Goal: Task Accomplishment & Management: Use online tool/utility

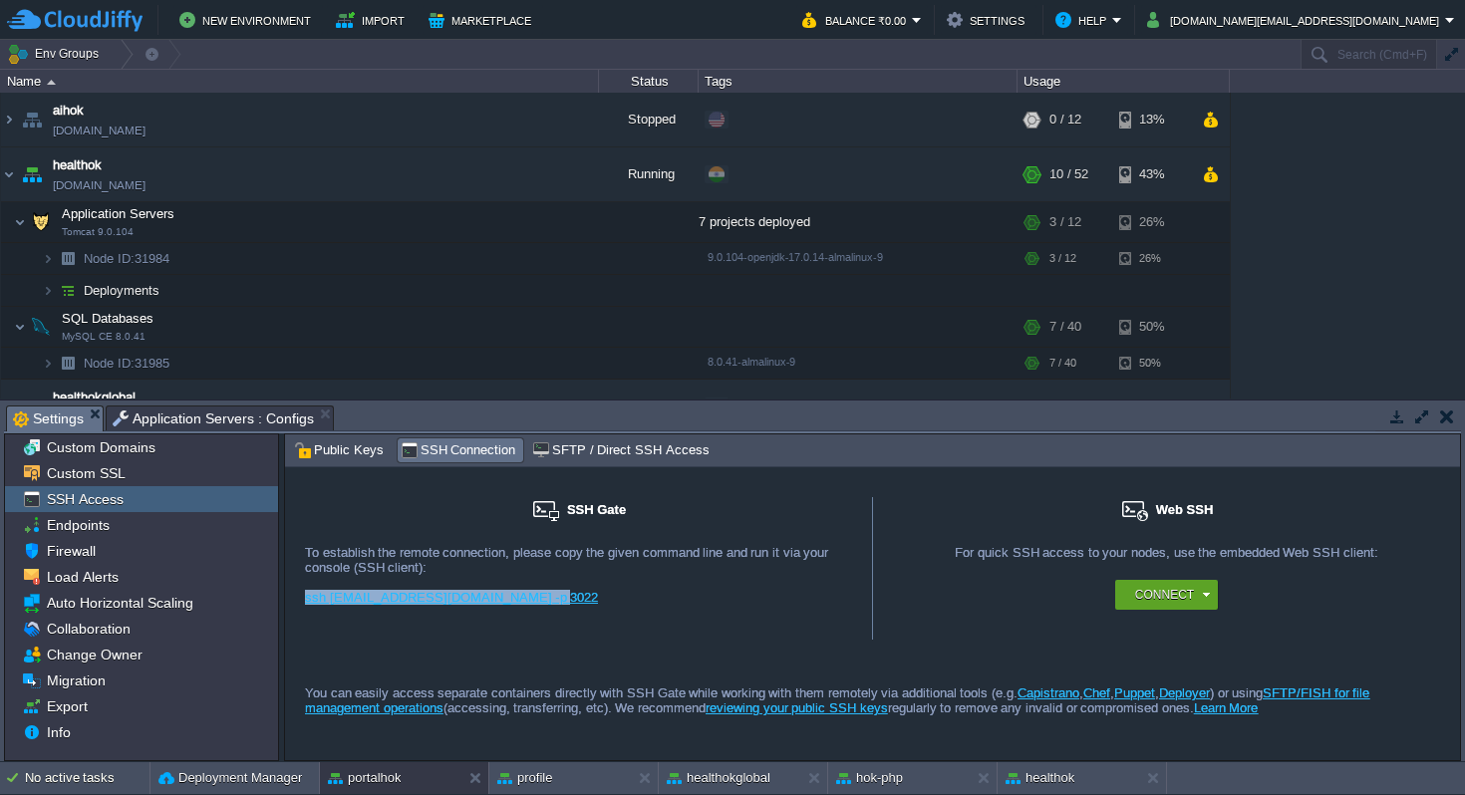
scroll to position [1085, 0]
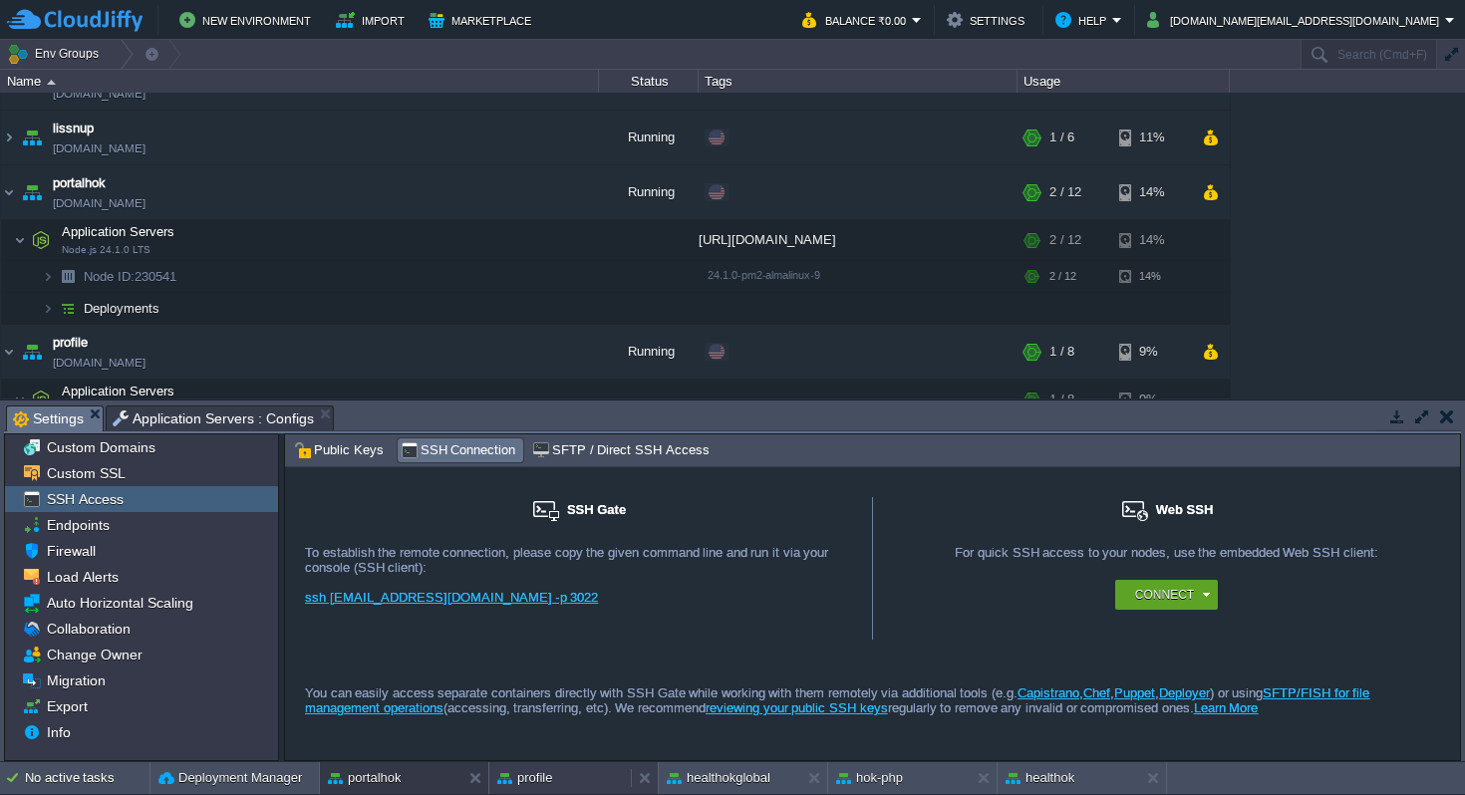
click at [556, 773] on div "profile" at bounding box center [559, 778] width 141 height 32
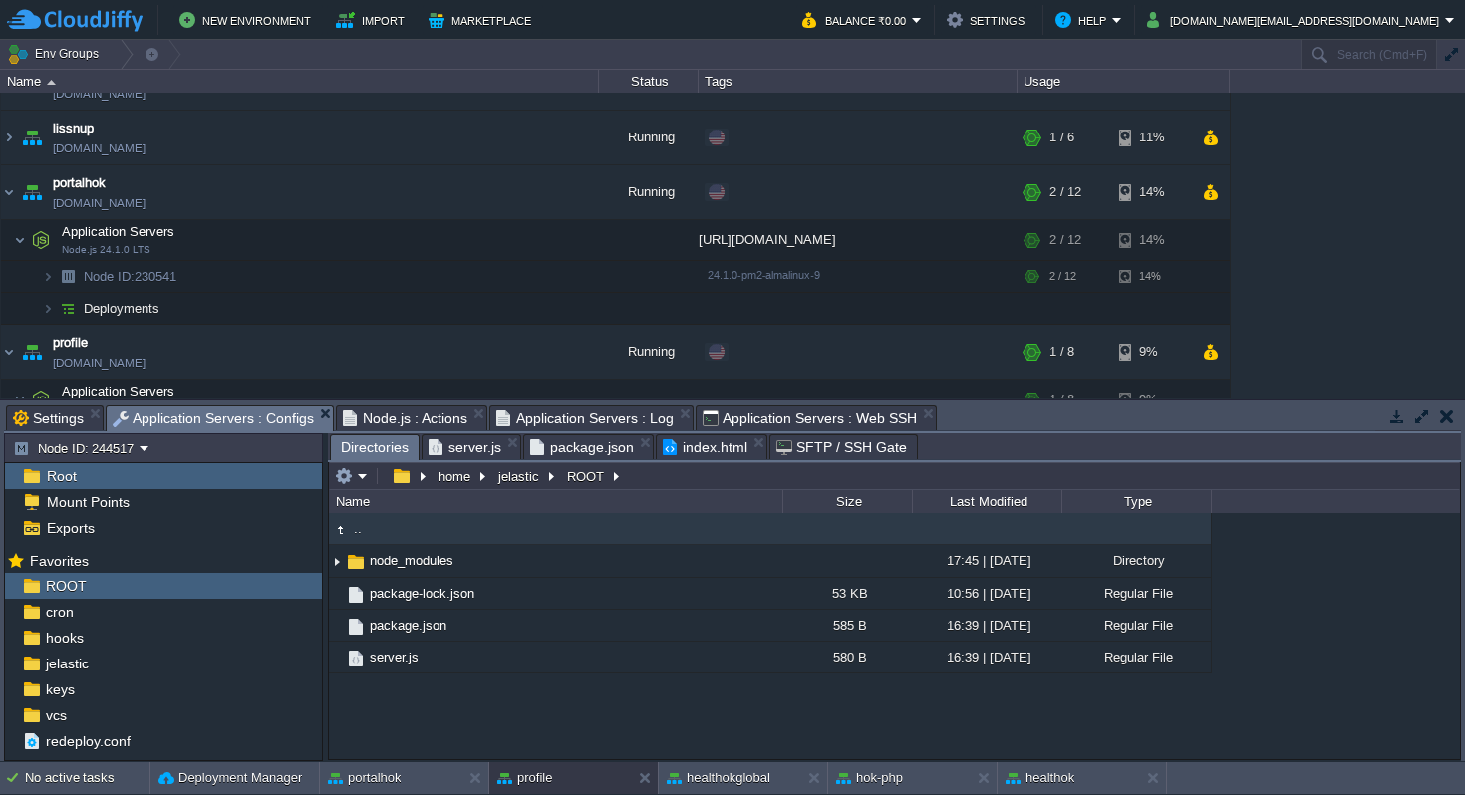
click at [266, 423] on span "Application Servers : Configs" at bounding box center [213, 419] width 201 height 25
click at [363, 479] on em at bounding box center [351, 476] width 33 height 18
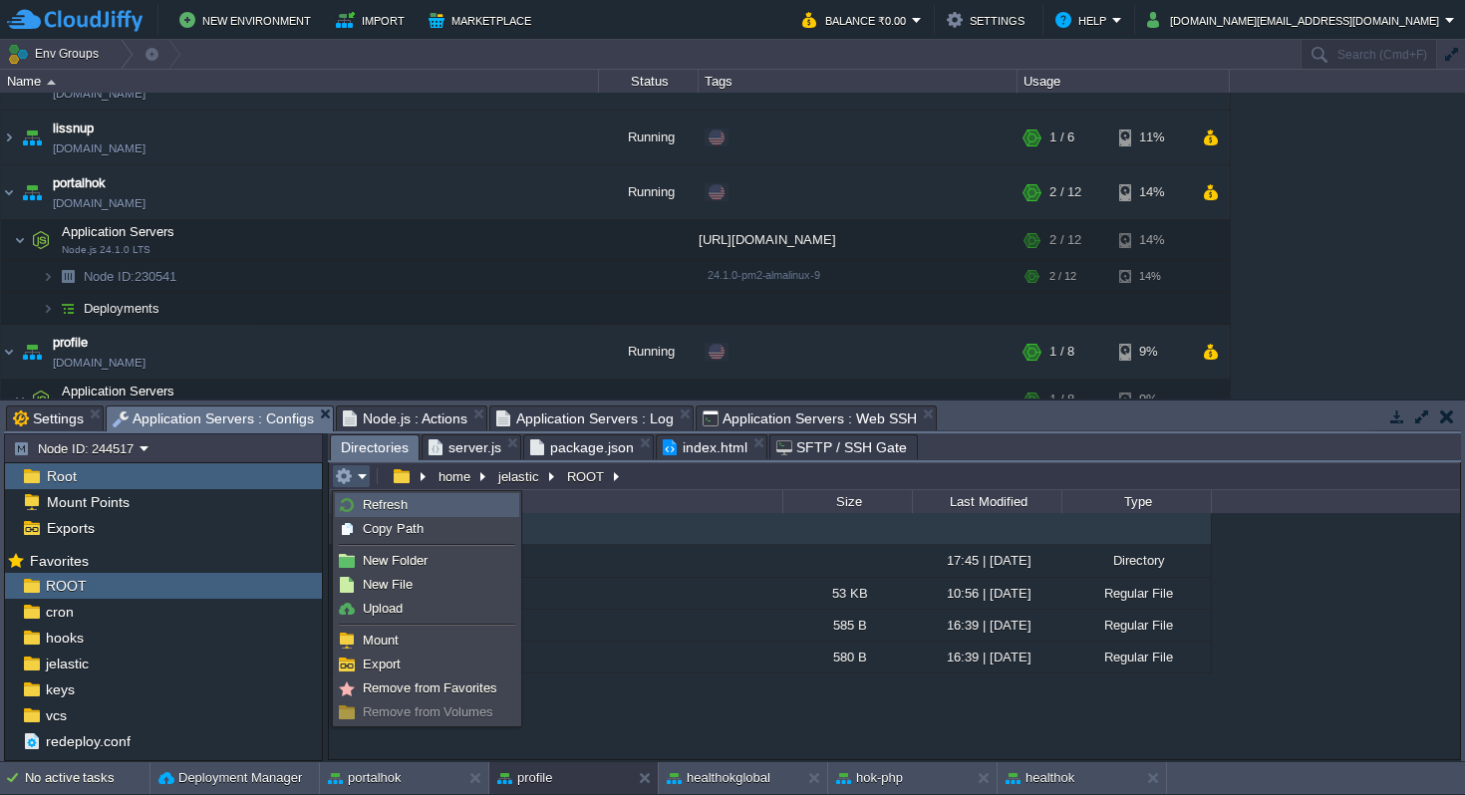
click at [373, 502] on span "Refresh" at bounding box center [385, 504] width 45 height 15
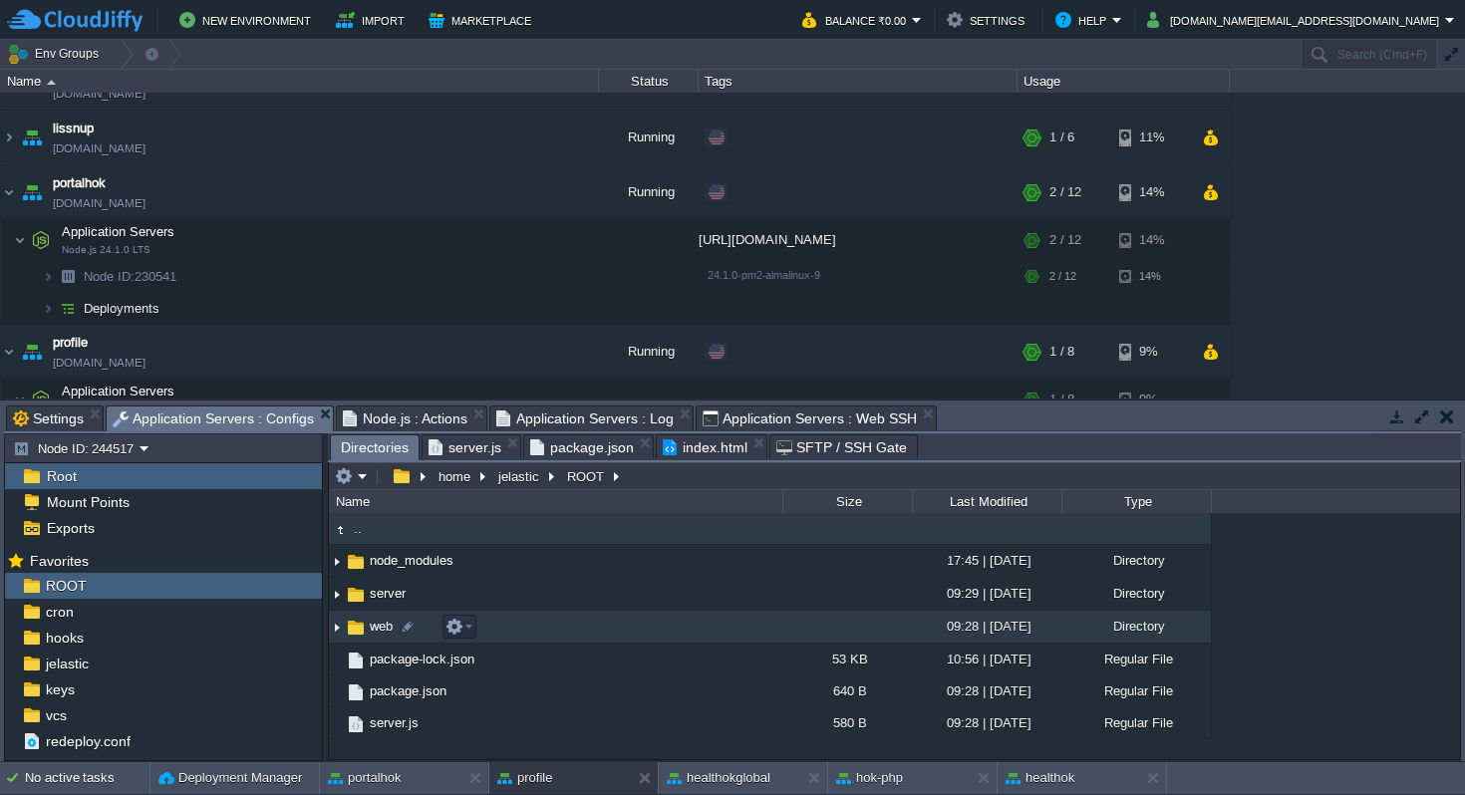
click at [373, 635] on span "web" at bounding box center [381, 626] width 29 height 17
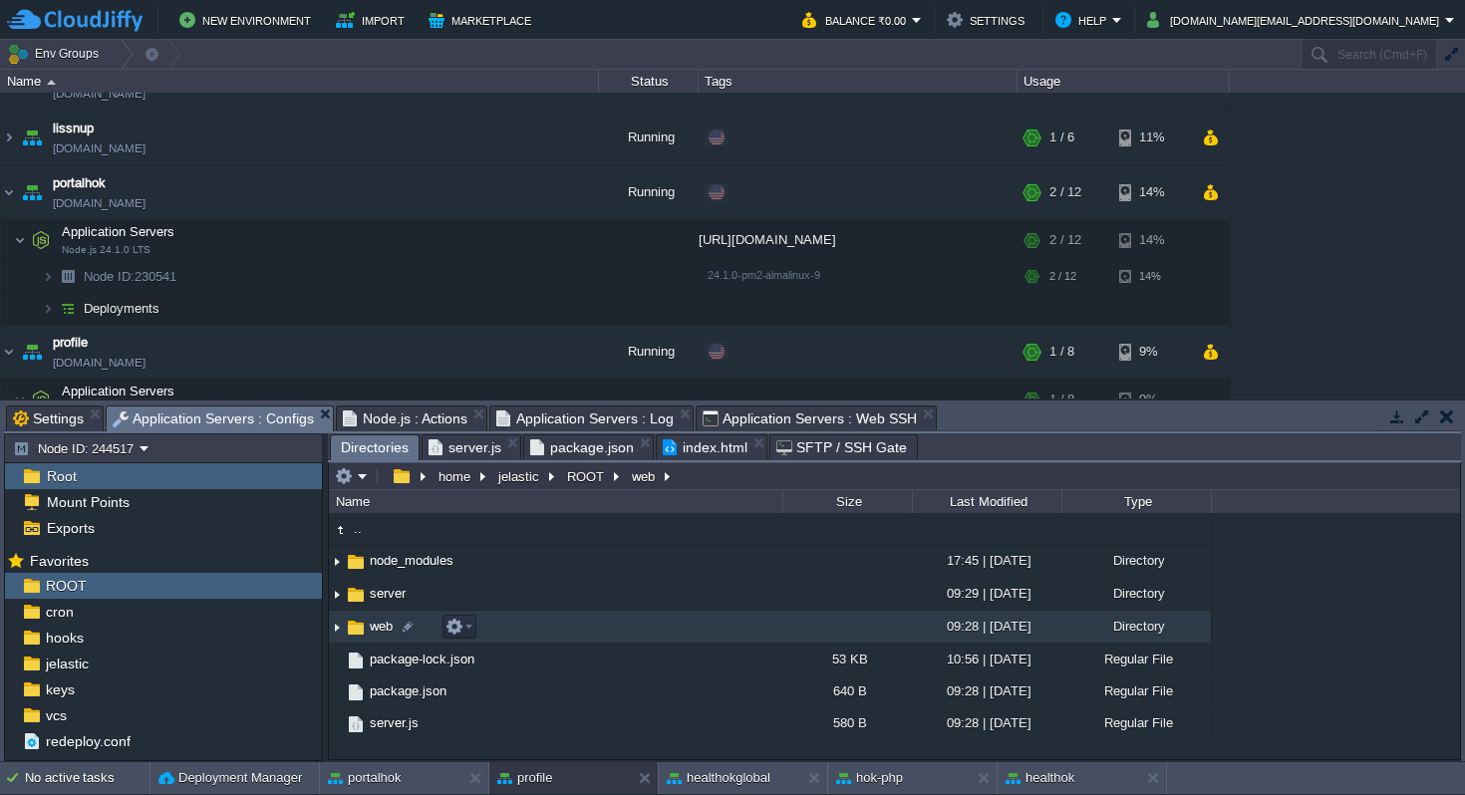
click at [373, 635] on span "web" at bounding box center [381, 626] width 29 height 17
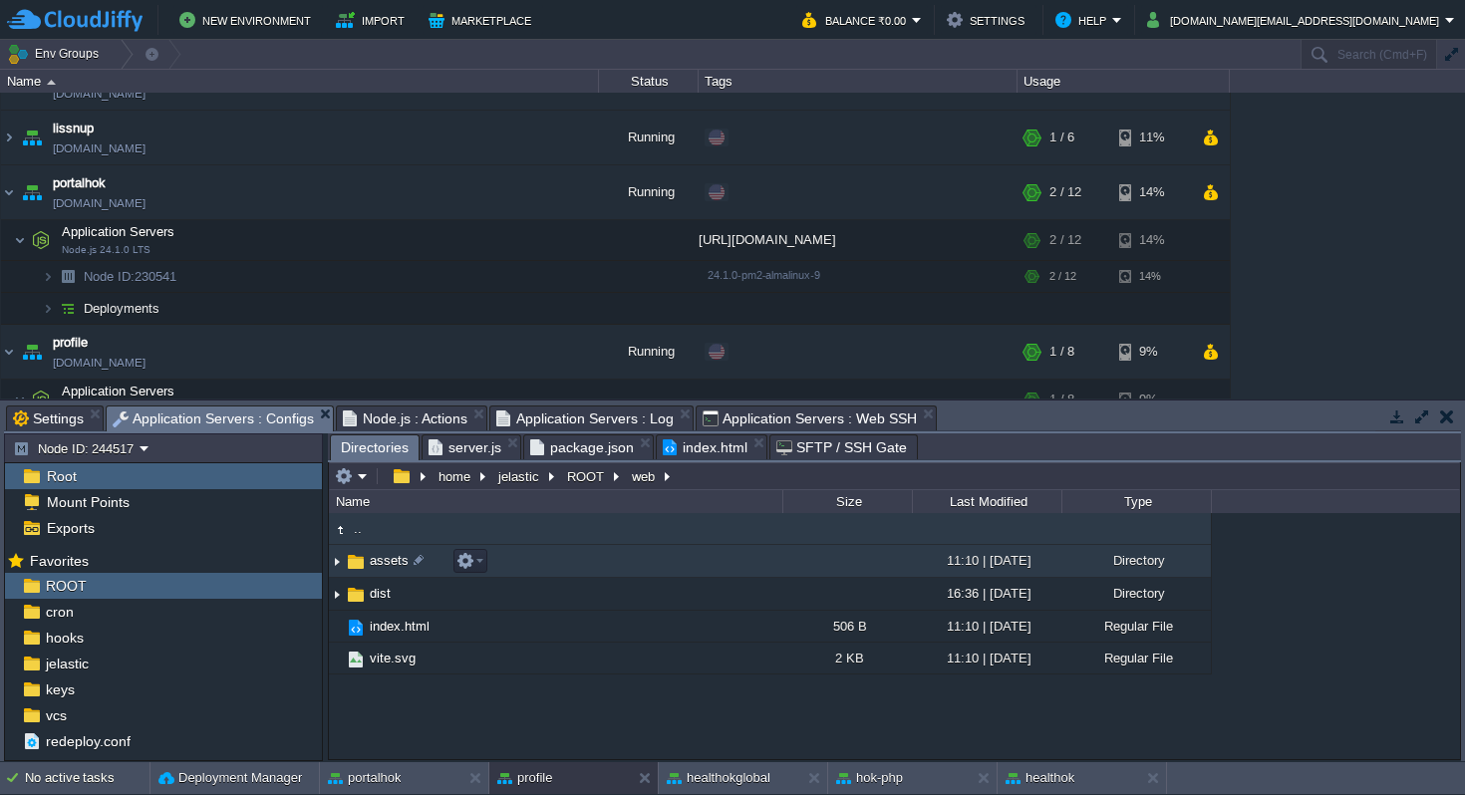
click at [387, 563] on span "assets" at bounding box center [389, 560] width 45 height 17
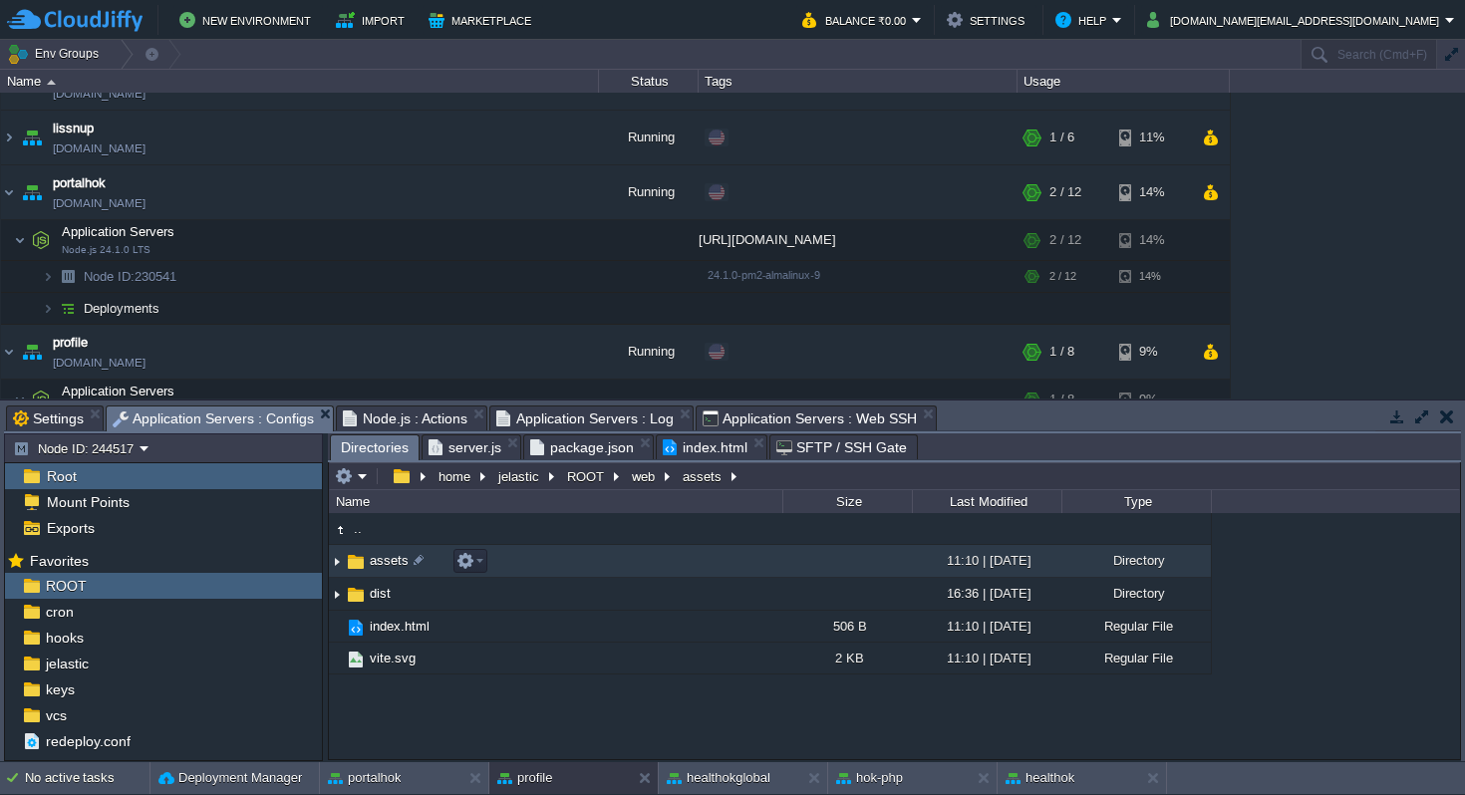
click at [387, 563] on span "assets" at bounding box center [389, 560] width 45 height 17
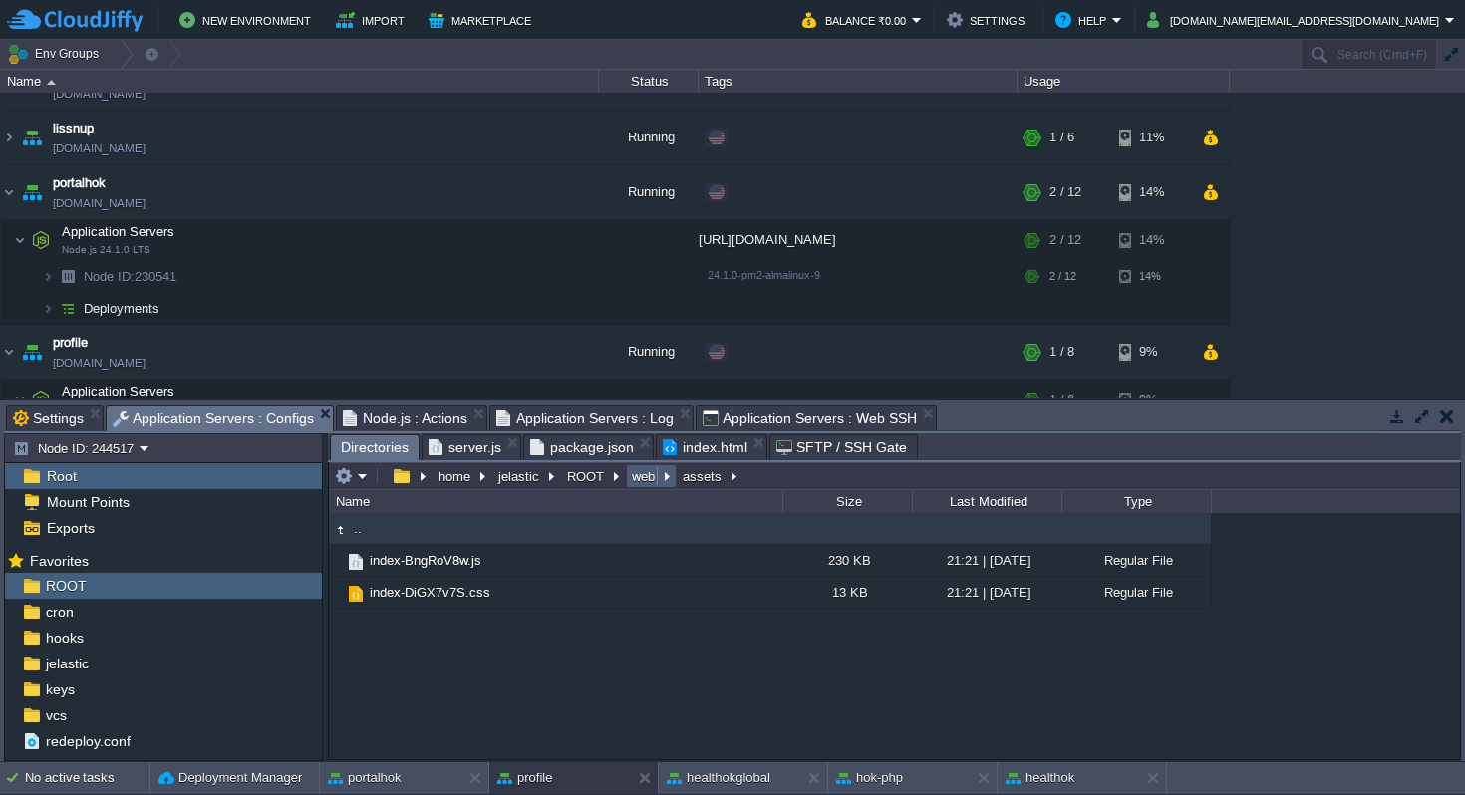
click at [629, 476] on button "web" at bounding box center [644, 476] width 31 height 18
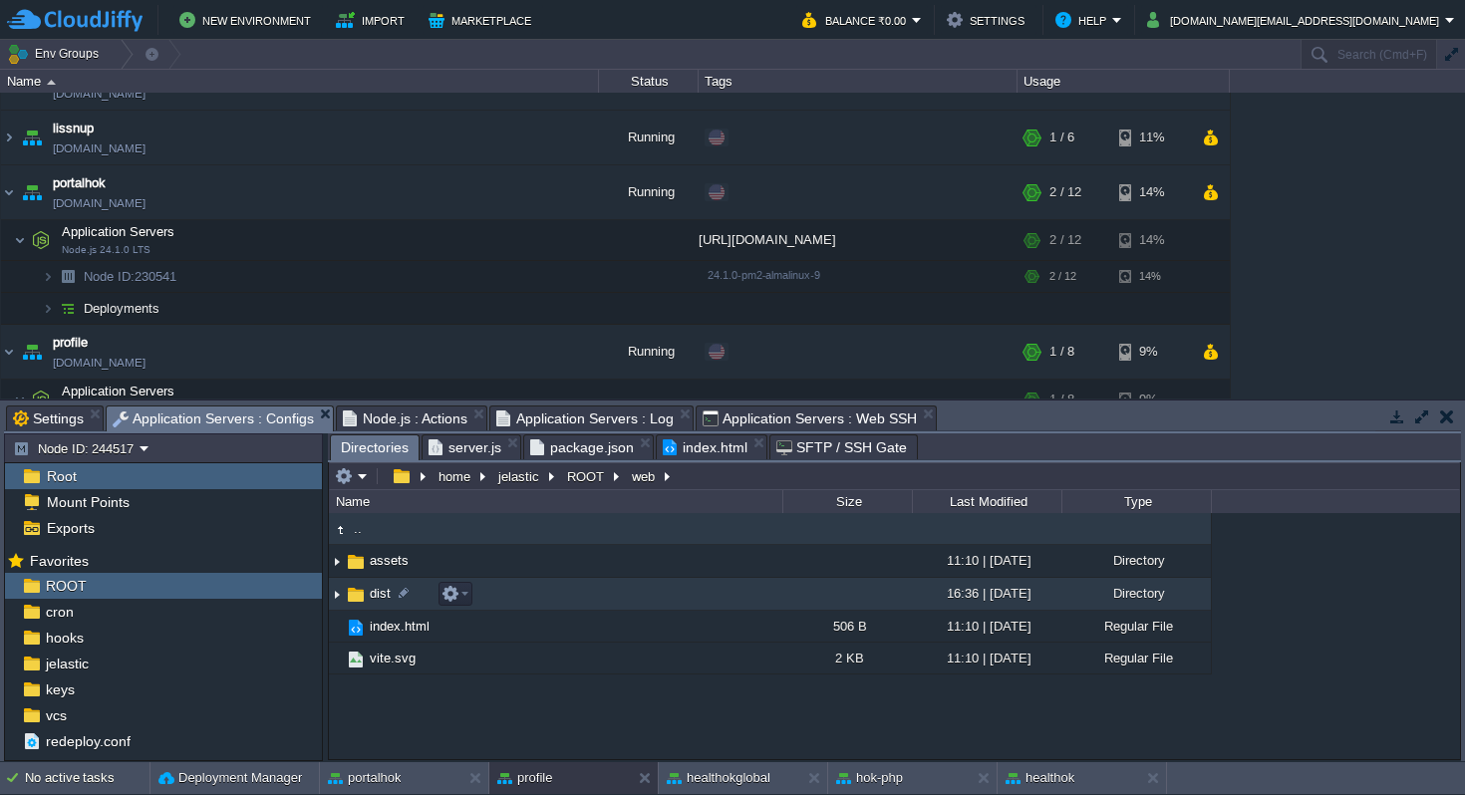
click at [372, 595] on span "dist" at bounding box center [380, 593] width 27 height 17
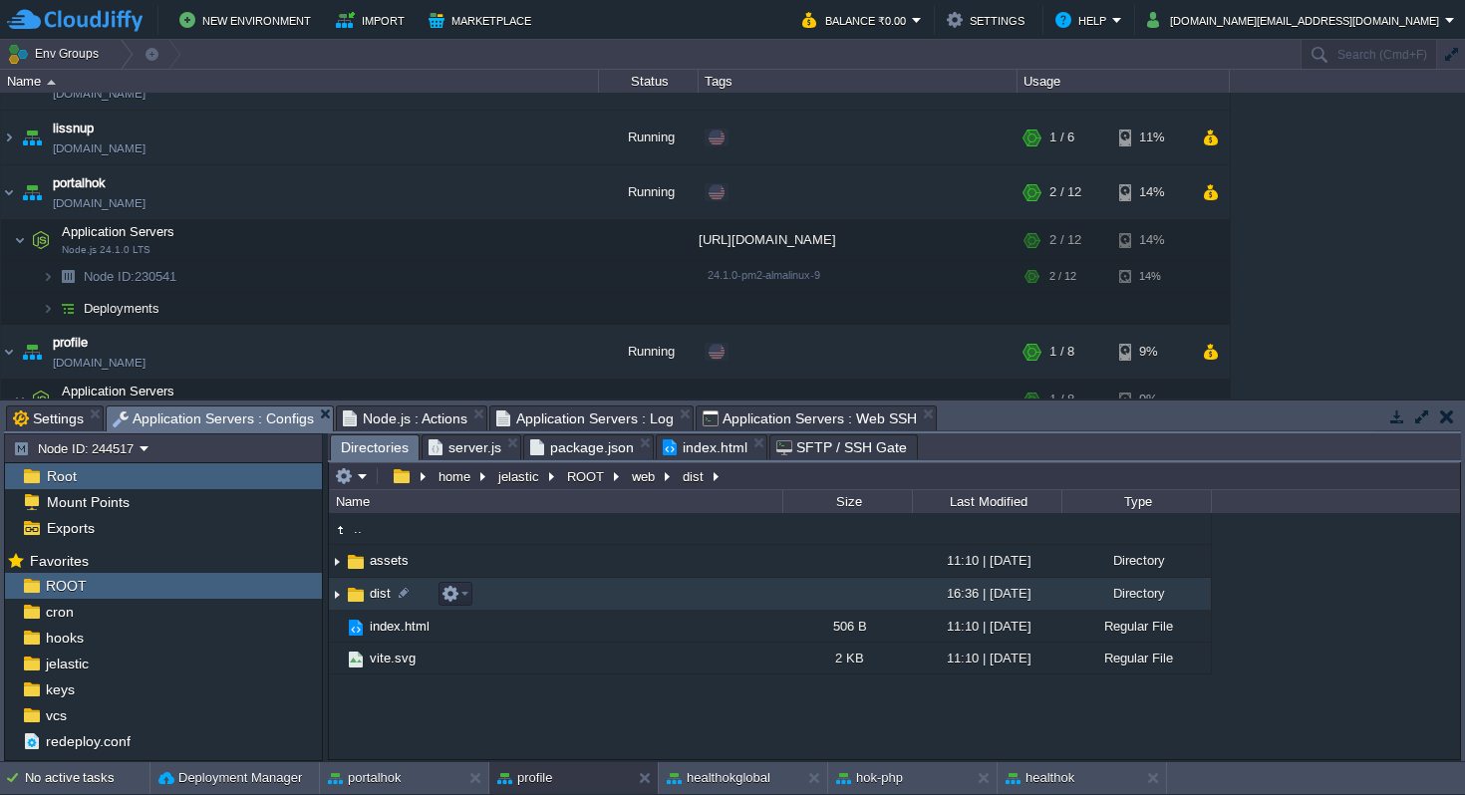
click at [372, 595] on span "dist" at bounding box center [380, 593] width 27 height 17
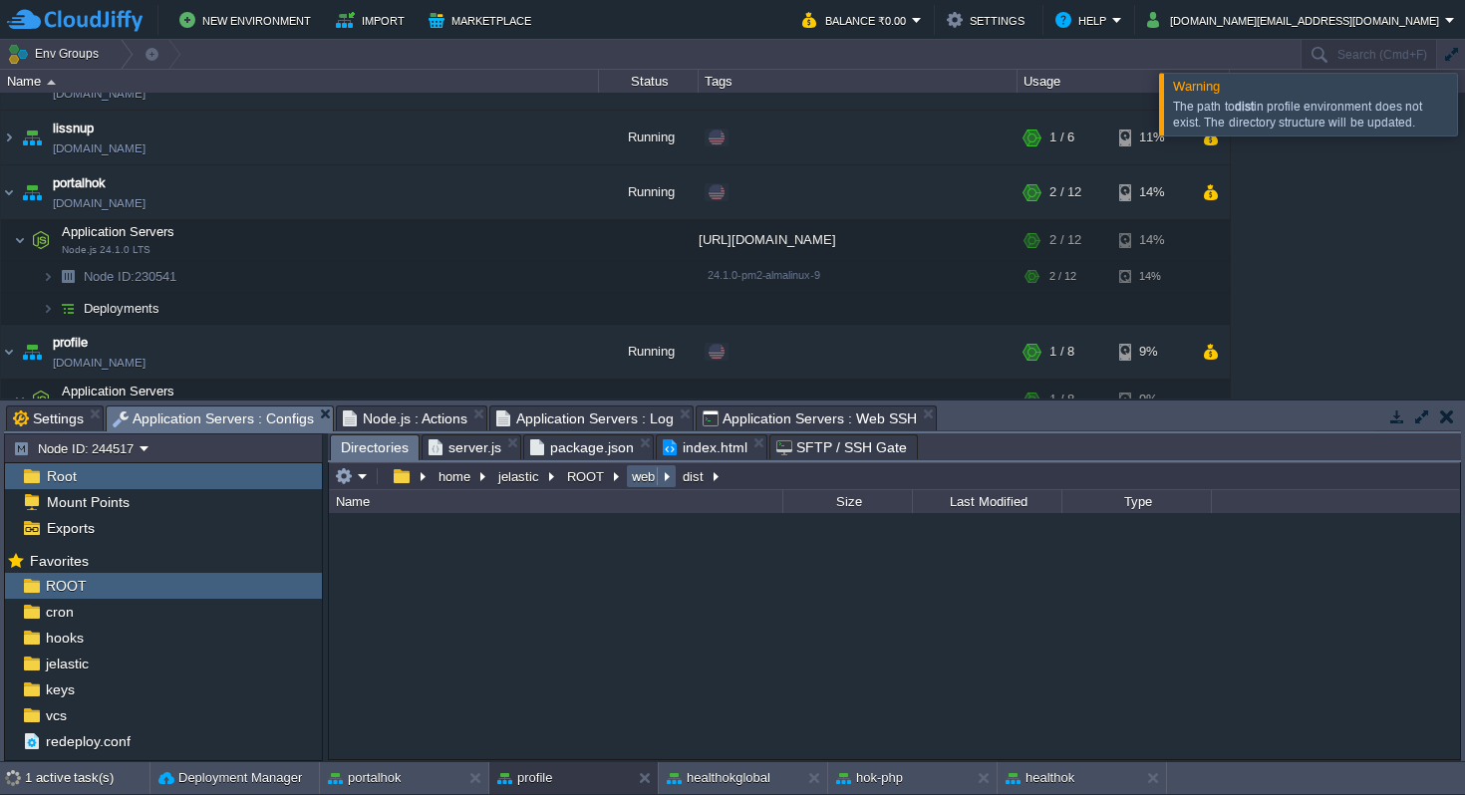
click at [631, 479] on button "web" at bounding box center [644, 476] width 31 height 18
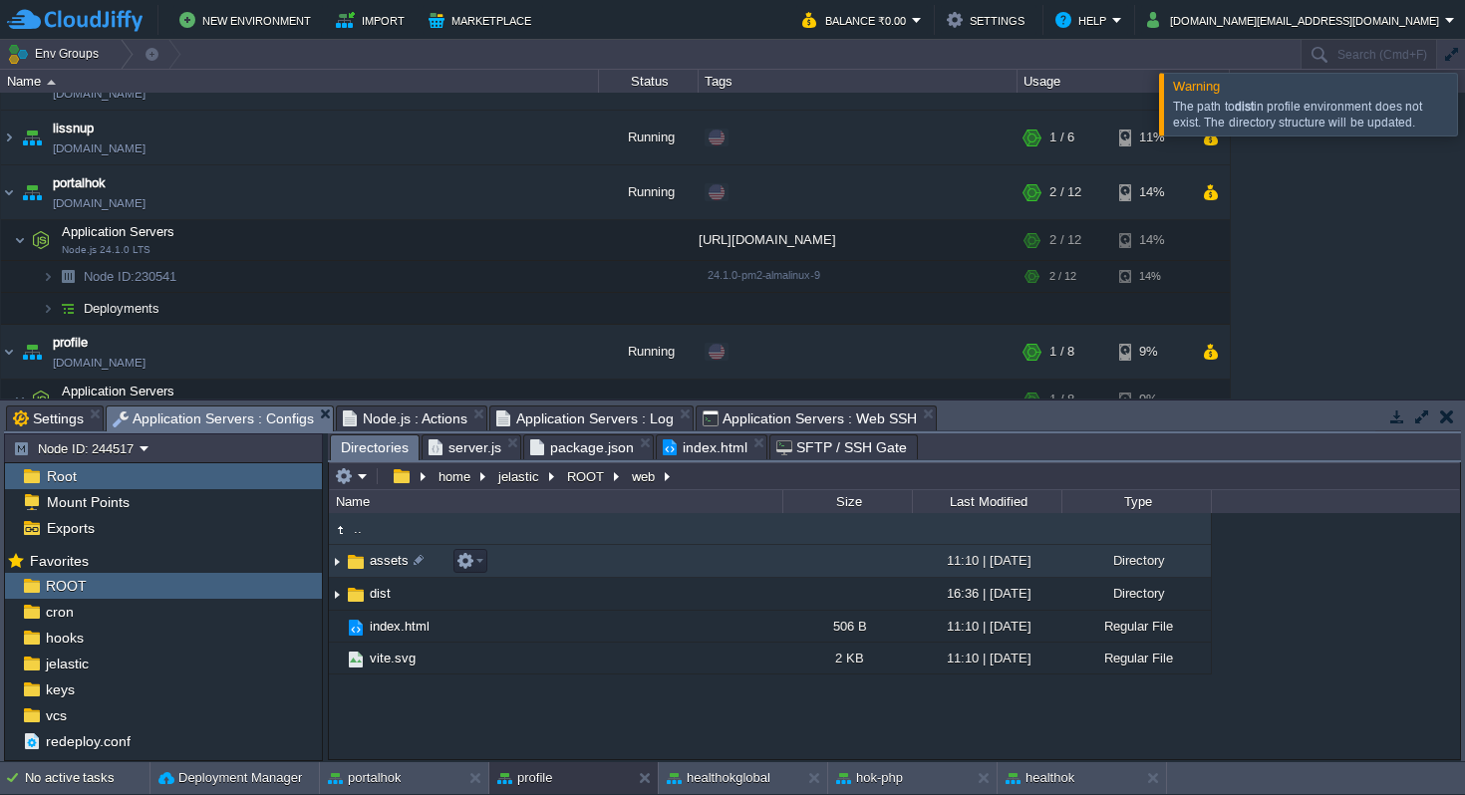
click at [380, 563] on span "assets" at bounding box center [389, 560] width 45 height 17
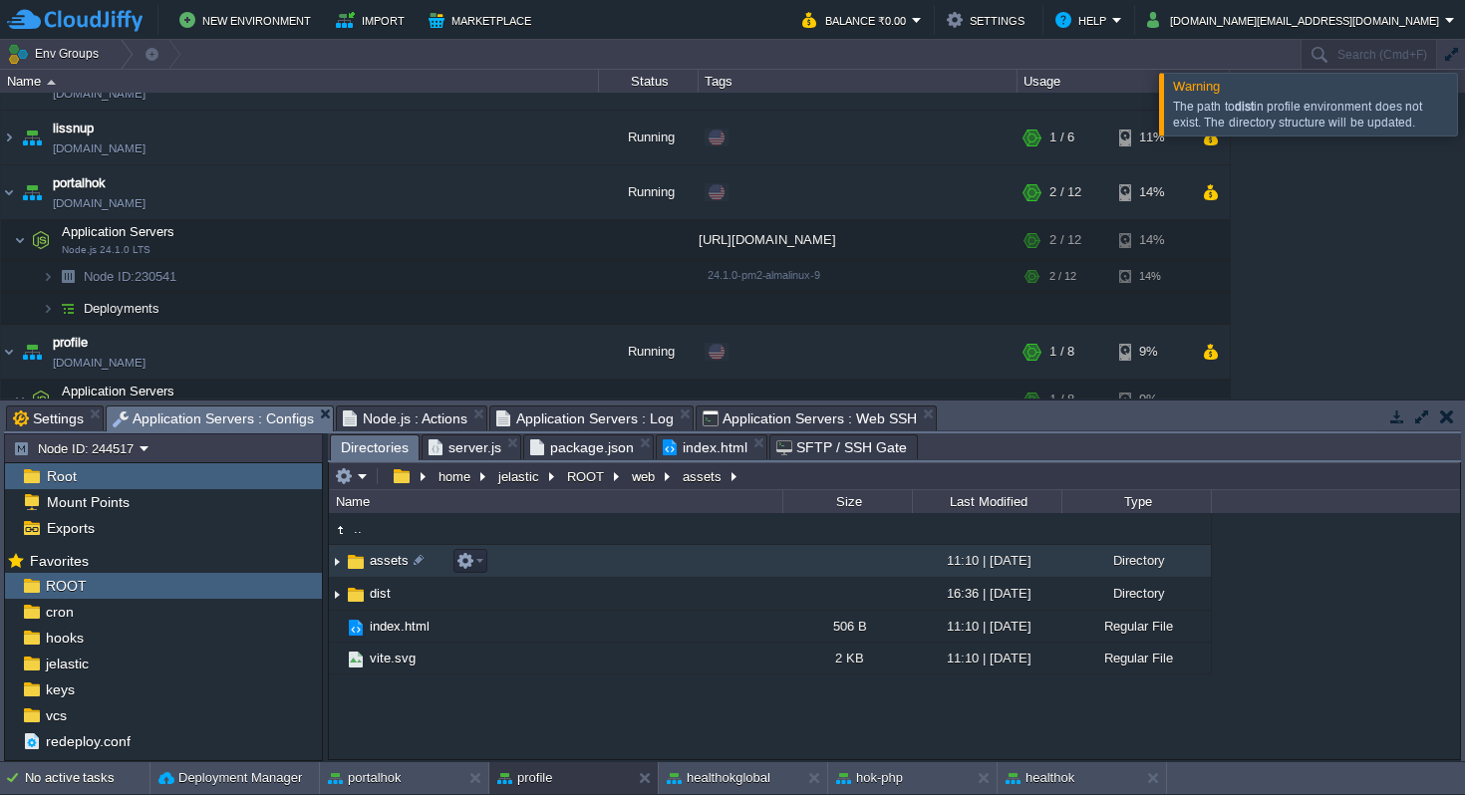
click at [380, 563] on span "assets" at bounding box center [389, 560] width 45 height 17
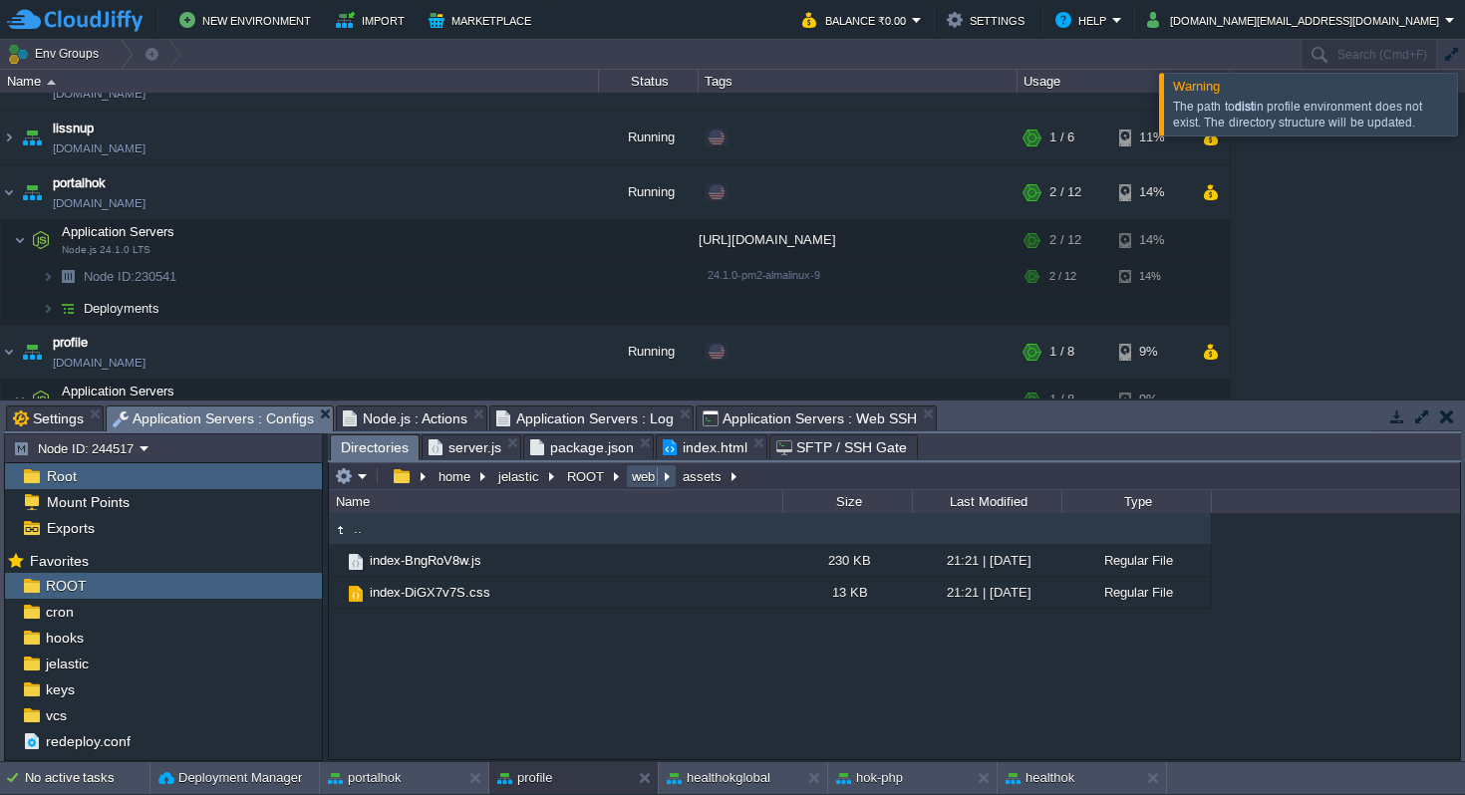
click at [640, 475] on button "web" at bounding box center [644, 476] width 31 height 18
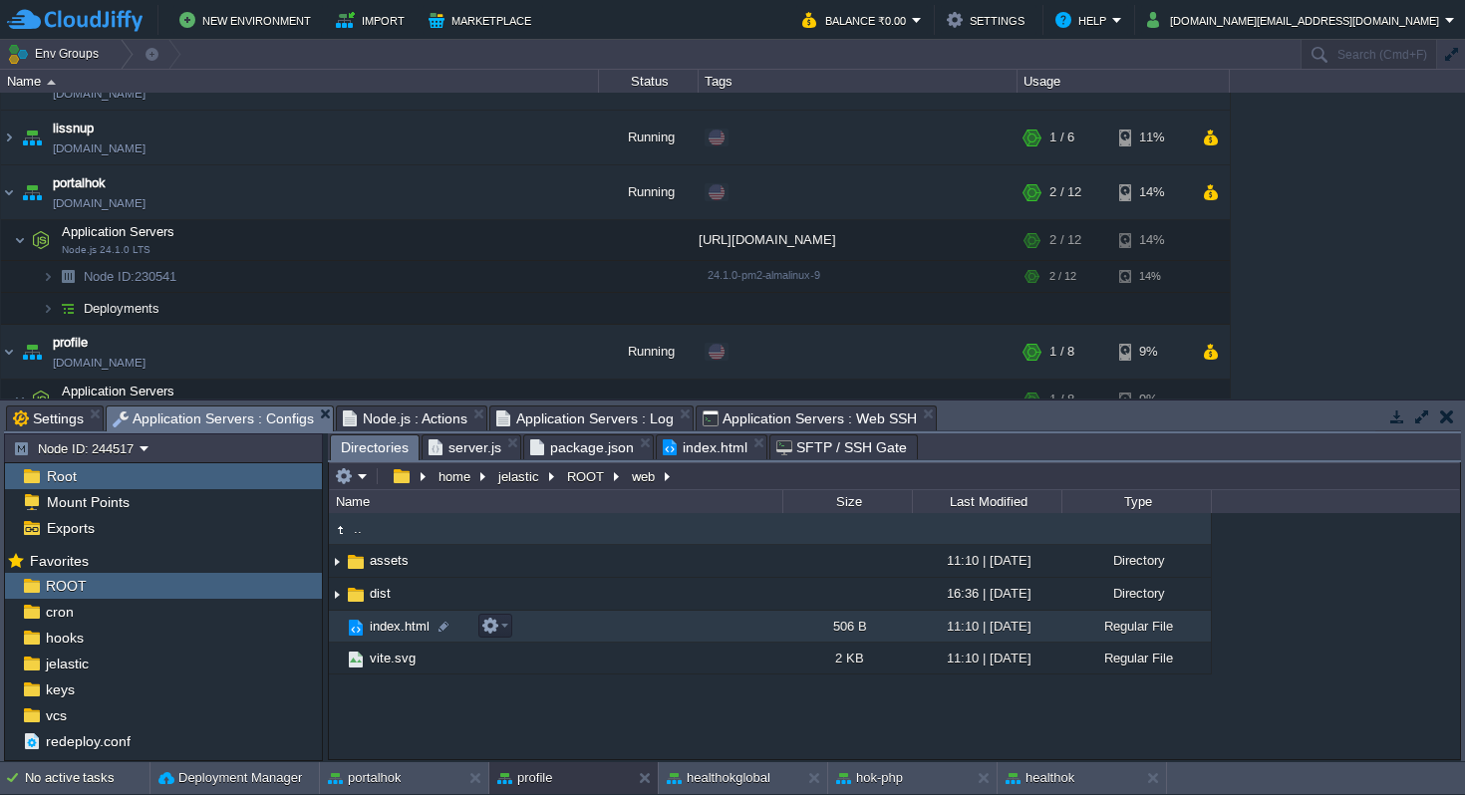
click at [386, 635] on span "index.html" at bounding box center [400, 626] width 66 height 17
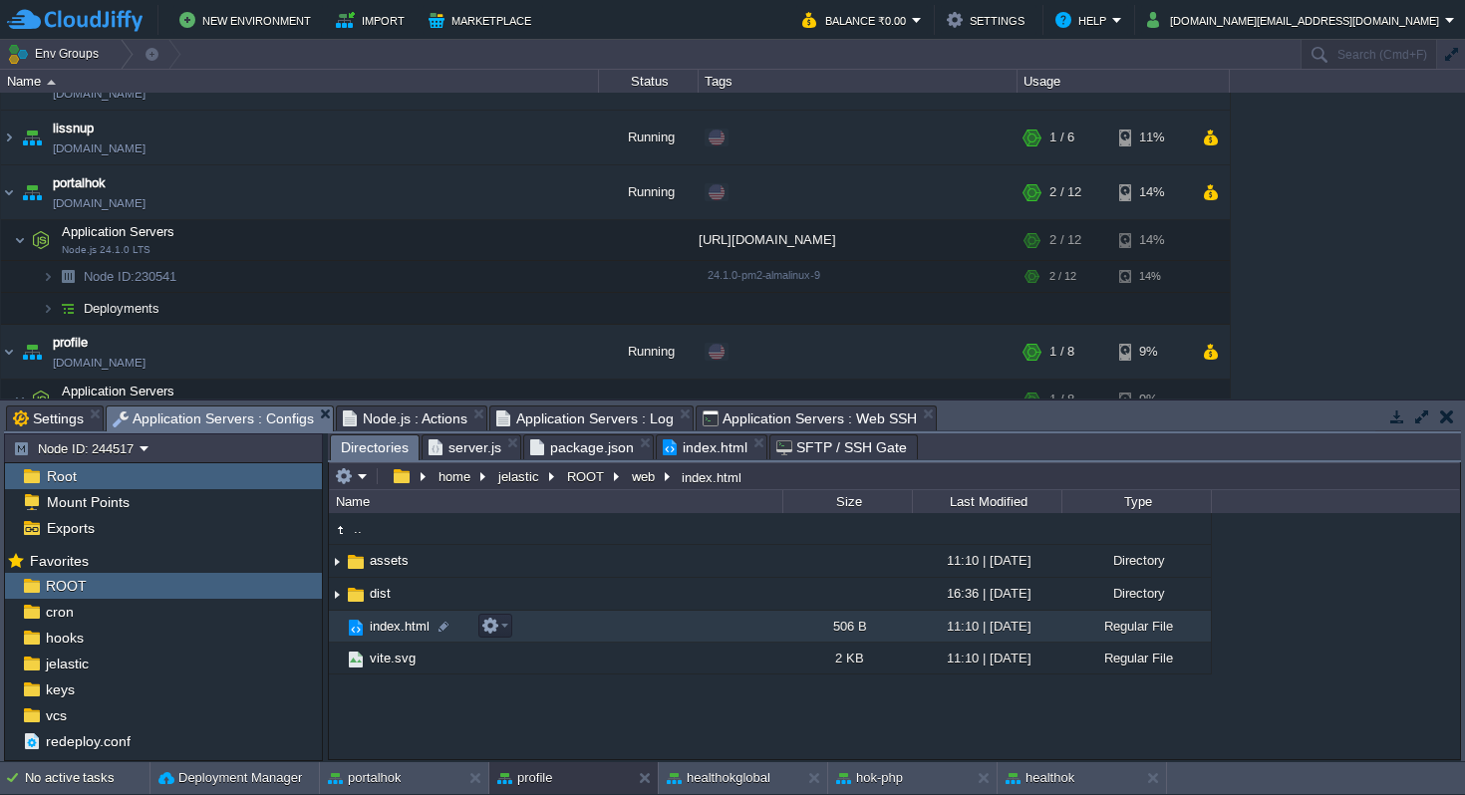
click at [386, 635] on span "index.html" at bounding box center [400, 626] width 66 height 17
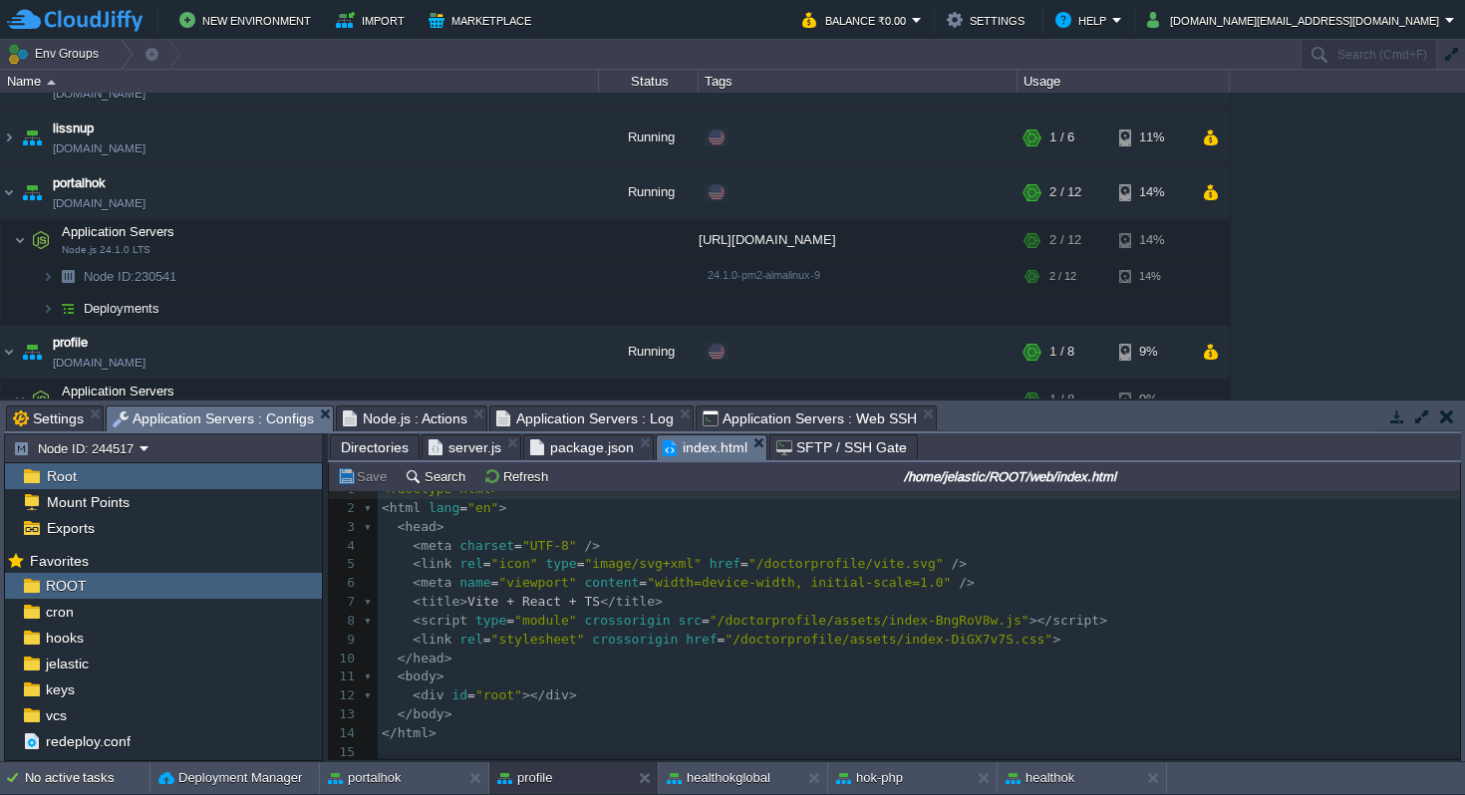
scroll to position [1, 0]
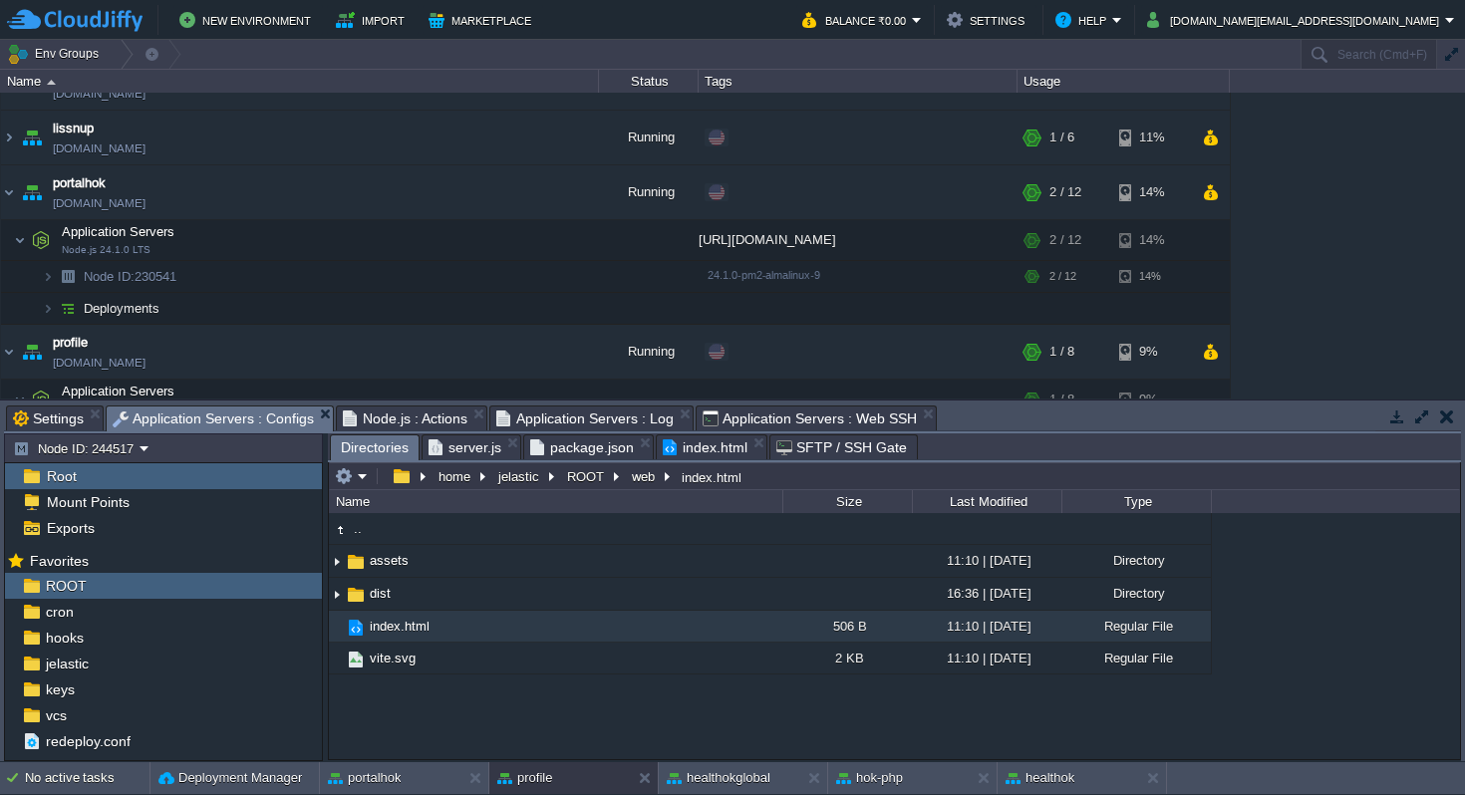
click at [378, 447] on span "Directories" at bounding box center [375, 447] width 68 height 25
click at [578, 478] on button "ROOT" at bounding box center [586, 476] width 45 height 18
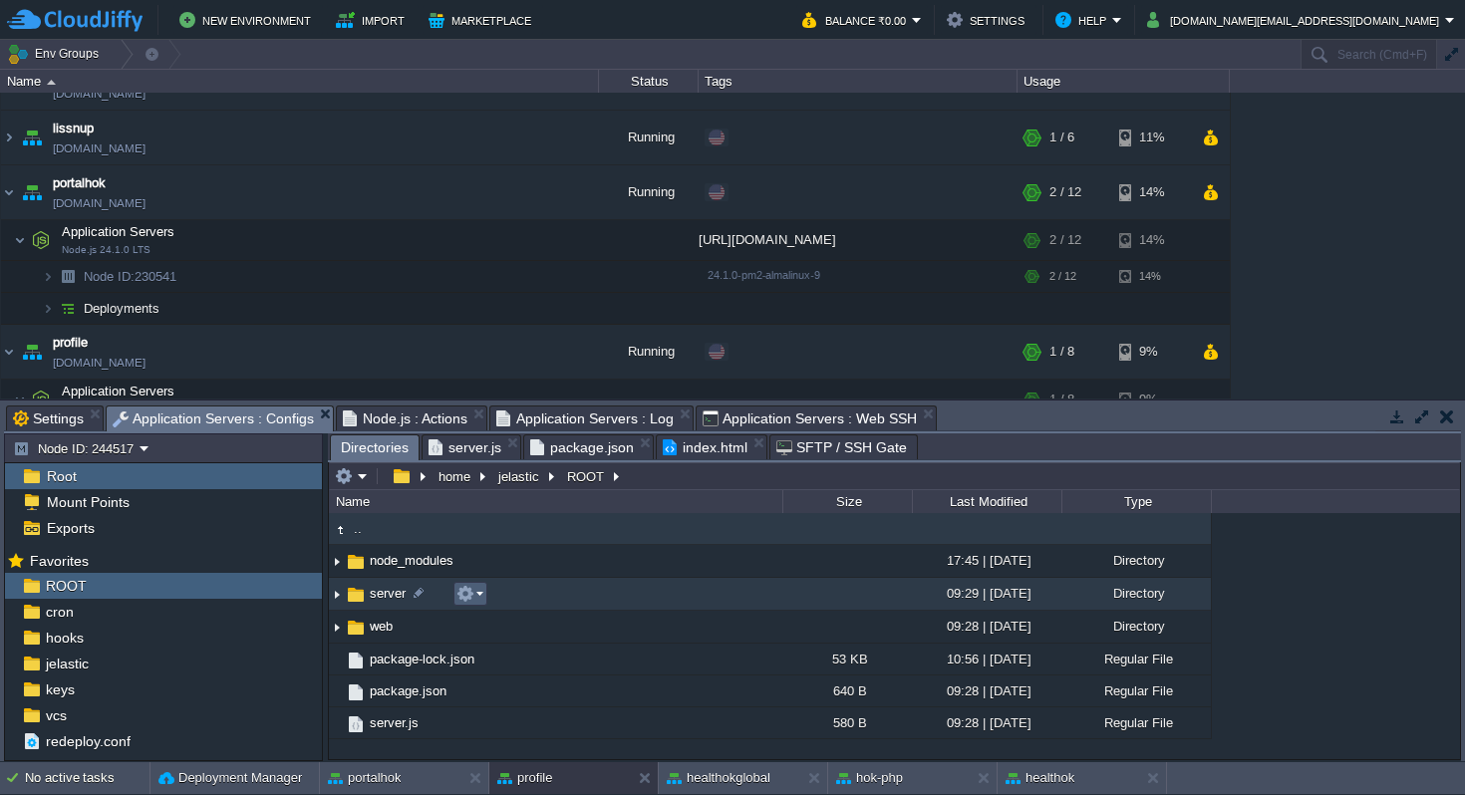
click at [482, 595] on em at bounding box center [469, 594] width 27 height 18
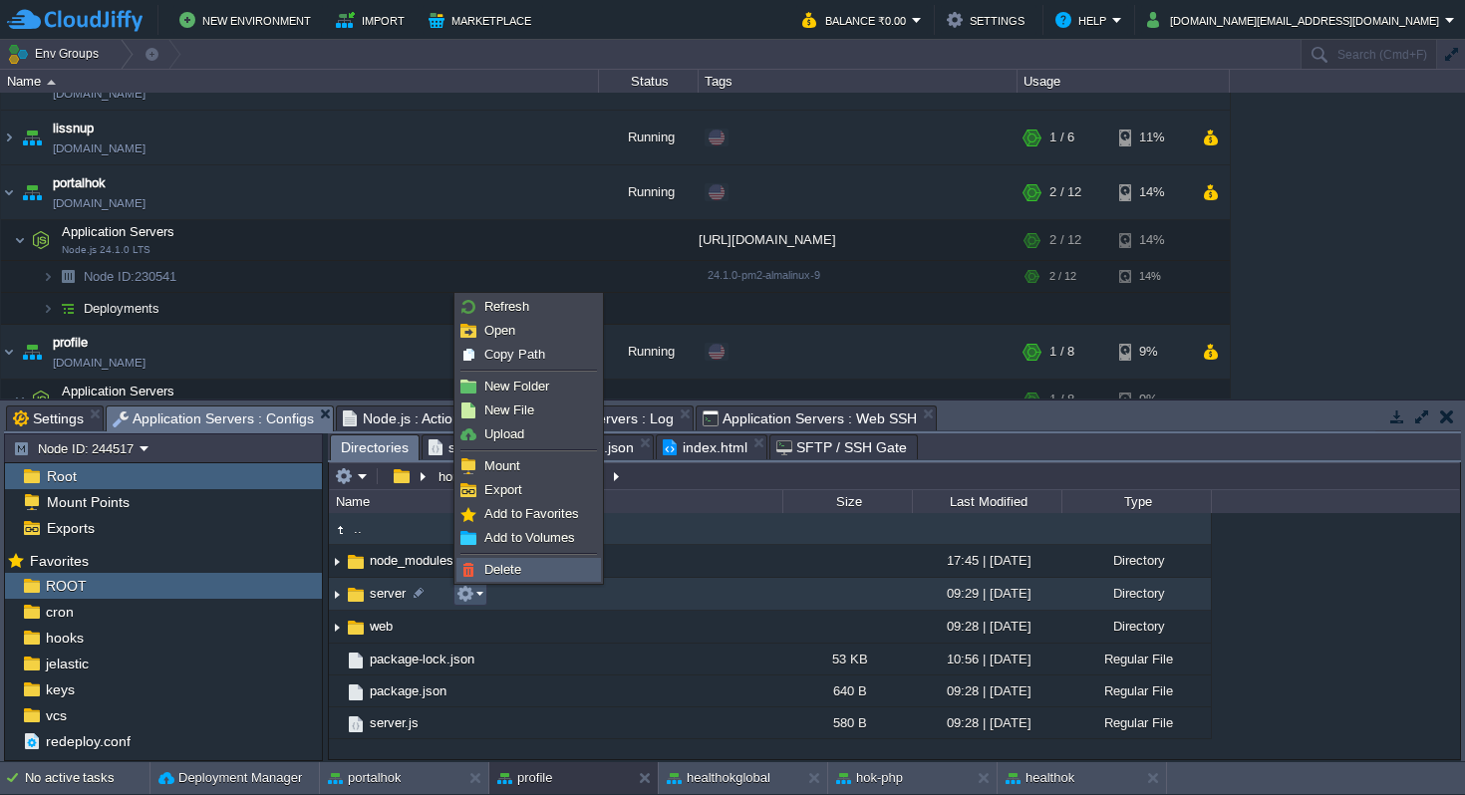
click at [504, 570] on span "Delete" at bounding box center [502, 569] width 37 height 15
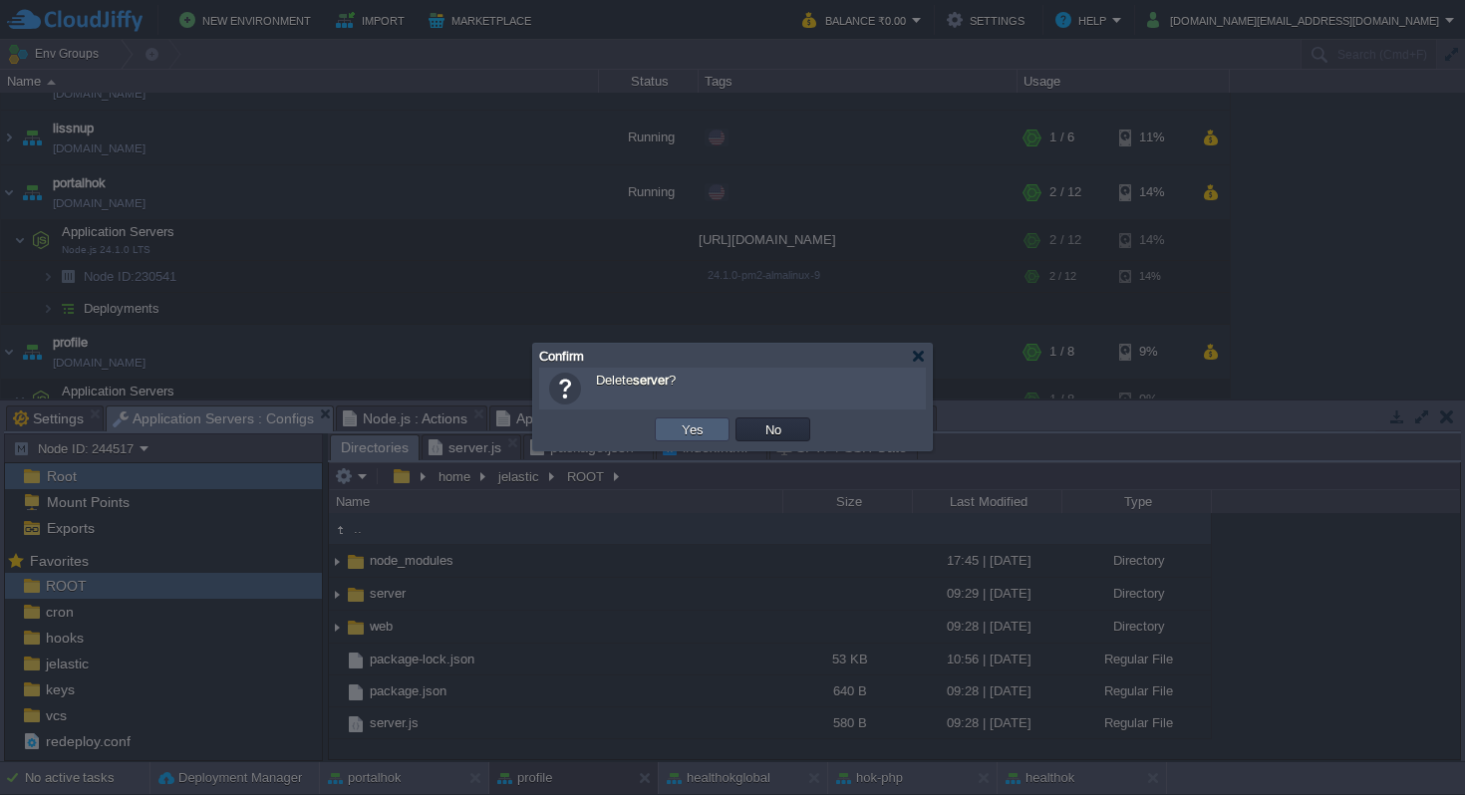
click at [673, 430] on td "Yes" at bounding box center [692, 430] width 75 height 24
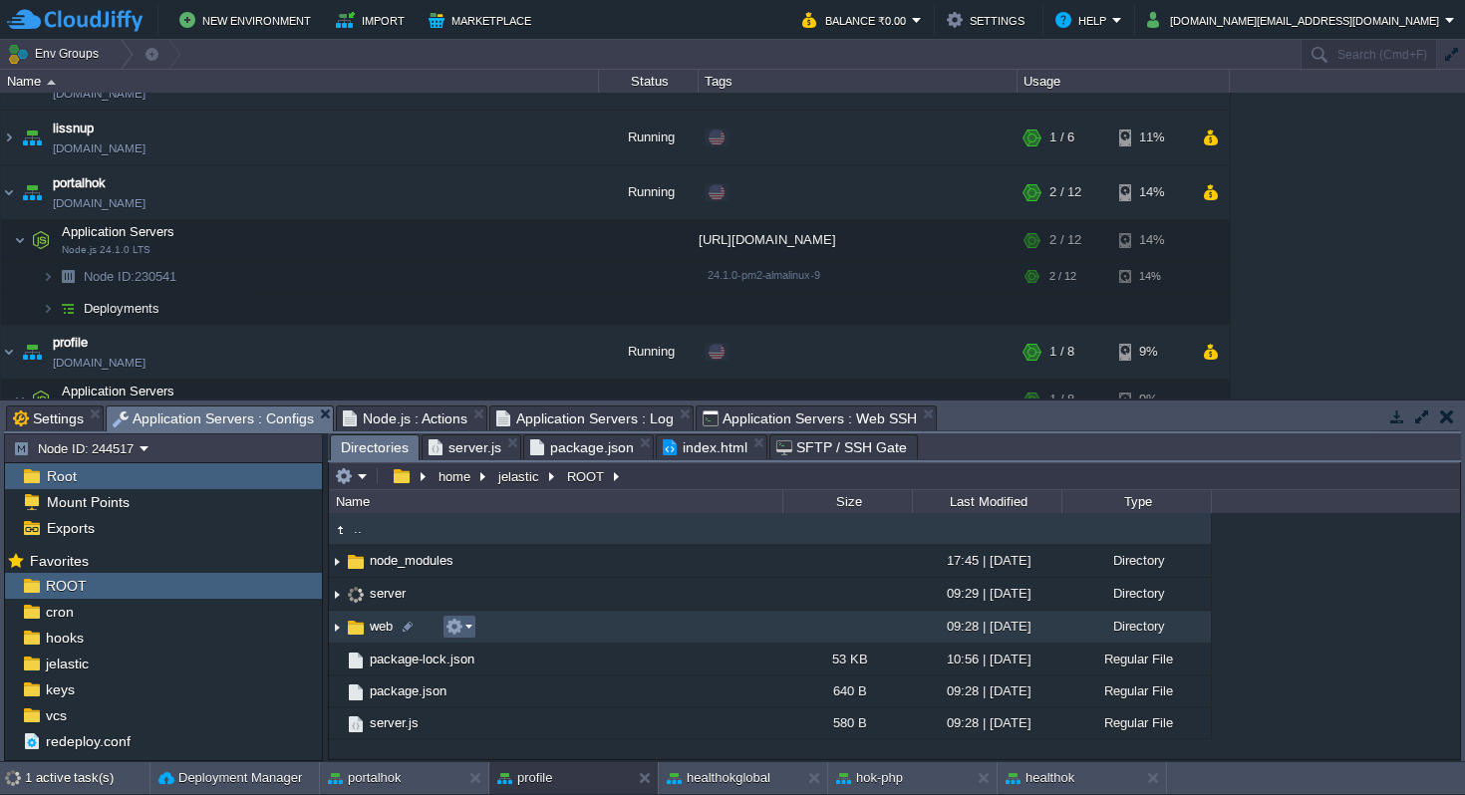
click at [471, 628] on em at bounding box center [458, 627] width 27 height 18
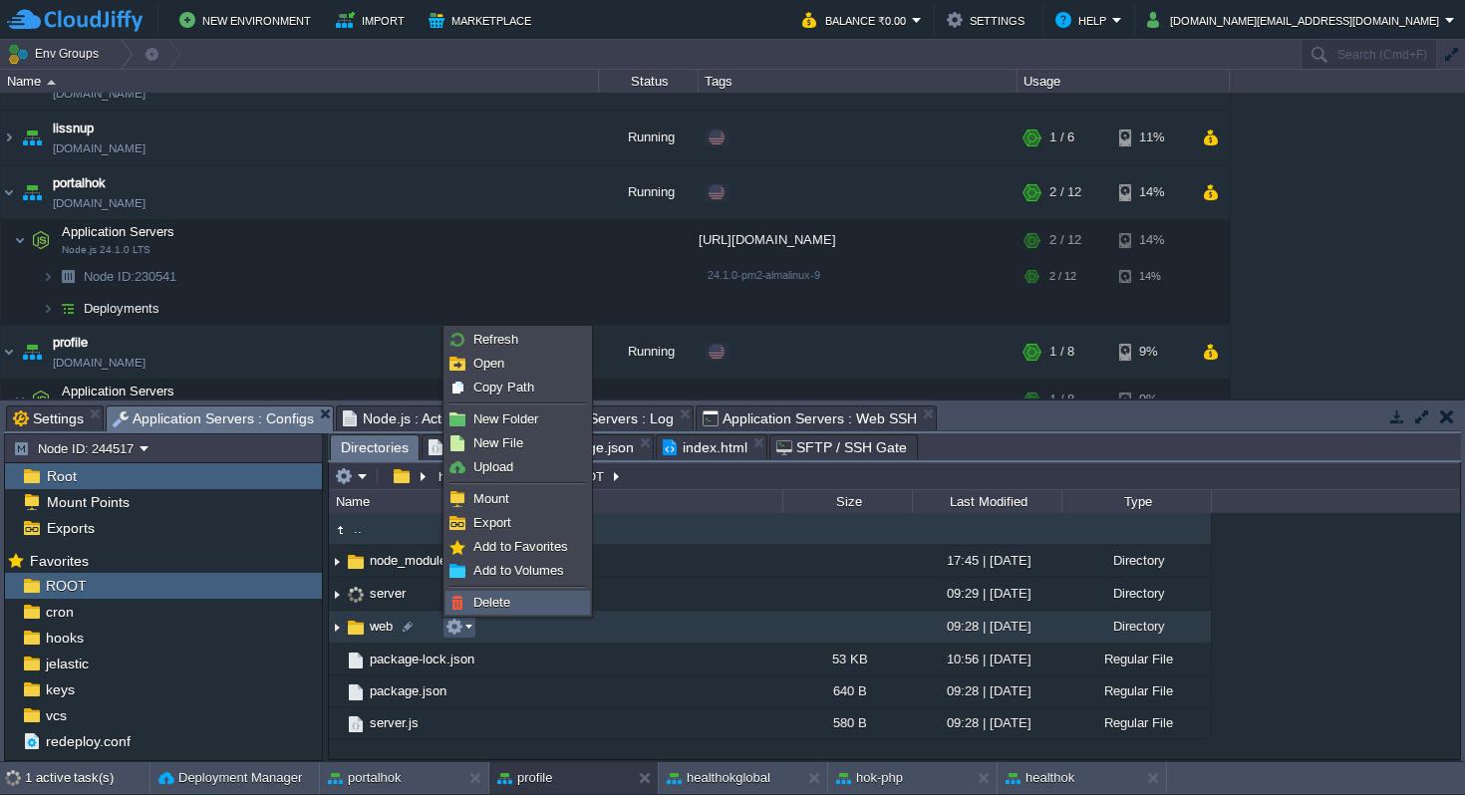
click at [494, 598] on span "Delete" at bounding box center [491, 602] width 37 height 15
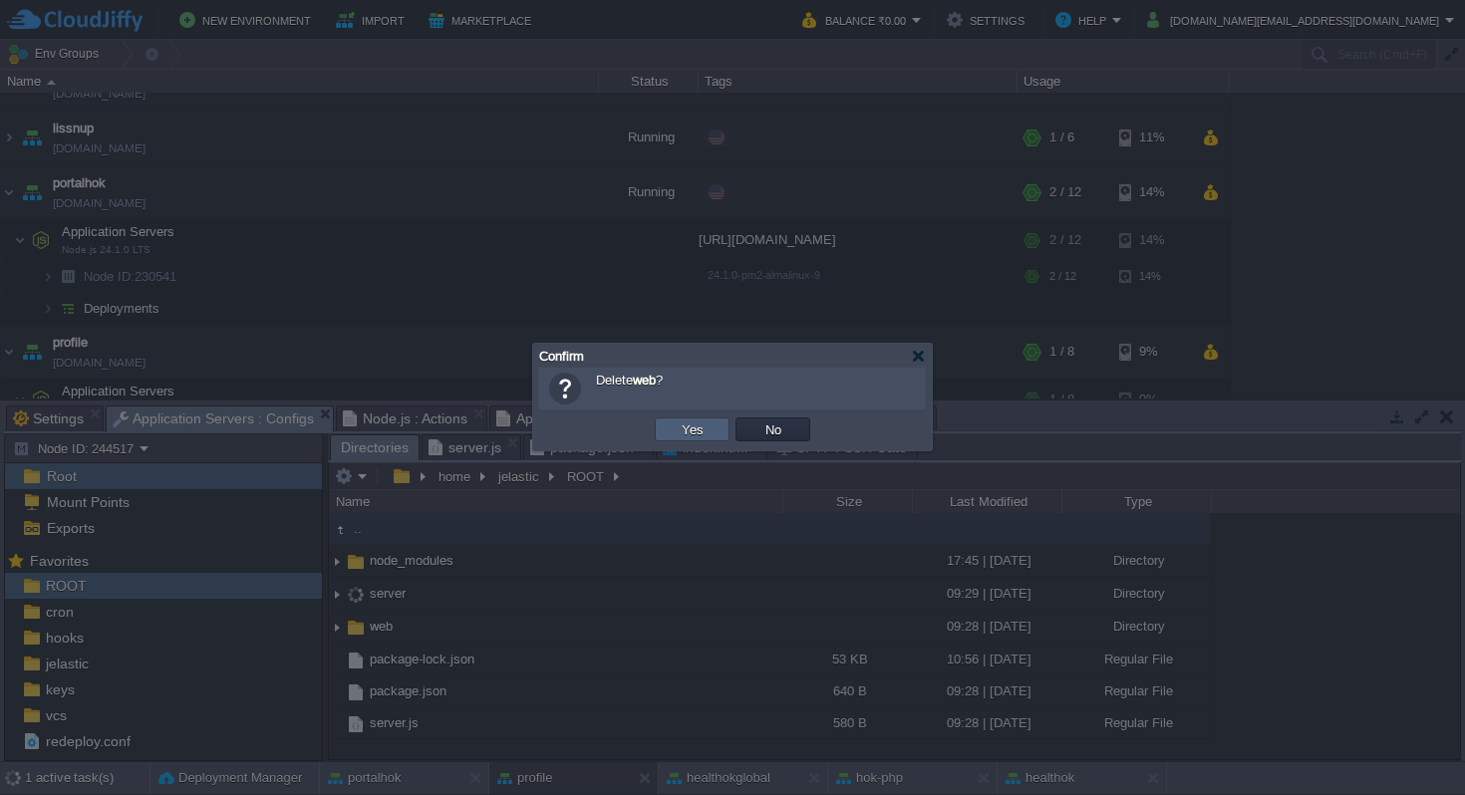
click at [670, 433] on td "Yes" at bounding box center [692, 430] width 75 height 24
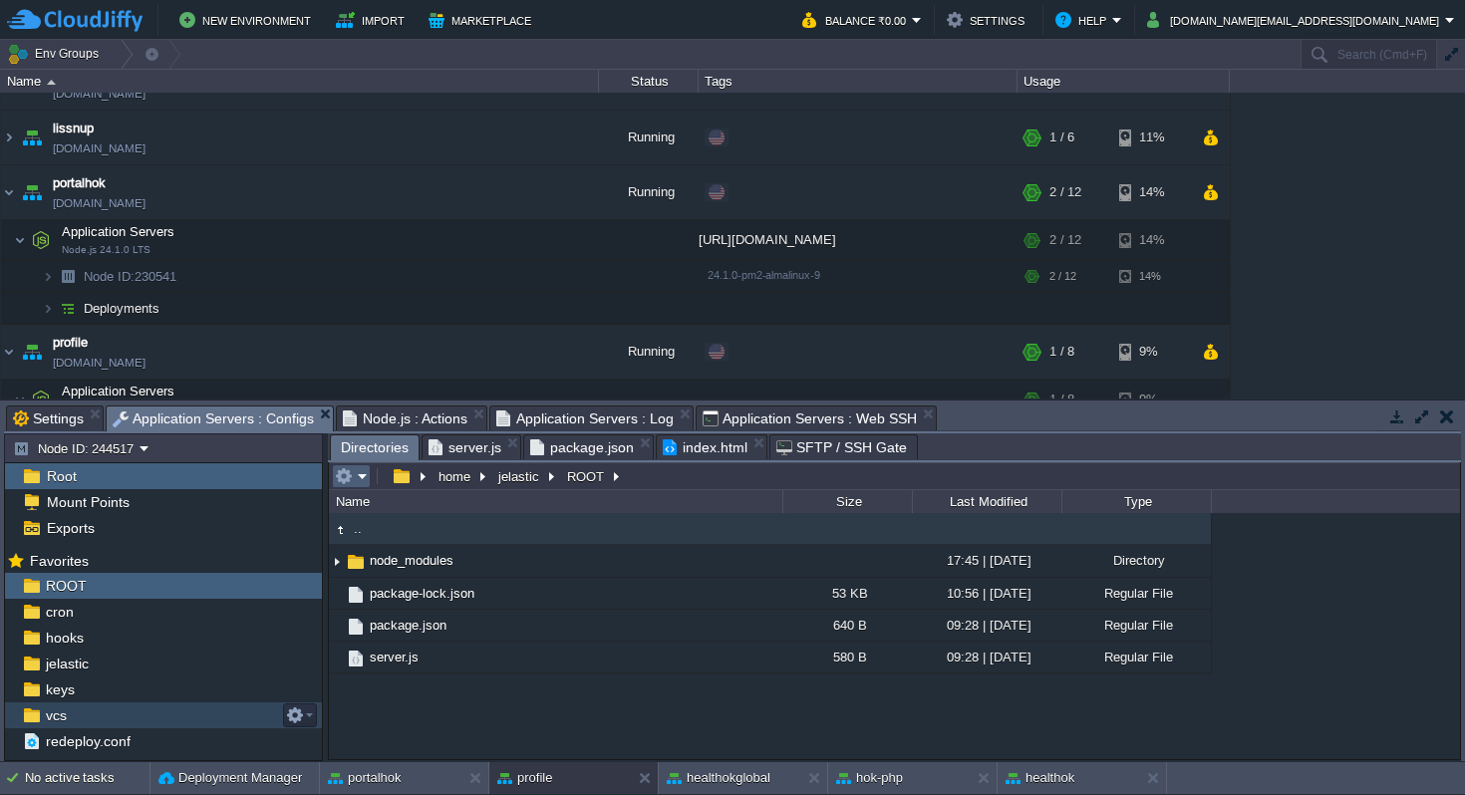
click at [366, 474] on em at bounding box center [351, 476] width 33 height 18
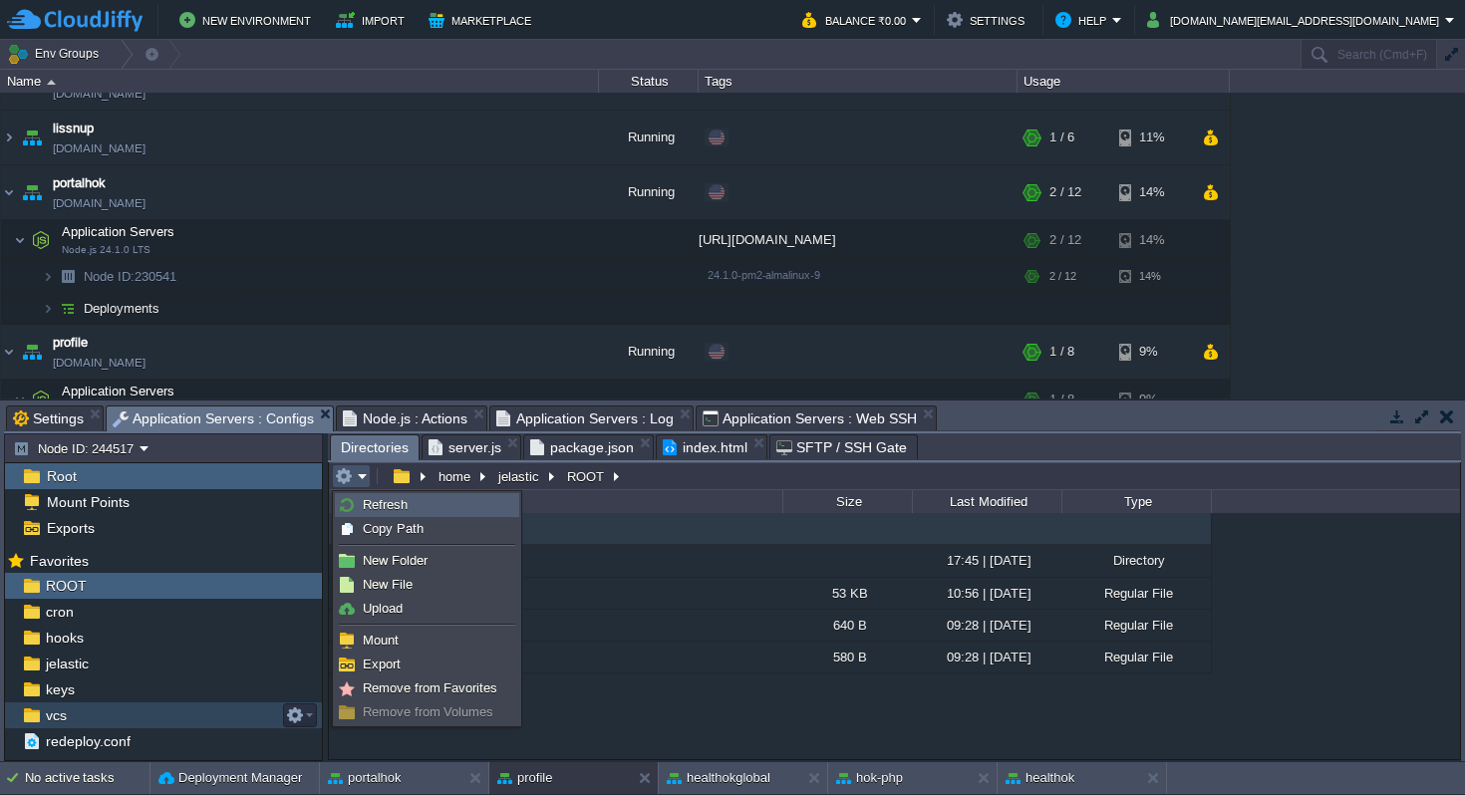
click at [376, 507] on span "Refresh" at bounding box center [385, 504] width 45 height 15
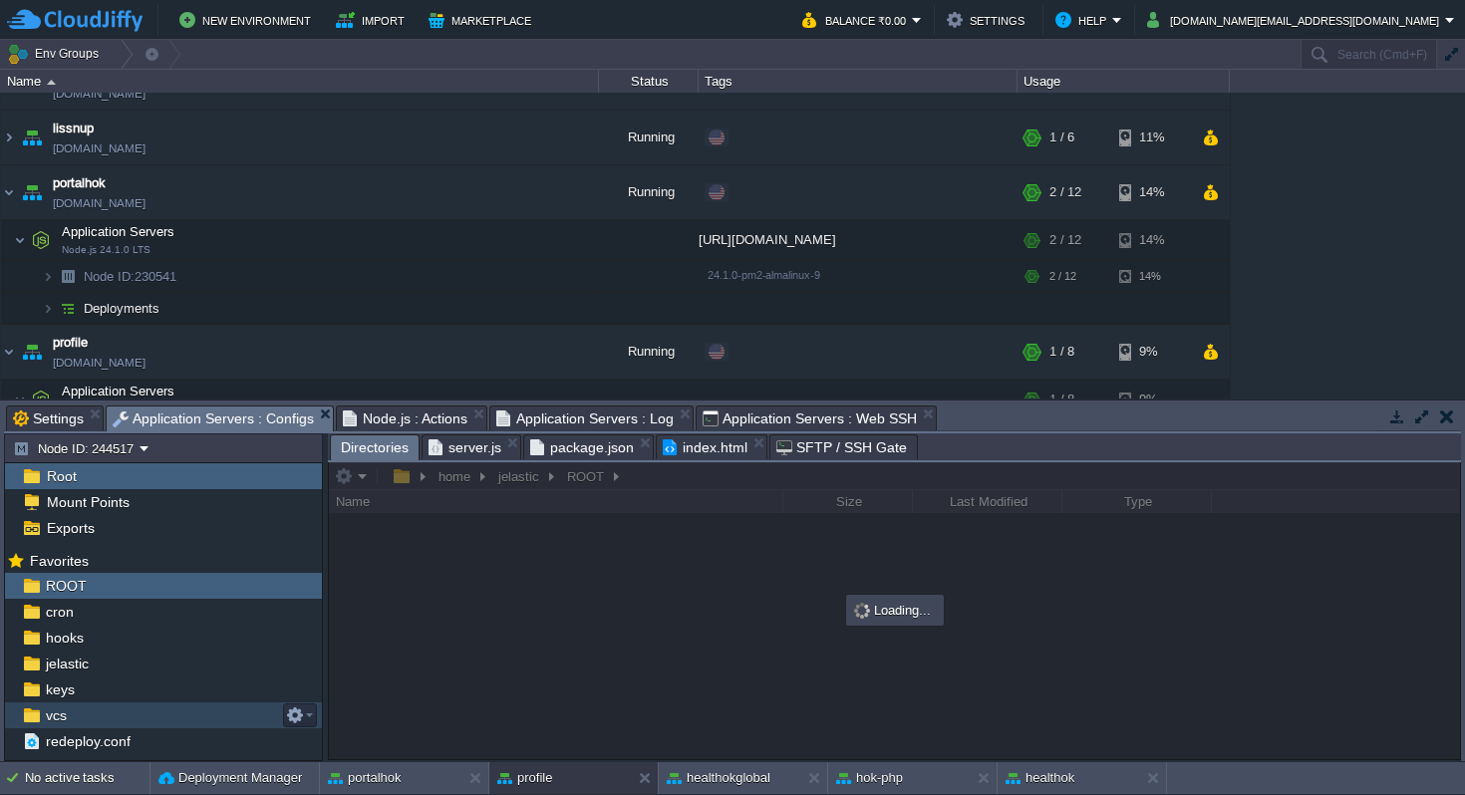
click at [470, 443] on span "server.js" at bounding box center [464, 447] width 73 height 24
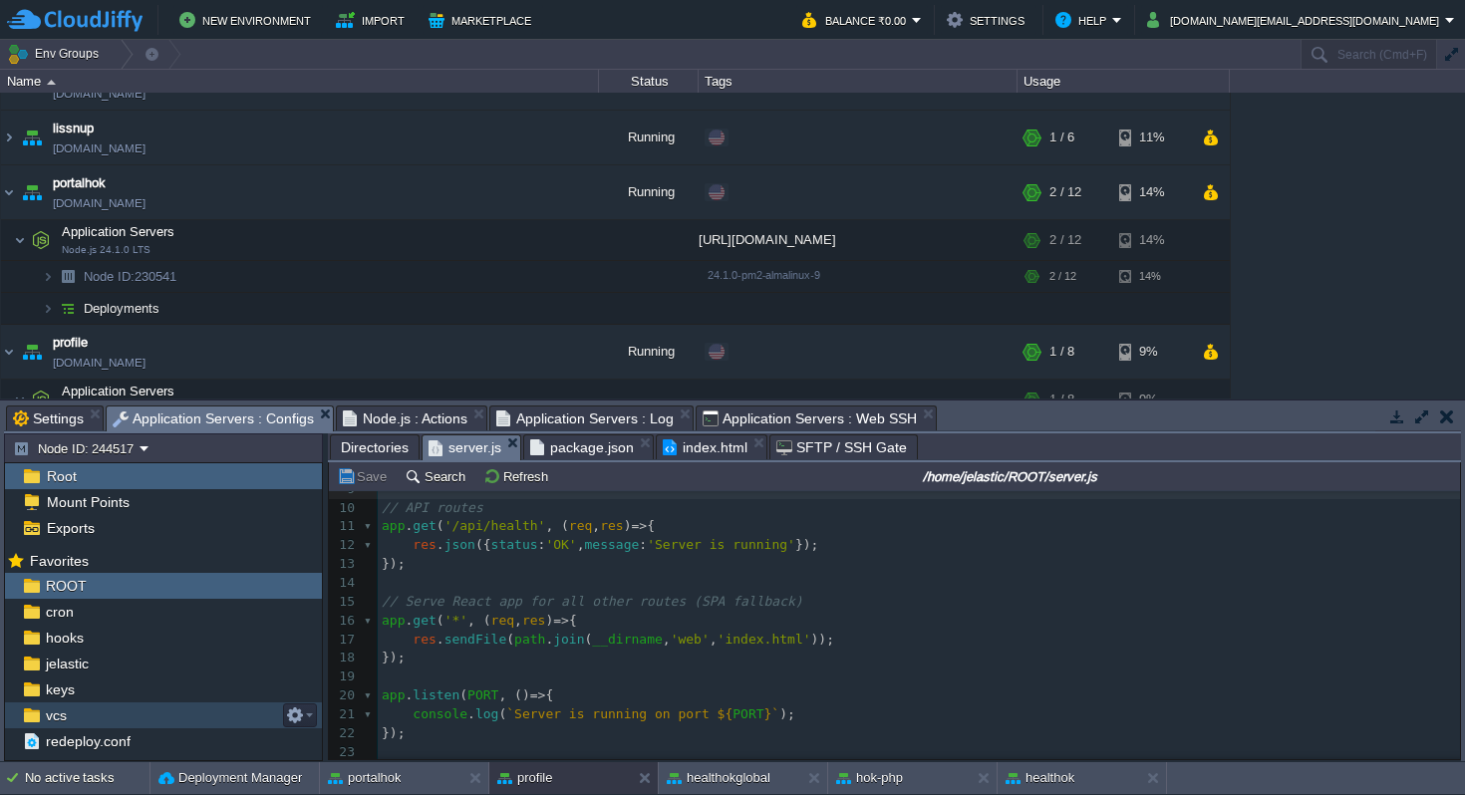
scroll to position [0, 0]
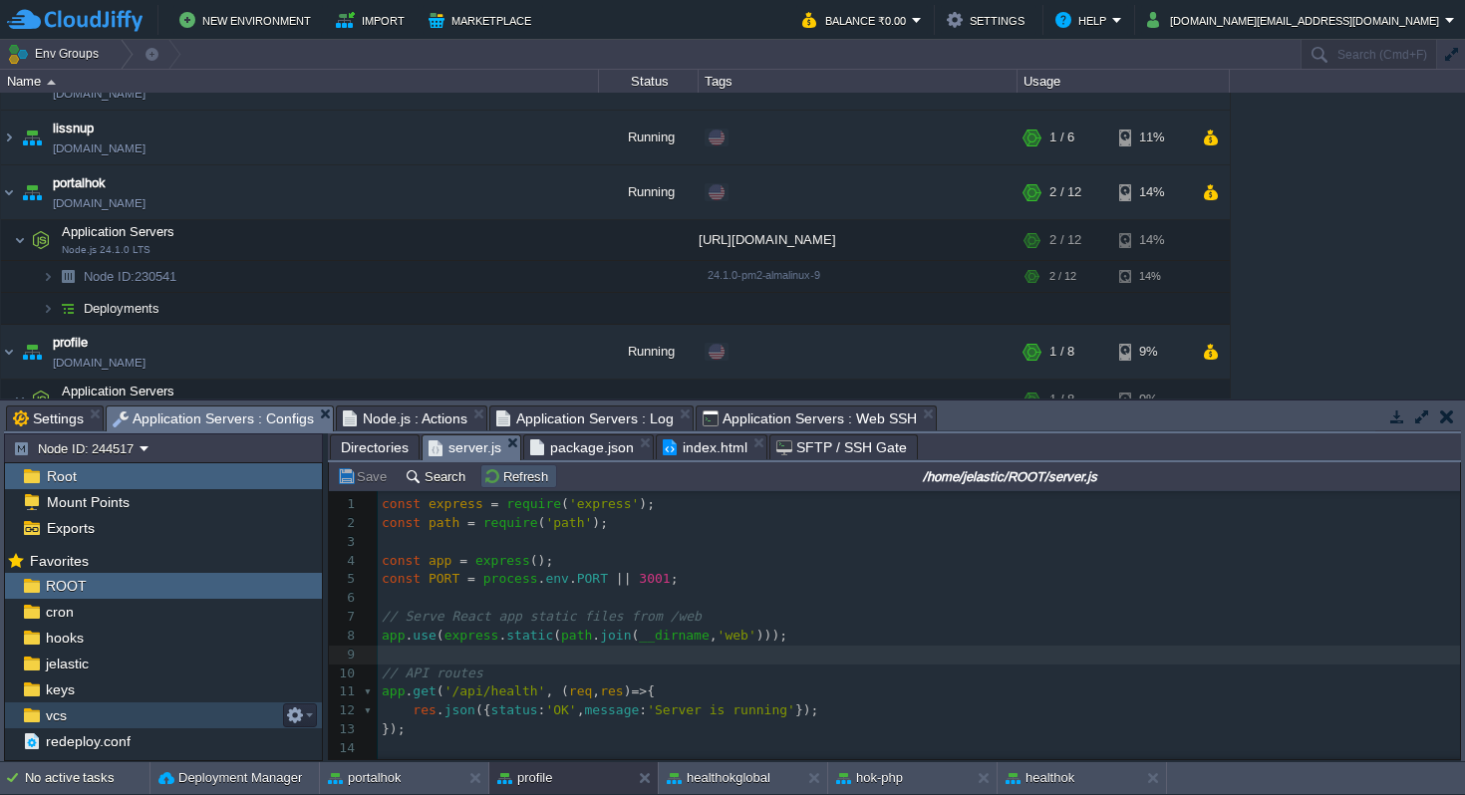
click at [515, 479] on button "Refresh" at bounding box center [518, 476] width 71 height 18
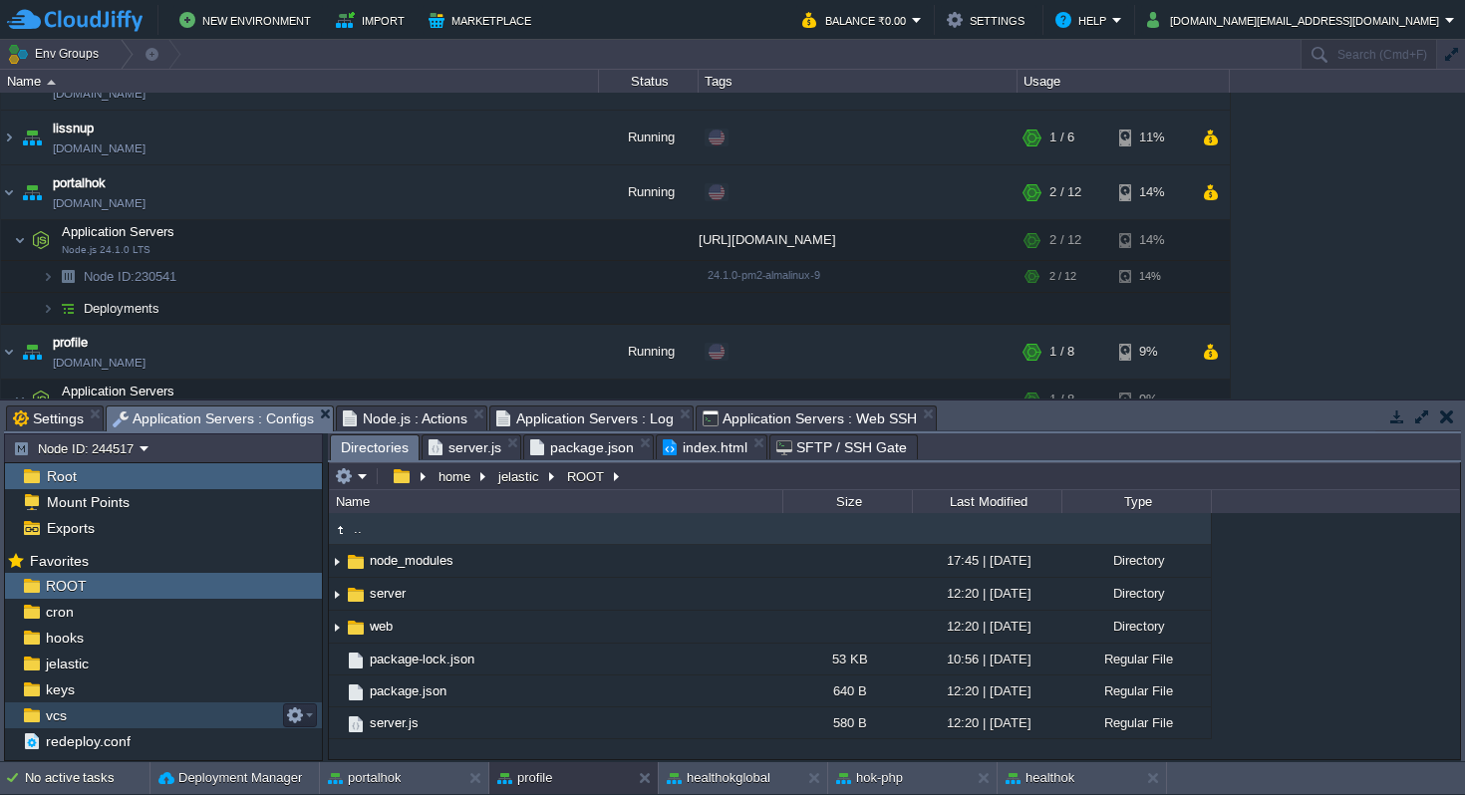
click at [392, 453] on span "Directories" at bounding box center [375, 447] width 68 height 25
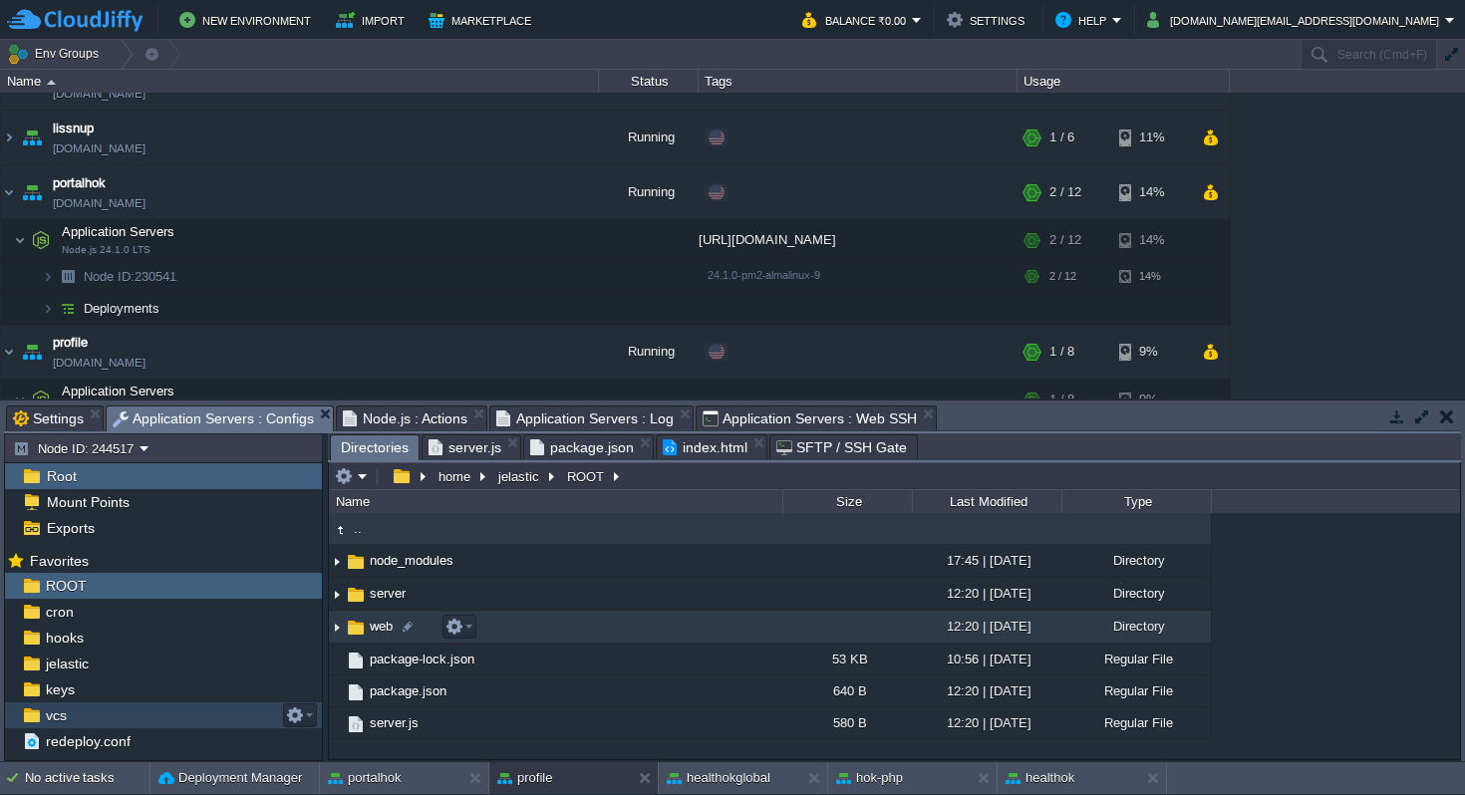
click at [378, 629] on span "web" at bounding box center [381, 626] width 29 height 17
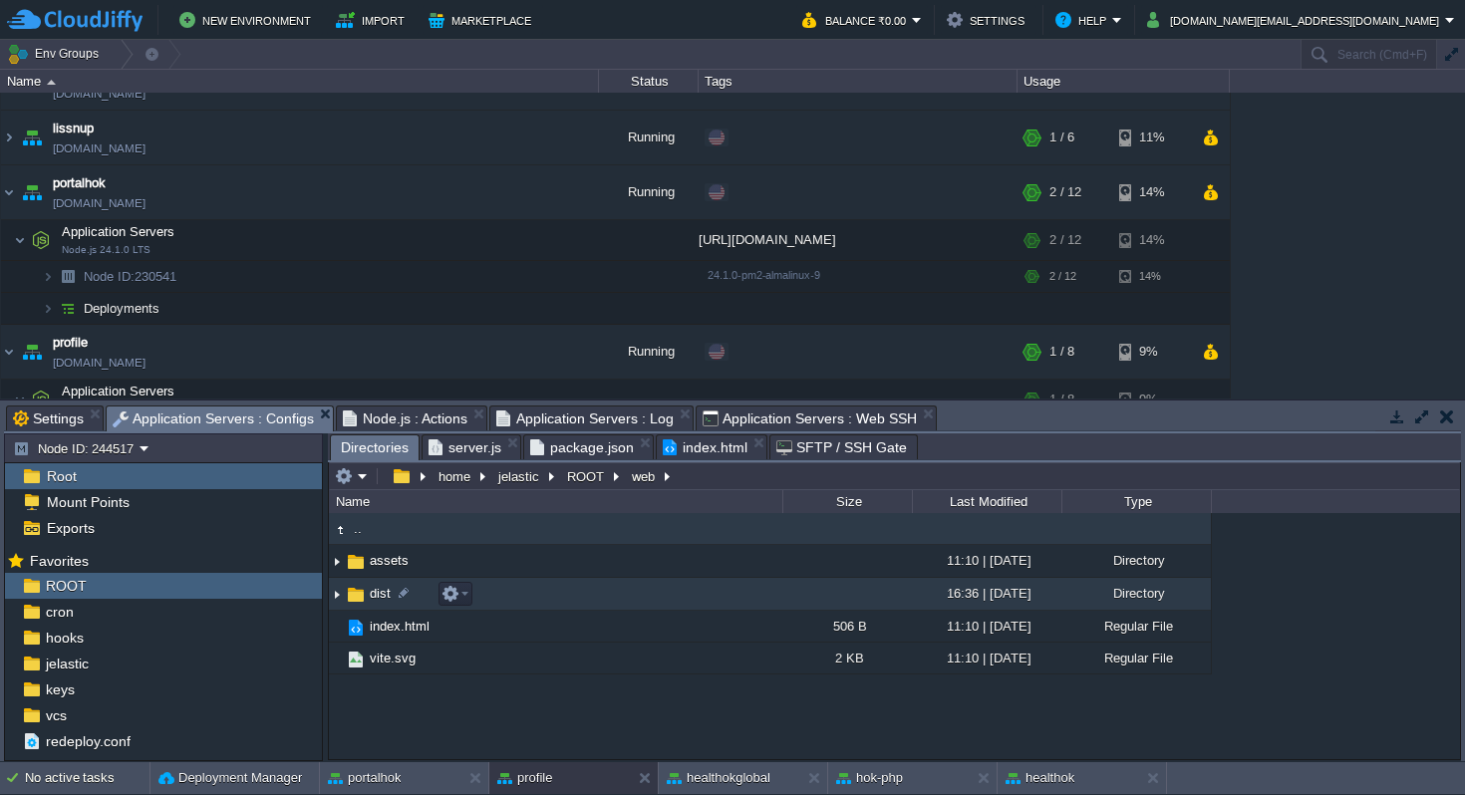
click at [360, 593] on img at bounding box center [356, 595] width 22 height 22
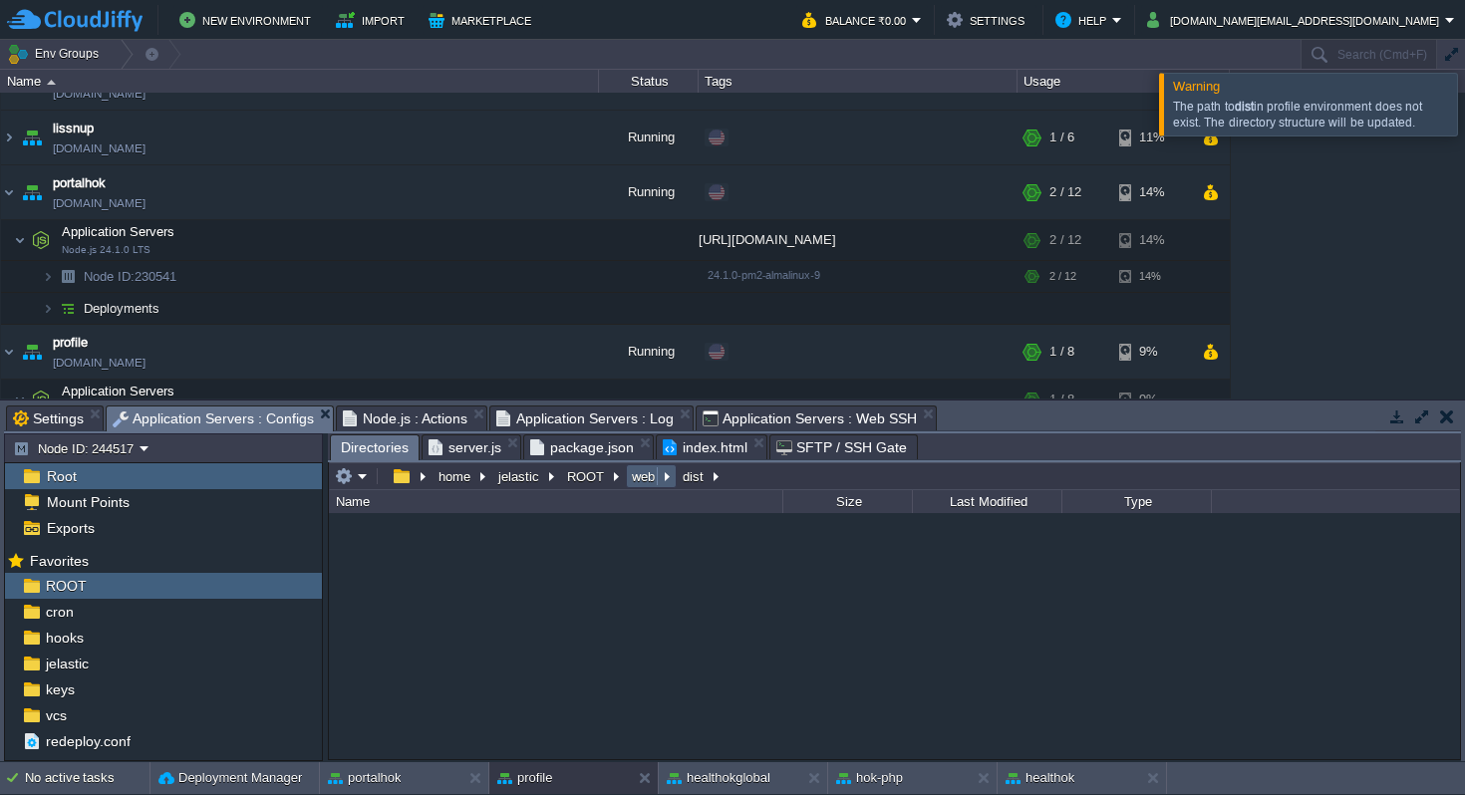
click at [642, 483] on button "web" at bounding box center [644, 476] width 31 height 18
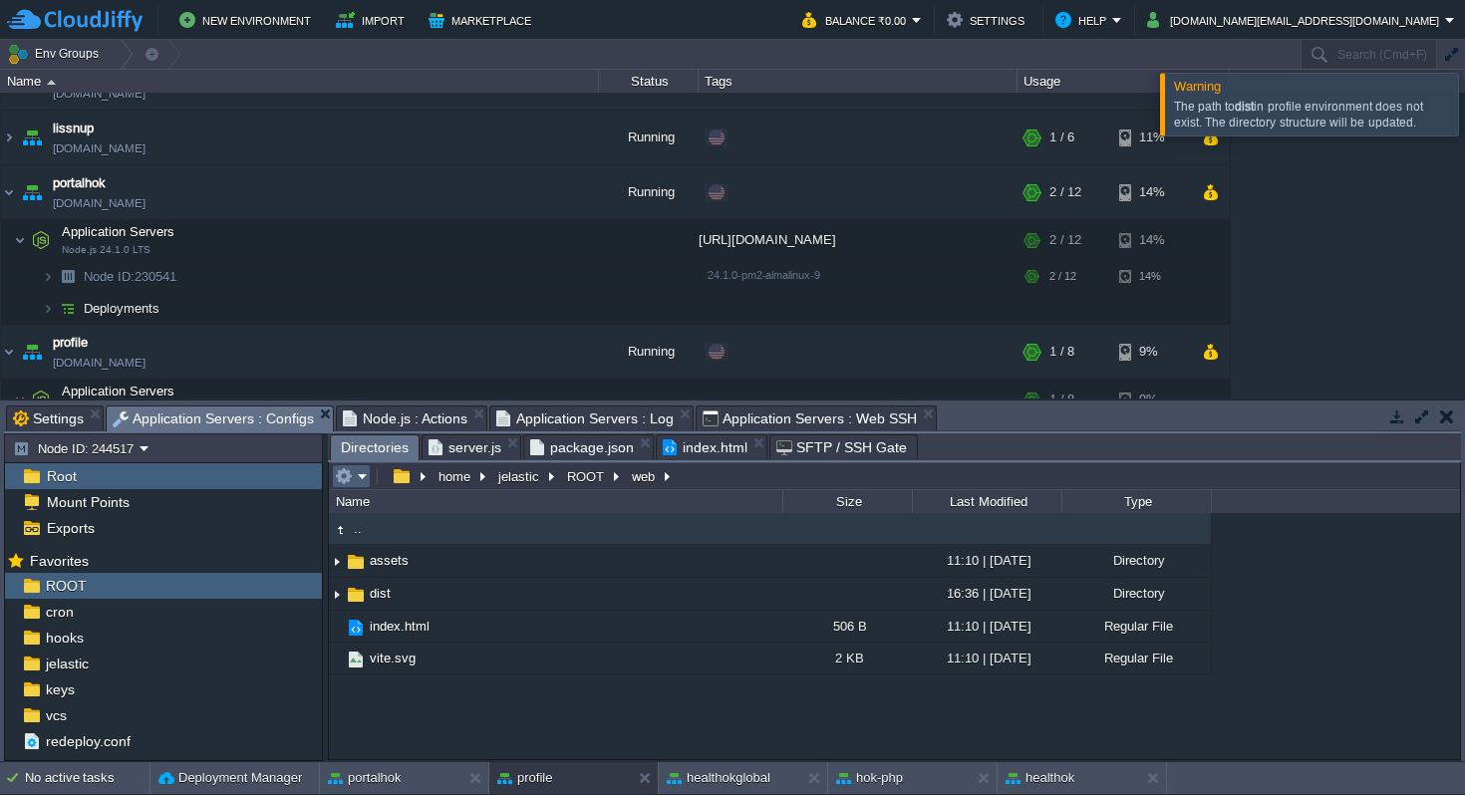
click at [369, 475] on td at bounding box center [351, 476] width 39 height 24
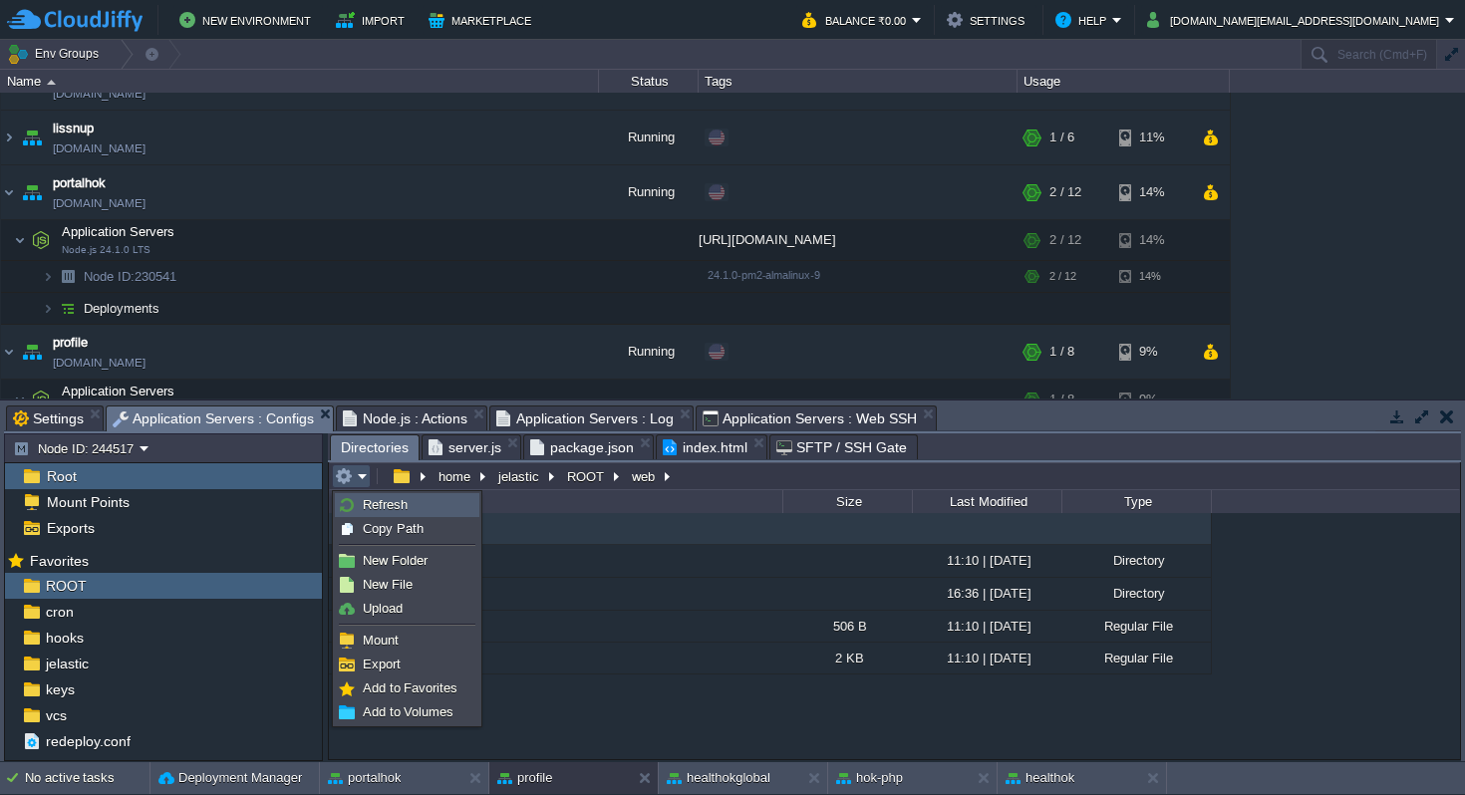
click at [387, 502] on span "Refresh" at bounding box center [385, 504] width 45 height 15
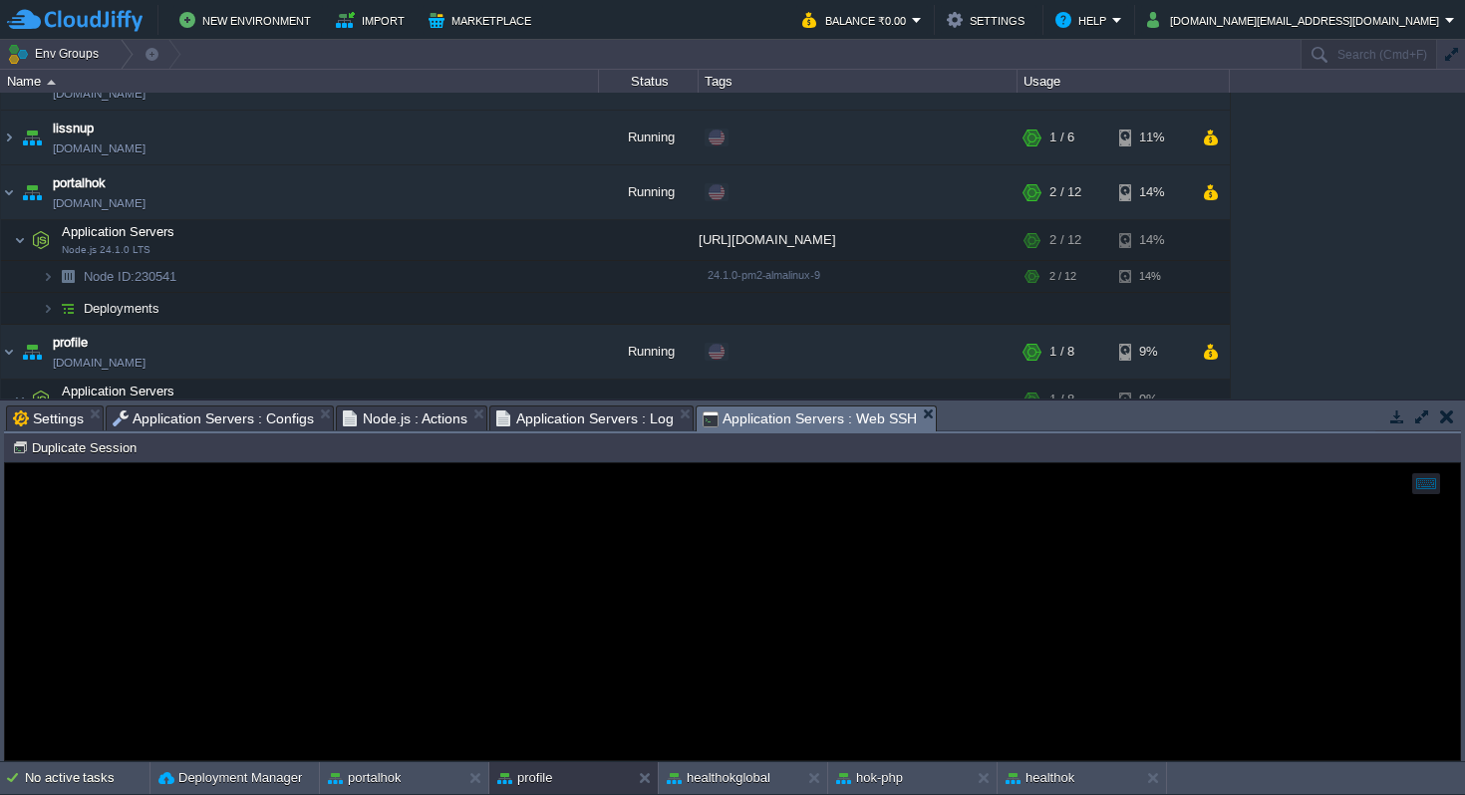
click at [763, 424] on span "Application Servers : Web SSH" at bounding box center [810, 419] width 214 height 25
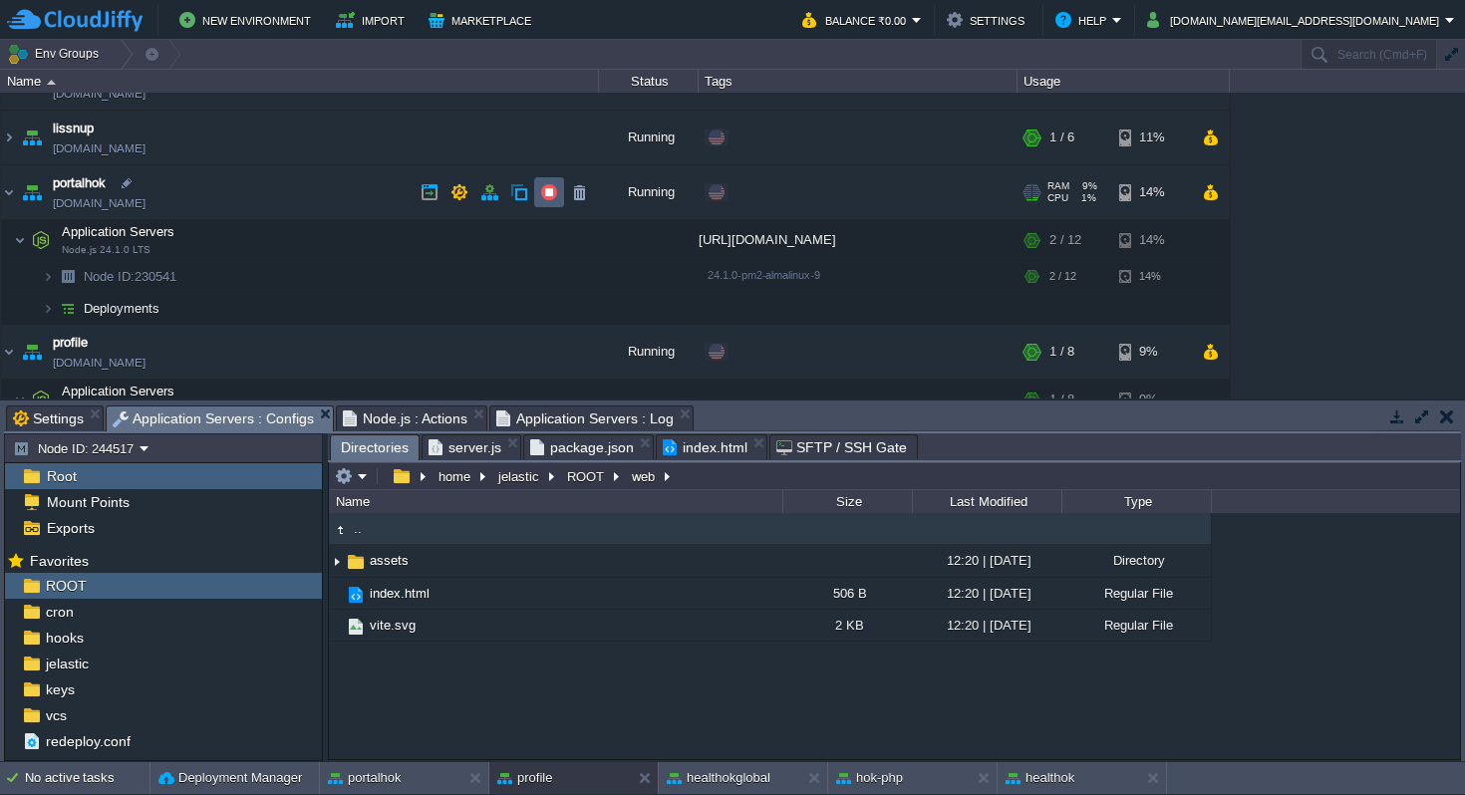
click at [543, 191] on button "button" at bounding box center [549, 192] width 18 height 18
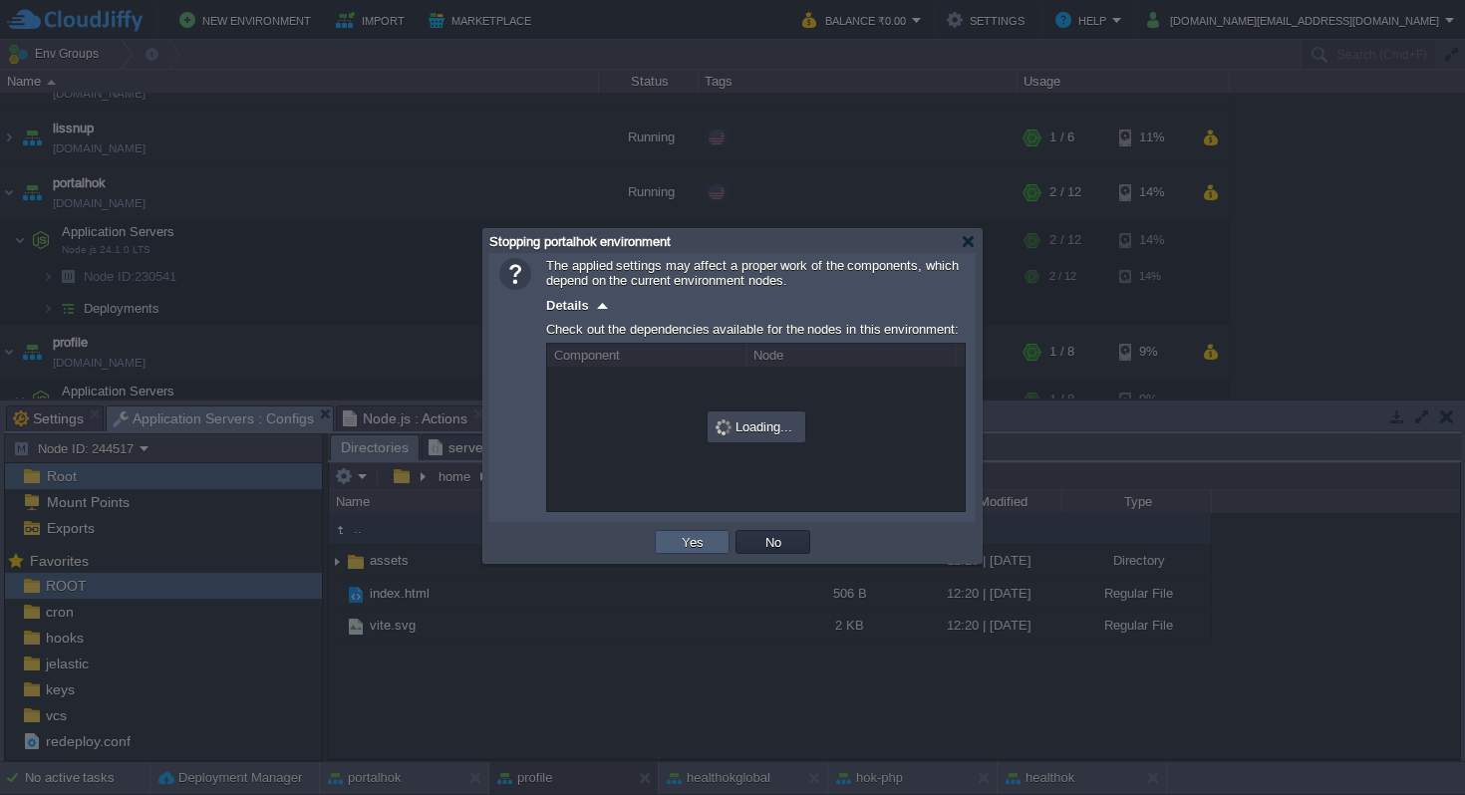
click at [682, 546] on button "Yes" at bounding box center [693, 542] width 34 height 18
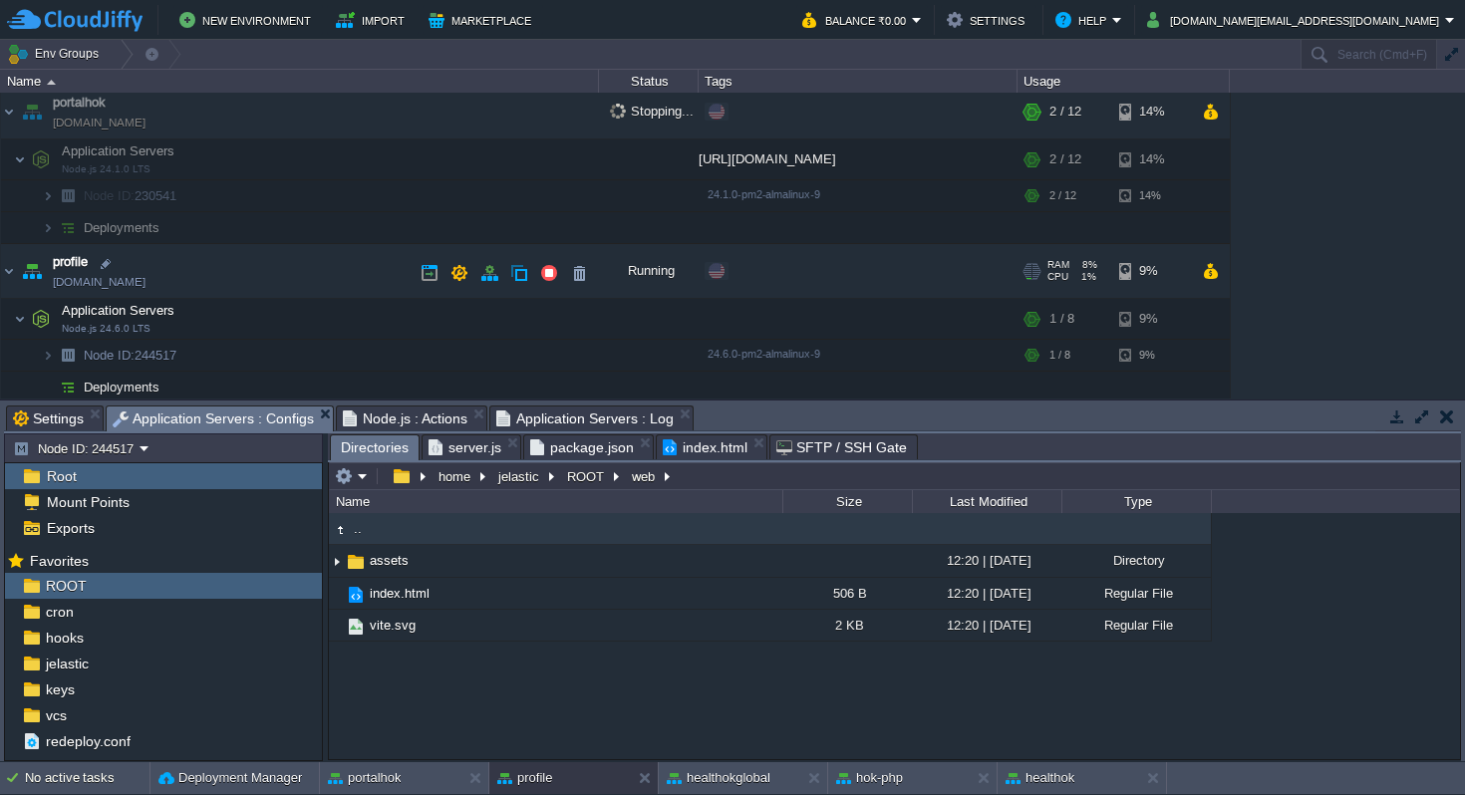
scroll to position [1171, 0]
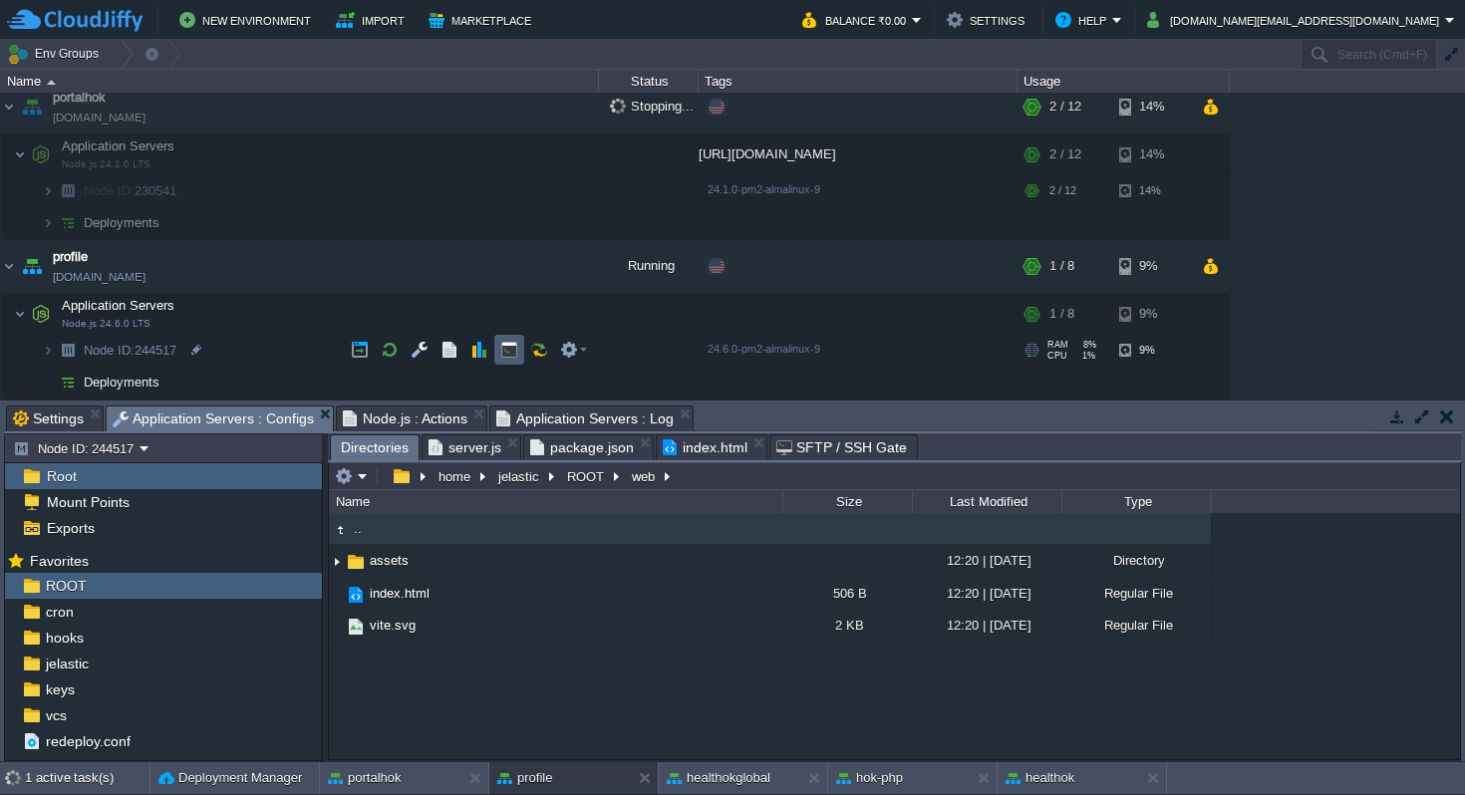
click at [509, 348] on button "button" at bounding box center [509, 350] width 18 height 18
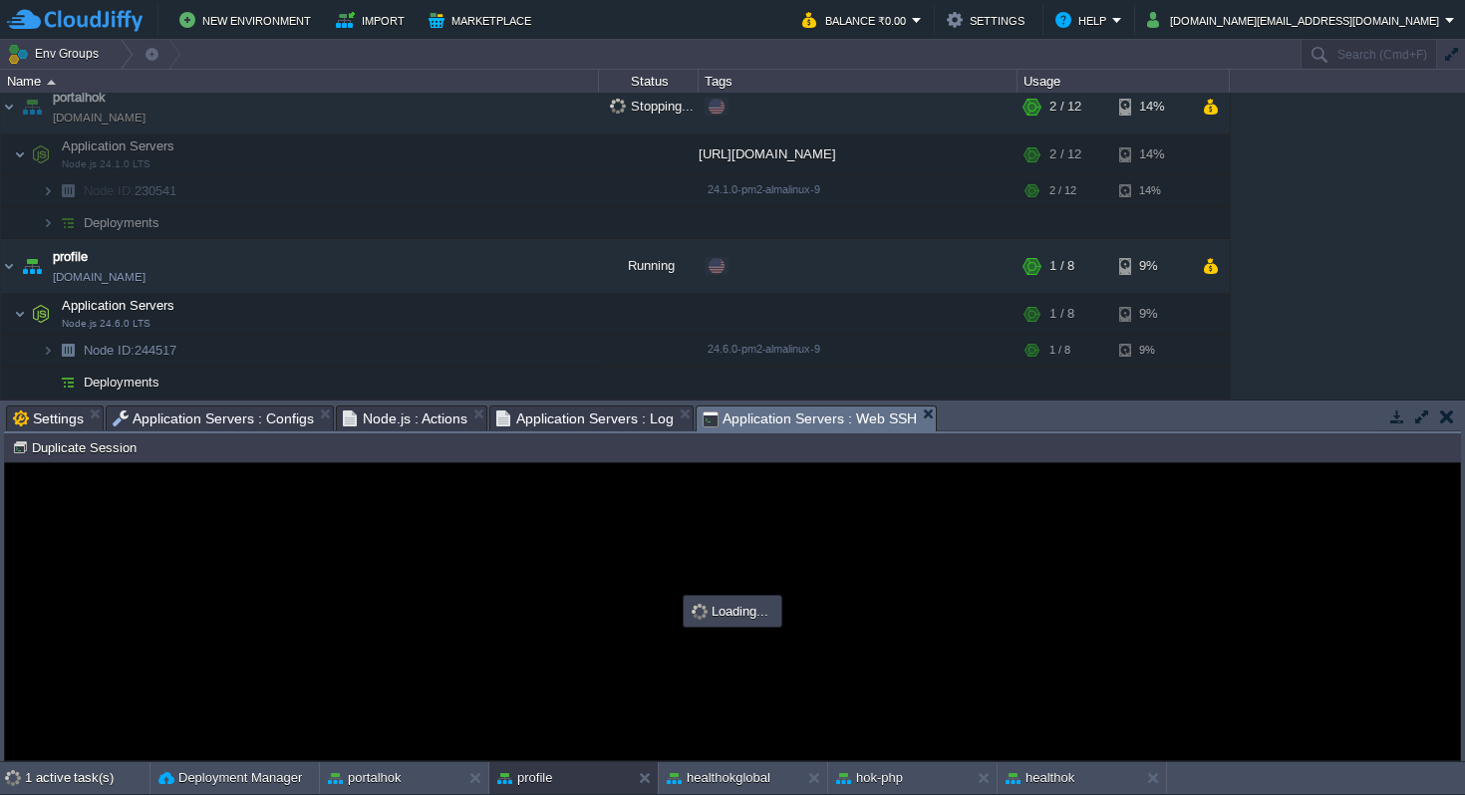
scroll to position [0, 0]
type input "#000000"
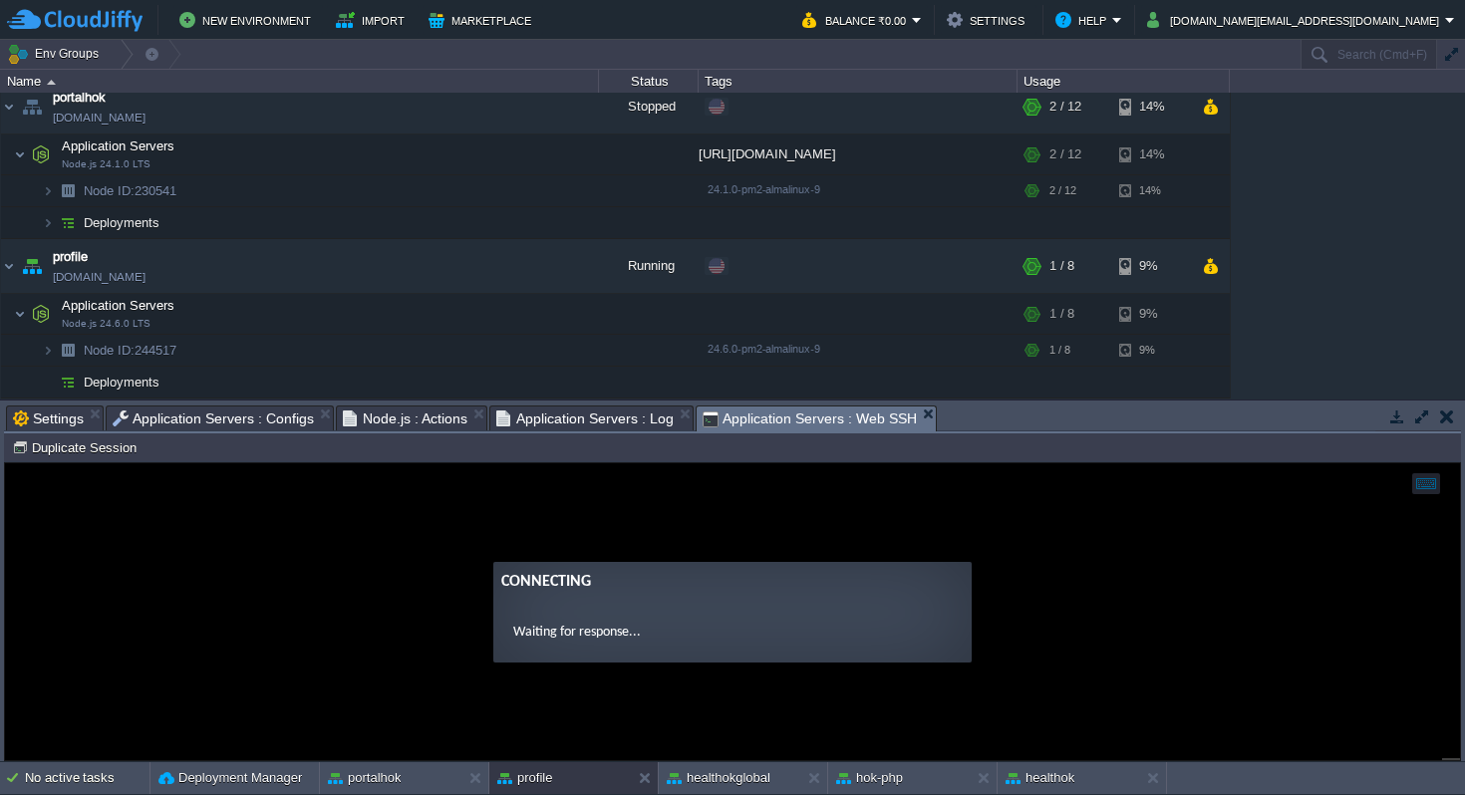
click at [250, 417] on span "Application Servers : Configs" at bounding box center [213, 419] width 201 height 24
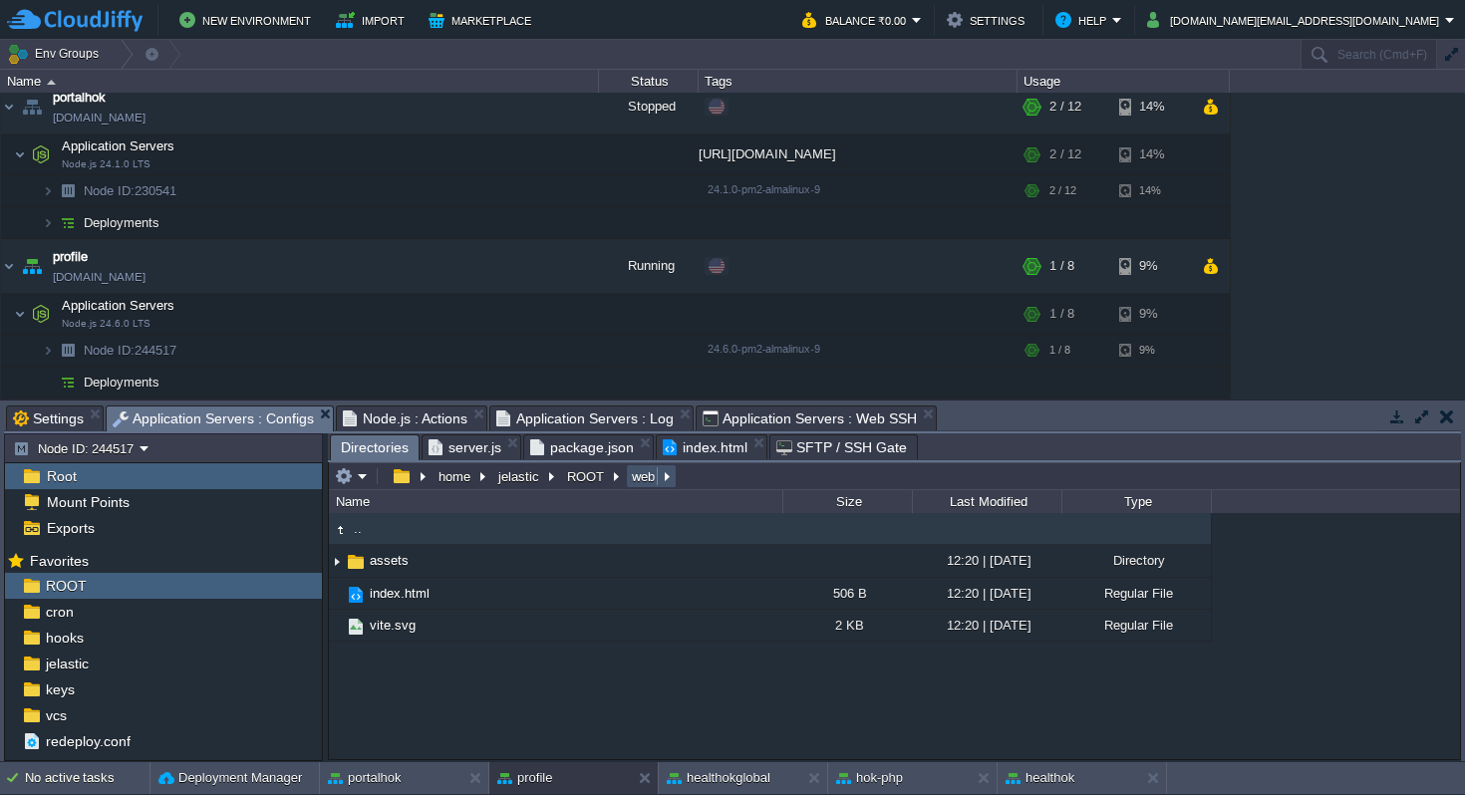
click at [637, 477] on button "web" at bounding box center [644, 476] width 31 height 18
click at [580, 478] on button "ROOT" at bounding box center [586, 476] width 45 height 18
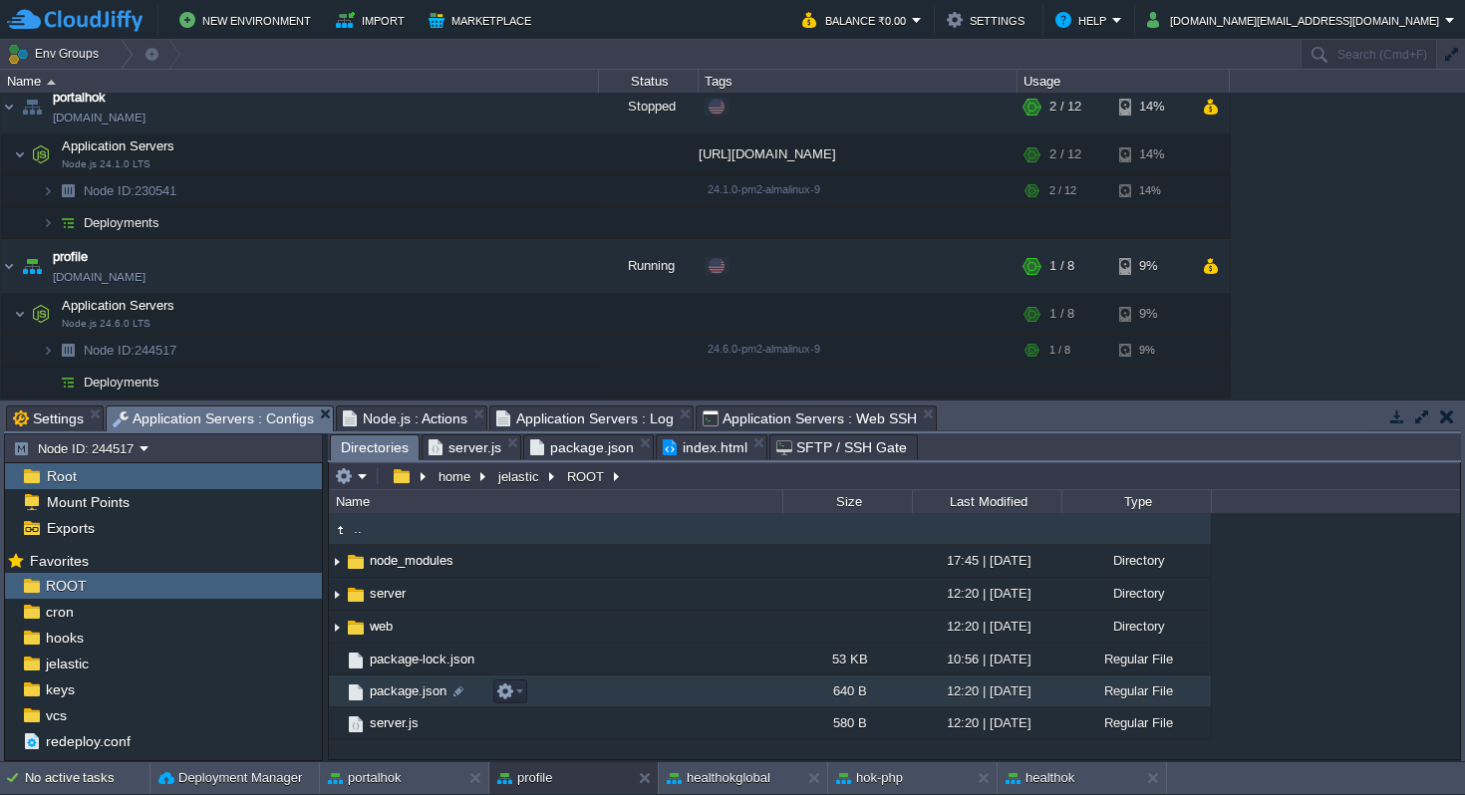
click at [419, 693] on span "package.json" at bounding box center [408, 691] width 83 height 17
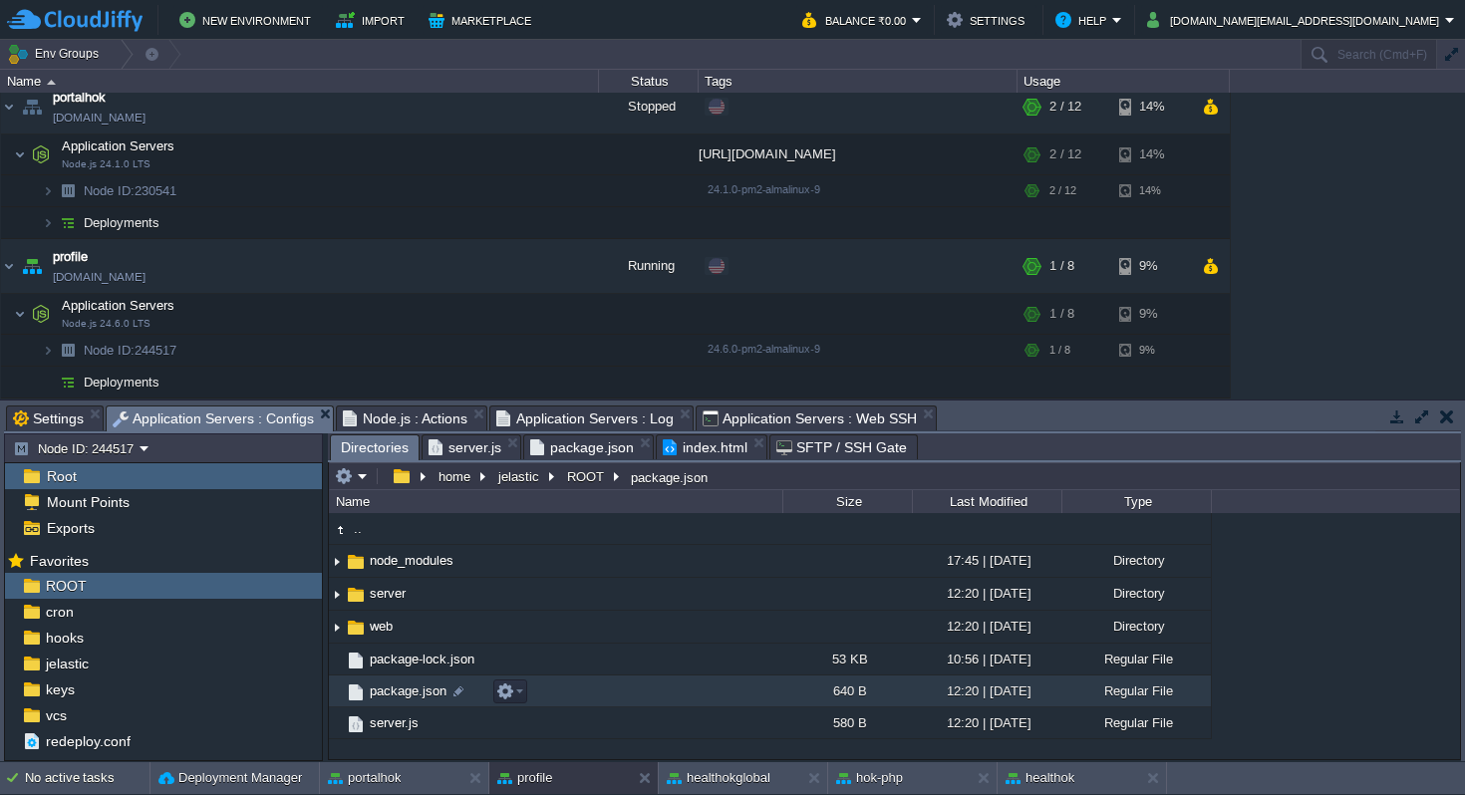
click at [419, 693] on span "package.json" at bounding box center [408, 691] width 83 height 17
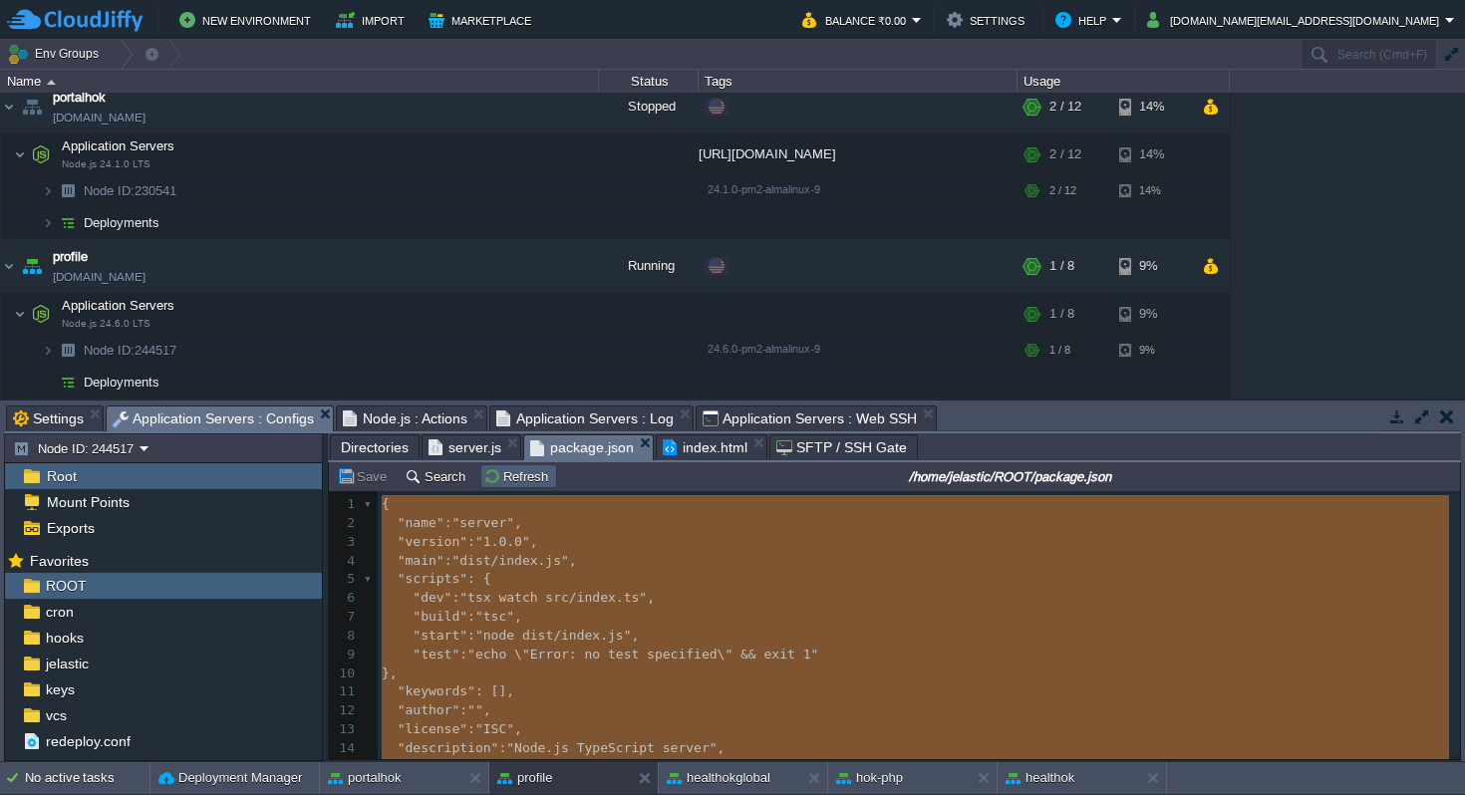
click at [524, 478] on button "Refresh" at bounding box center [518, 476] width 71 height 18
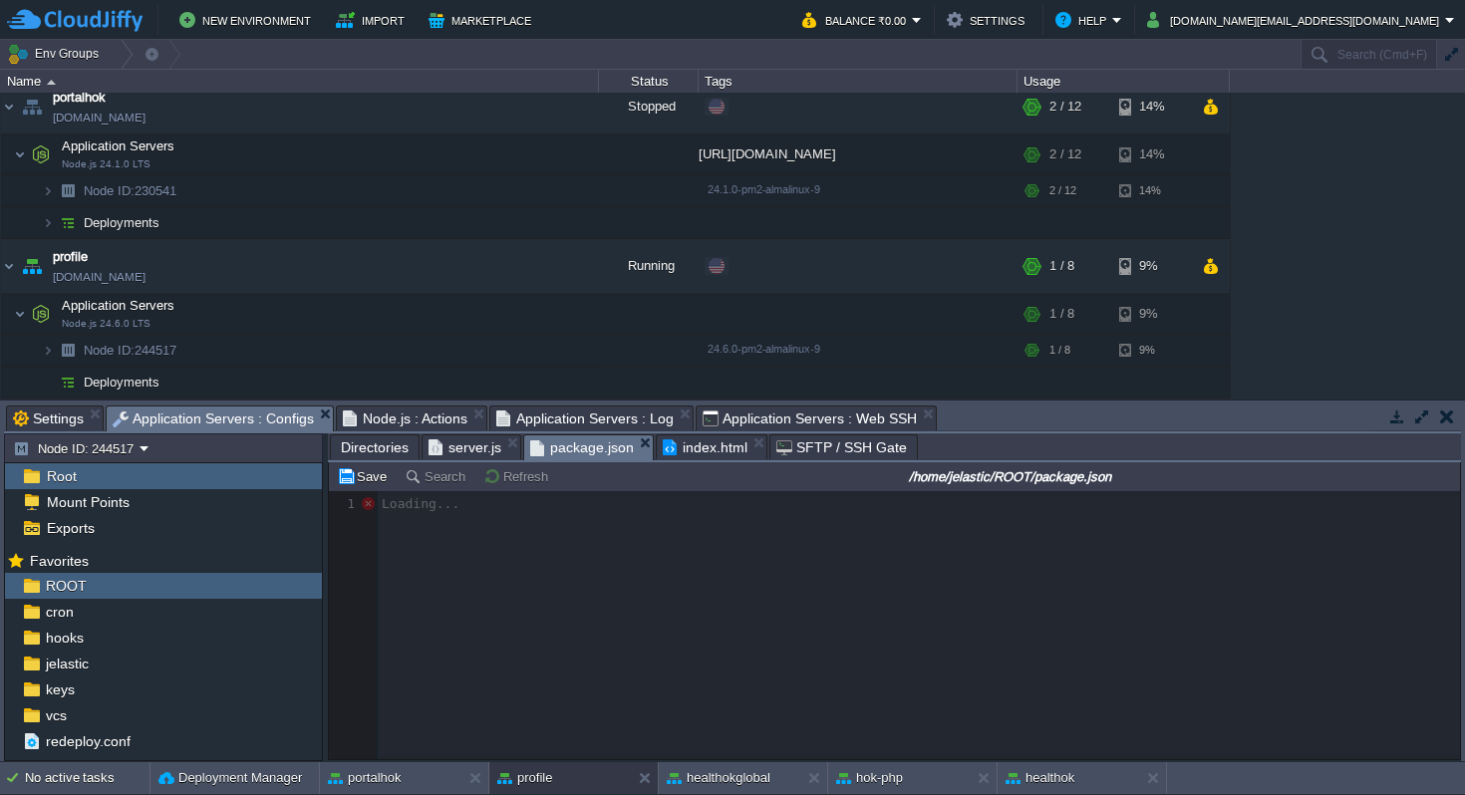
click at [474, 447] on span "server.js" at bounding box center [464, 447] width 73 height 24
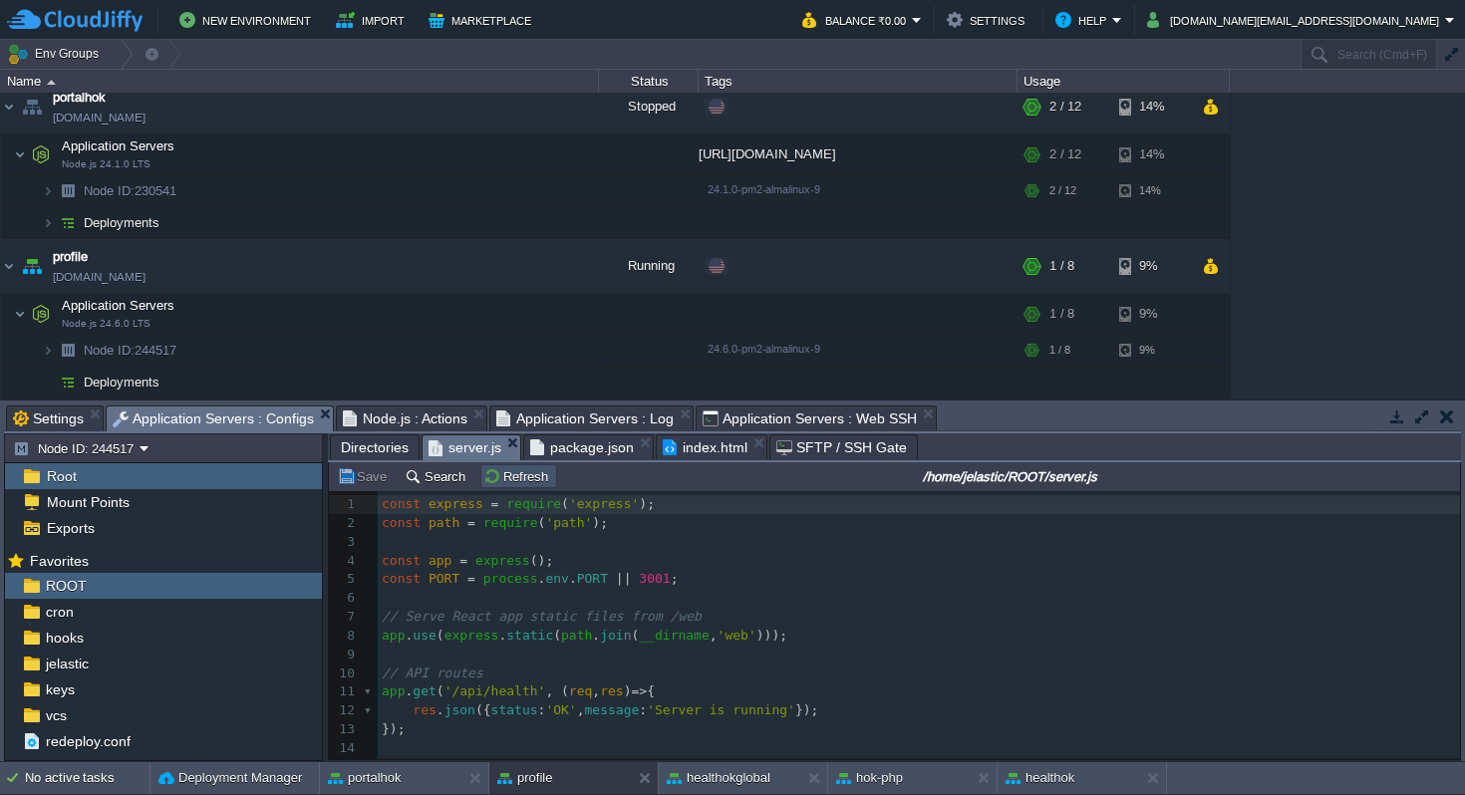
click at [498, 476] on button "Refresh" at bounding box center [518, 476] width 71 height 18
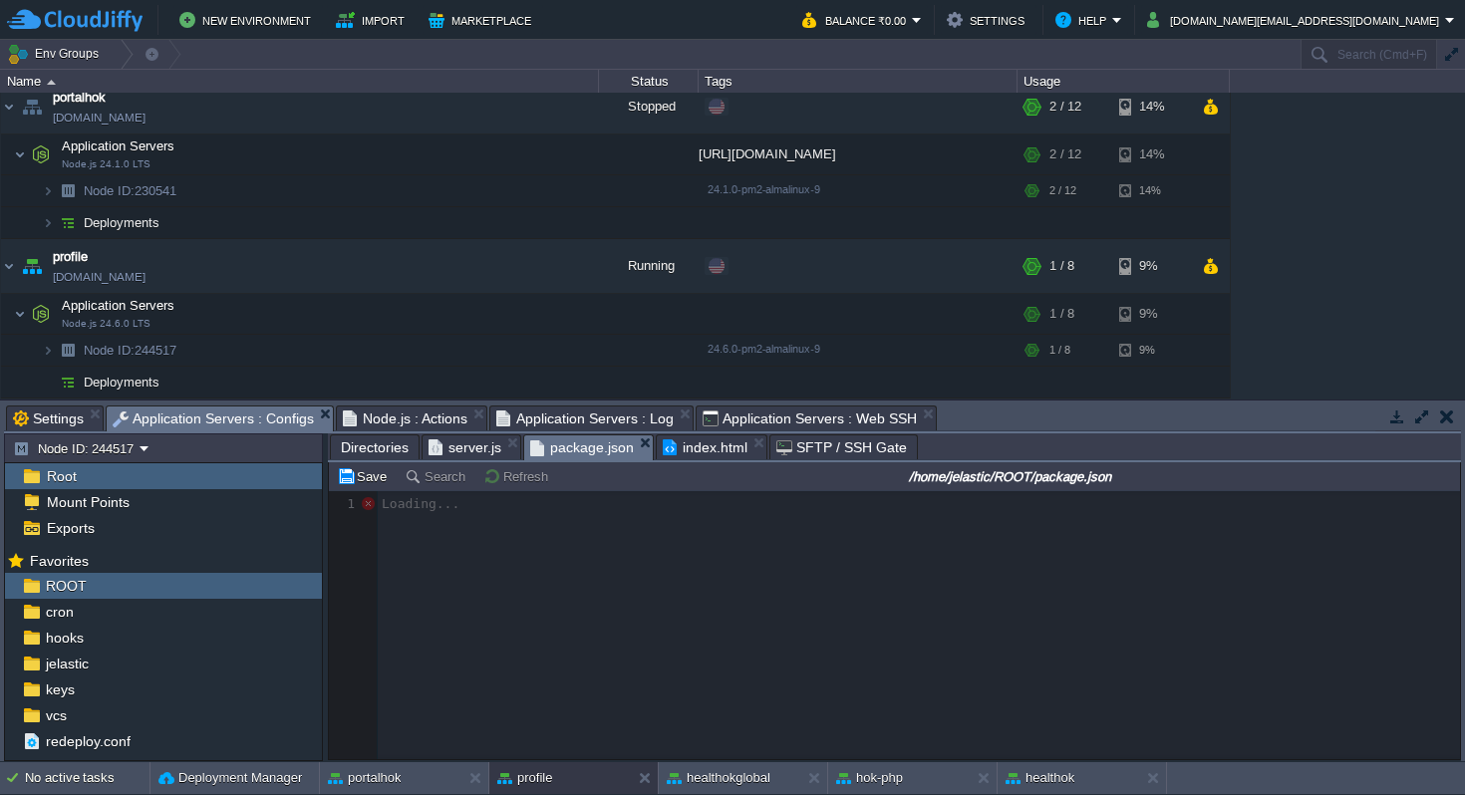
click at [588, 450] on span "package.json" at bounding box center [582, 447] width 104 height 25
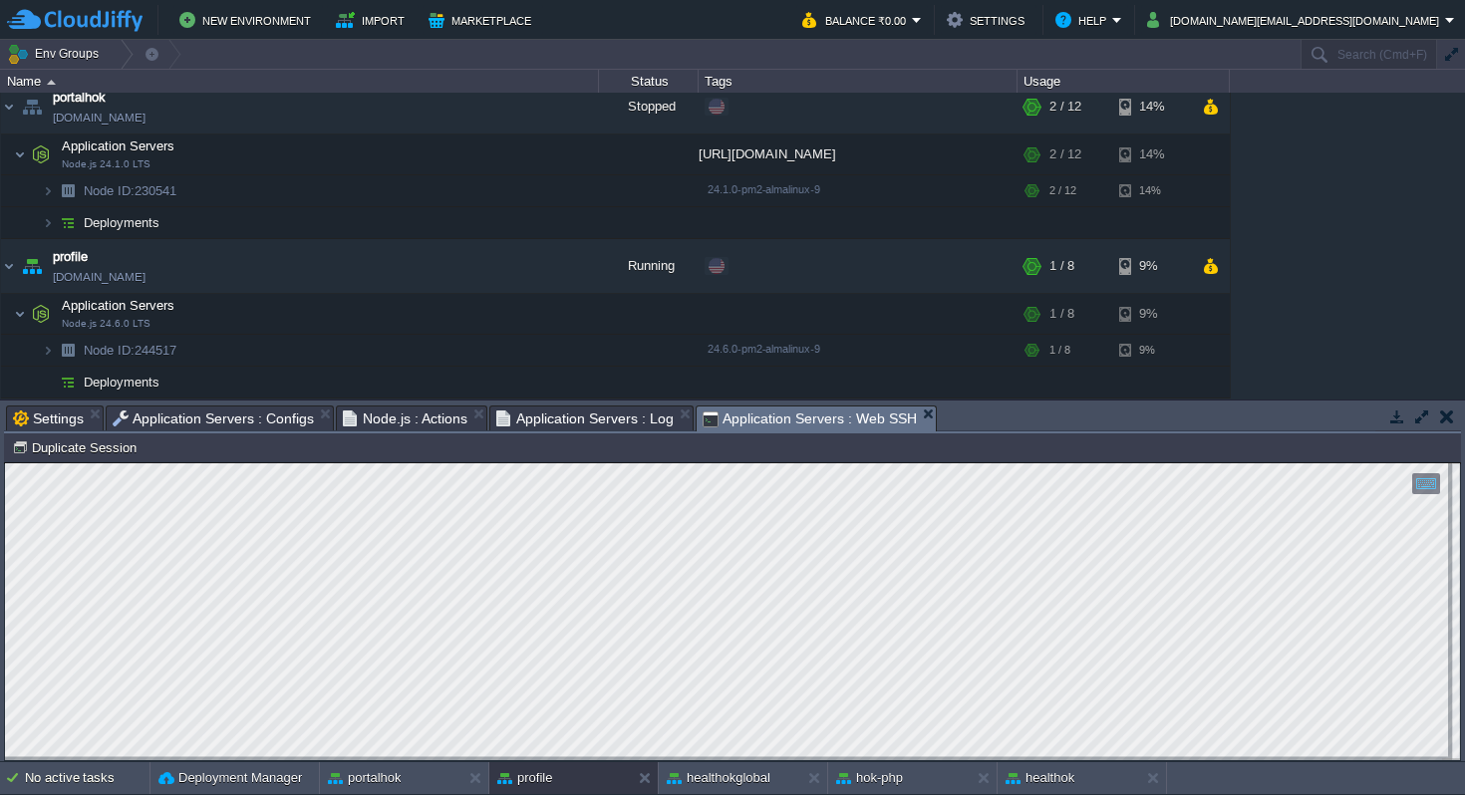
click at [766, 414] on span "Application Servers : Web SSH" at bounding box center [810, 419] width 214 height 25
click at [392, 308] on button "button" at bounding box center [390, 314] width 18 height 18
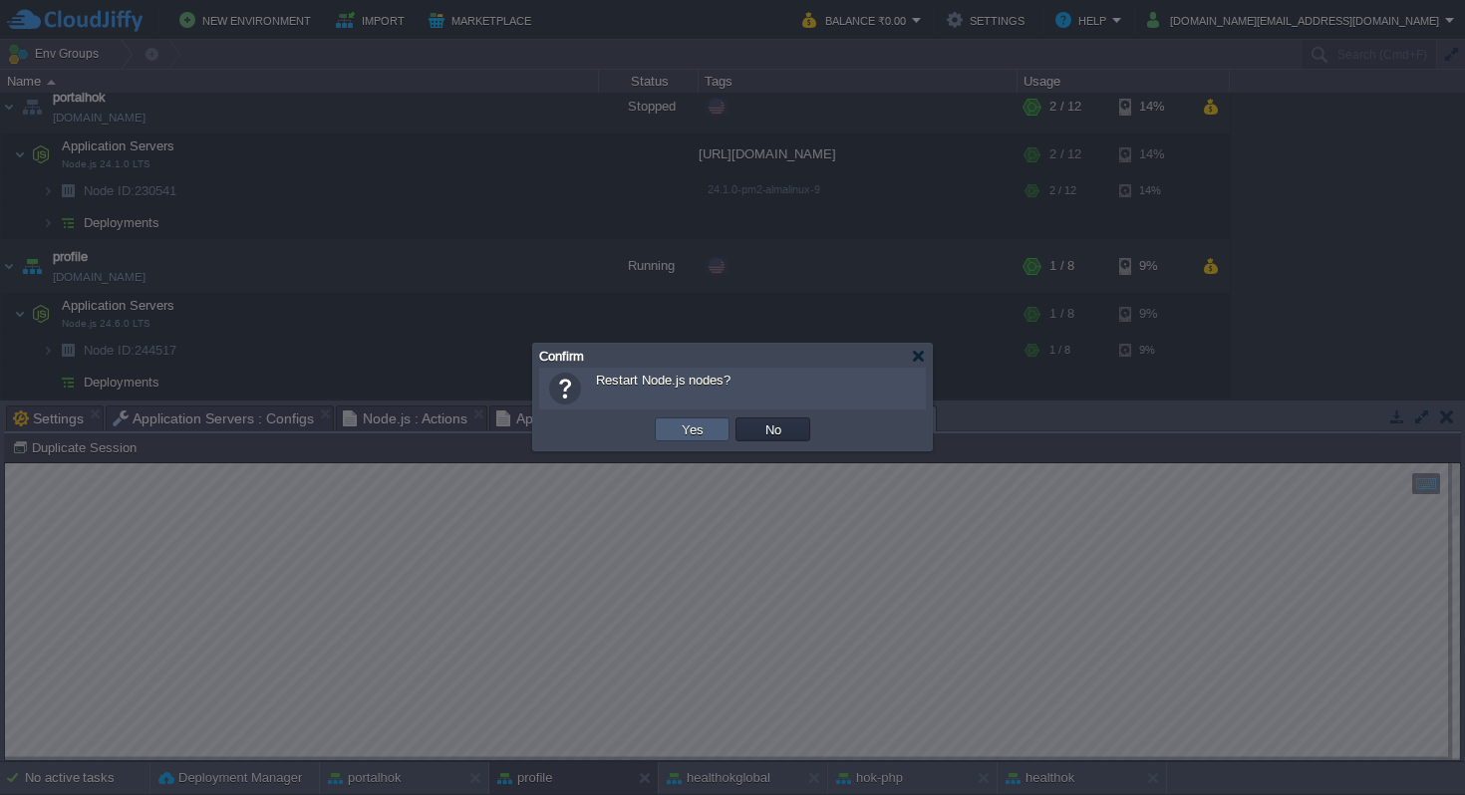
click at [692, 422] on button "Yes" at bounding box center [693, 430] width 34 height 18
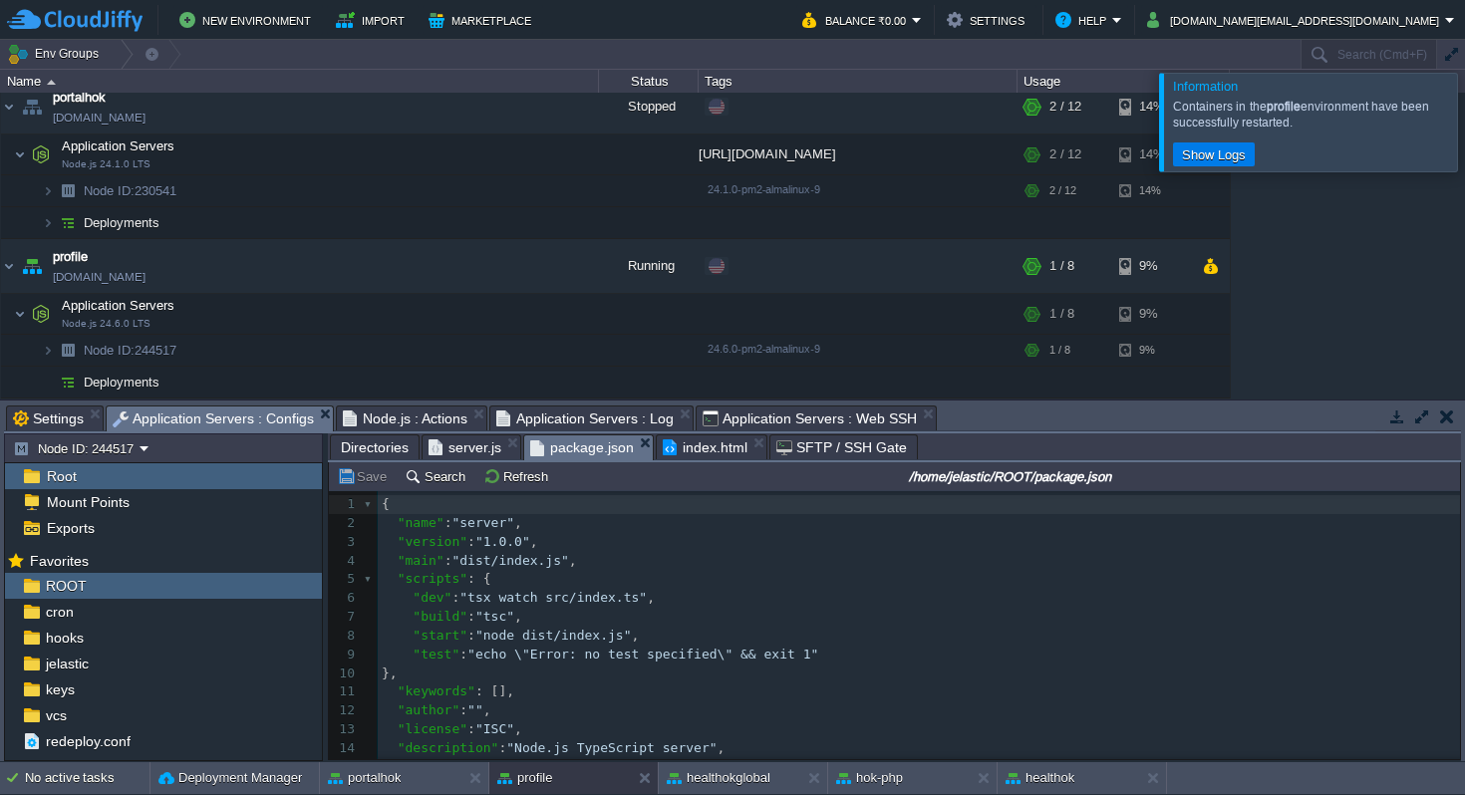
click at [208, 426] on span "Application Servers : Configs" at bounding box center [213, 419] width 201 height 25
click at [384, 447] on span "Directories" at bounding box center [375, 447] width 68 height 24
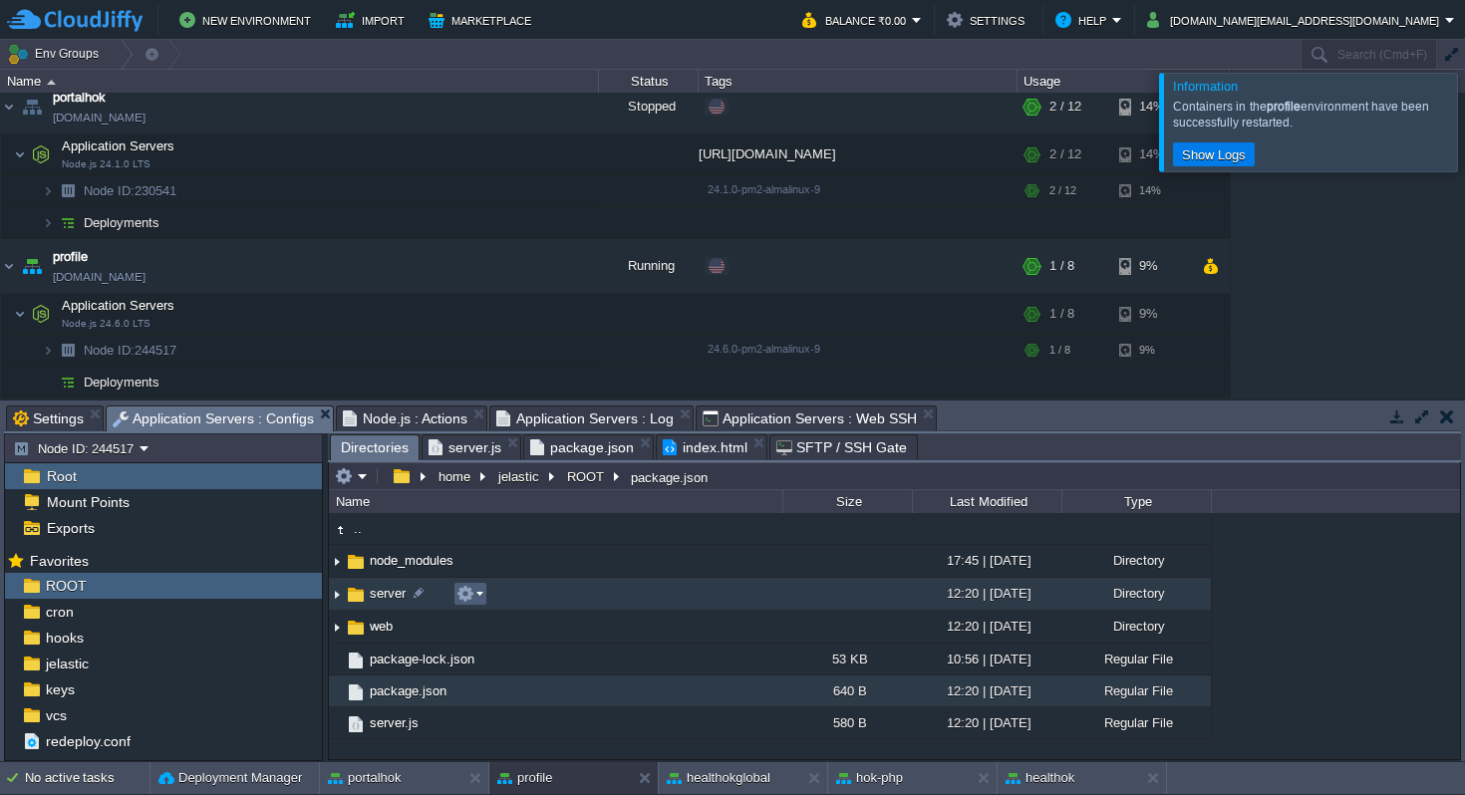
click at [483, 595] on td at bounding box center [470, 594] width 34 height 24
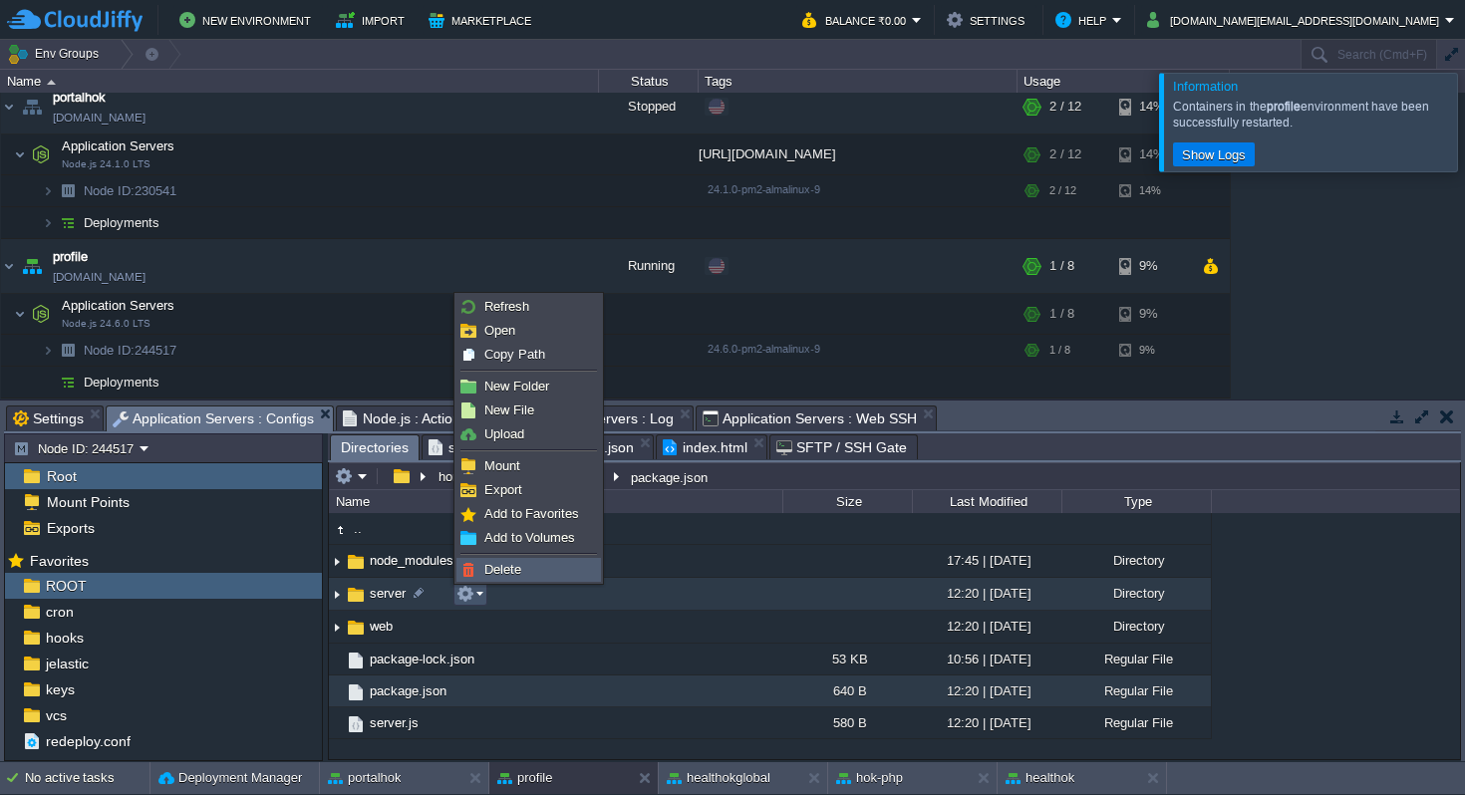
click at [529, 568] on link "Delete" at bounding box center [528, 570] width 142 height 22
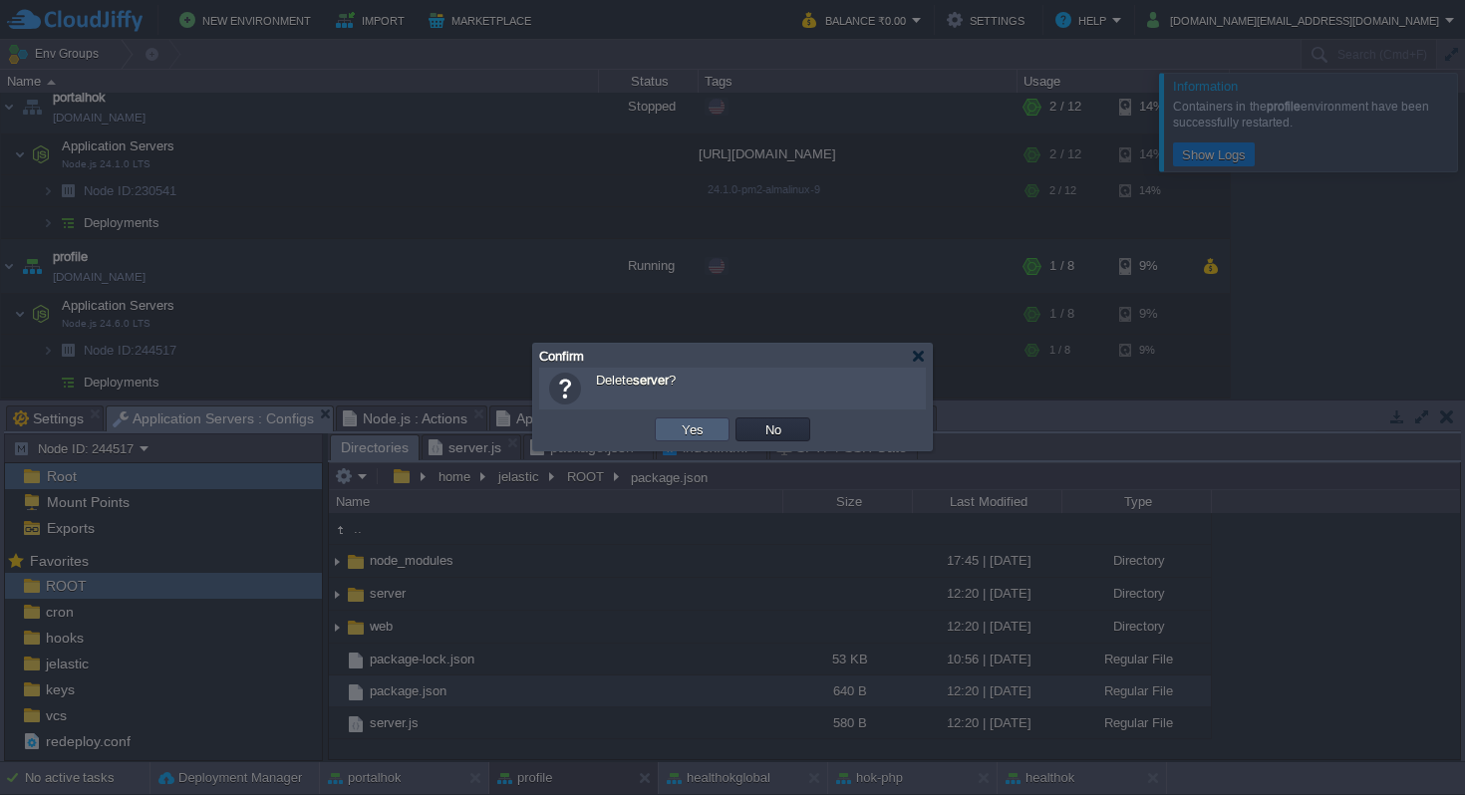
click at [681, 429] on button "Yes" at bounding box center [693, 430] width 34 height 18
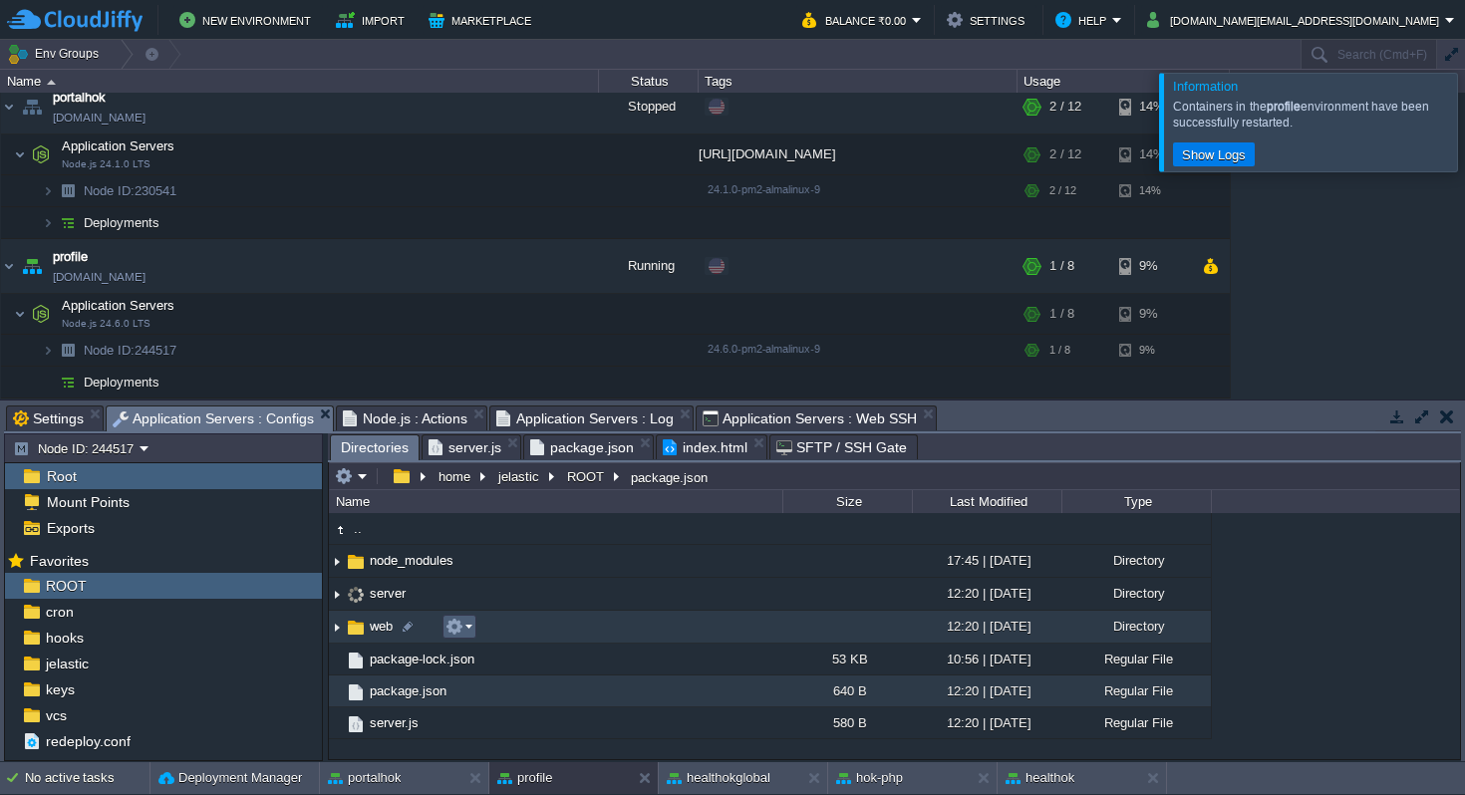
click at [472, 623] on td at bounding box center [459, 627] width 34 height 24
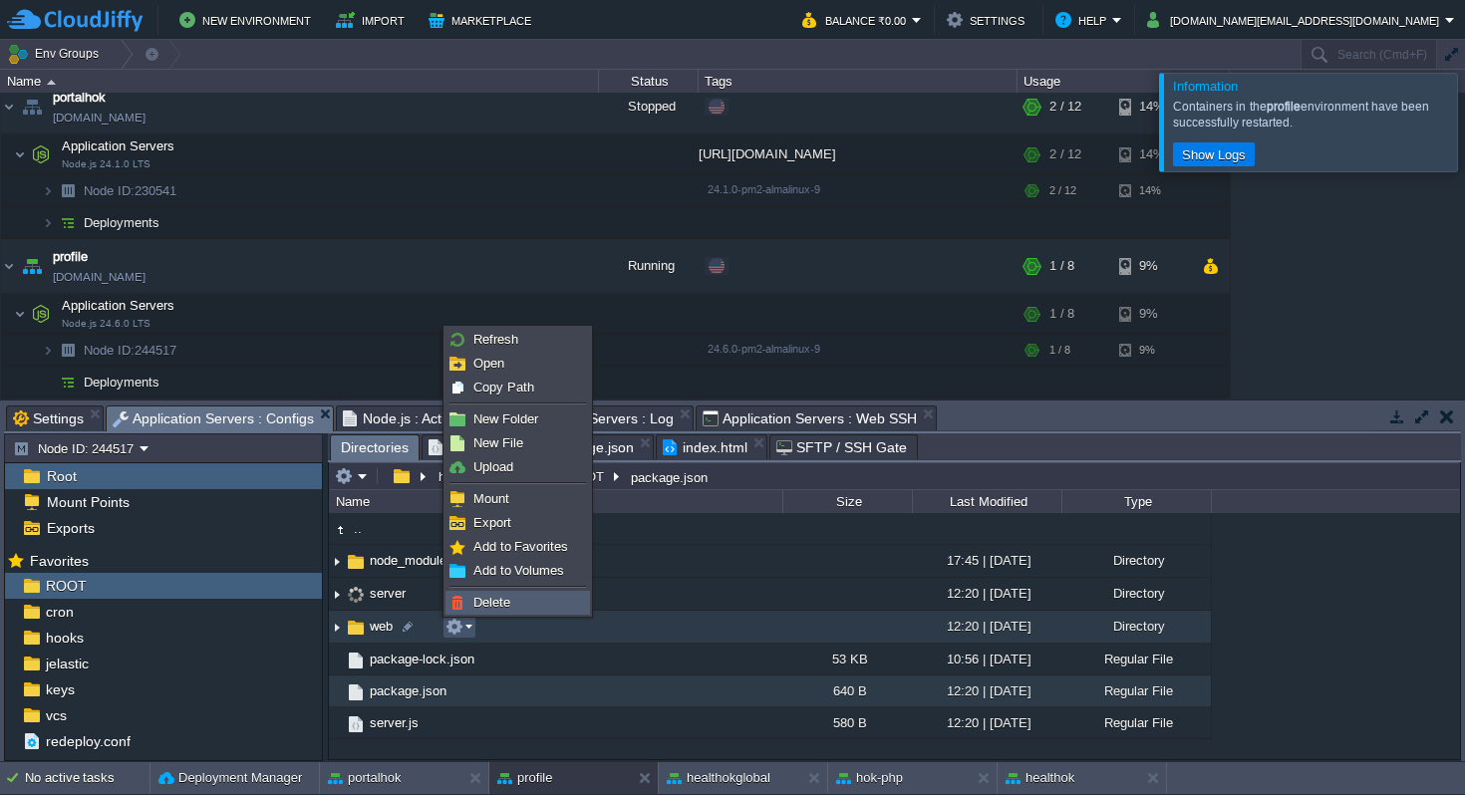
click at [499, 602] on span "Delete" at bounding box center [491, 602] width 37 height 15
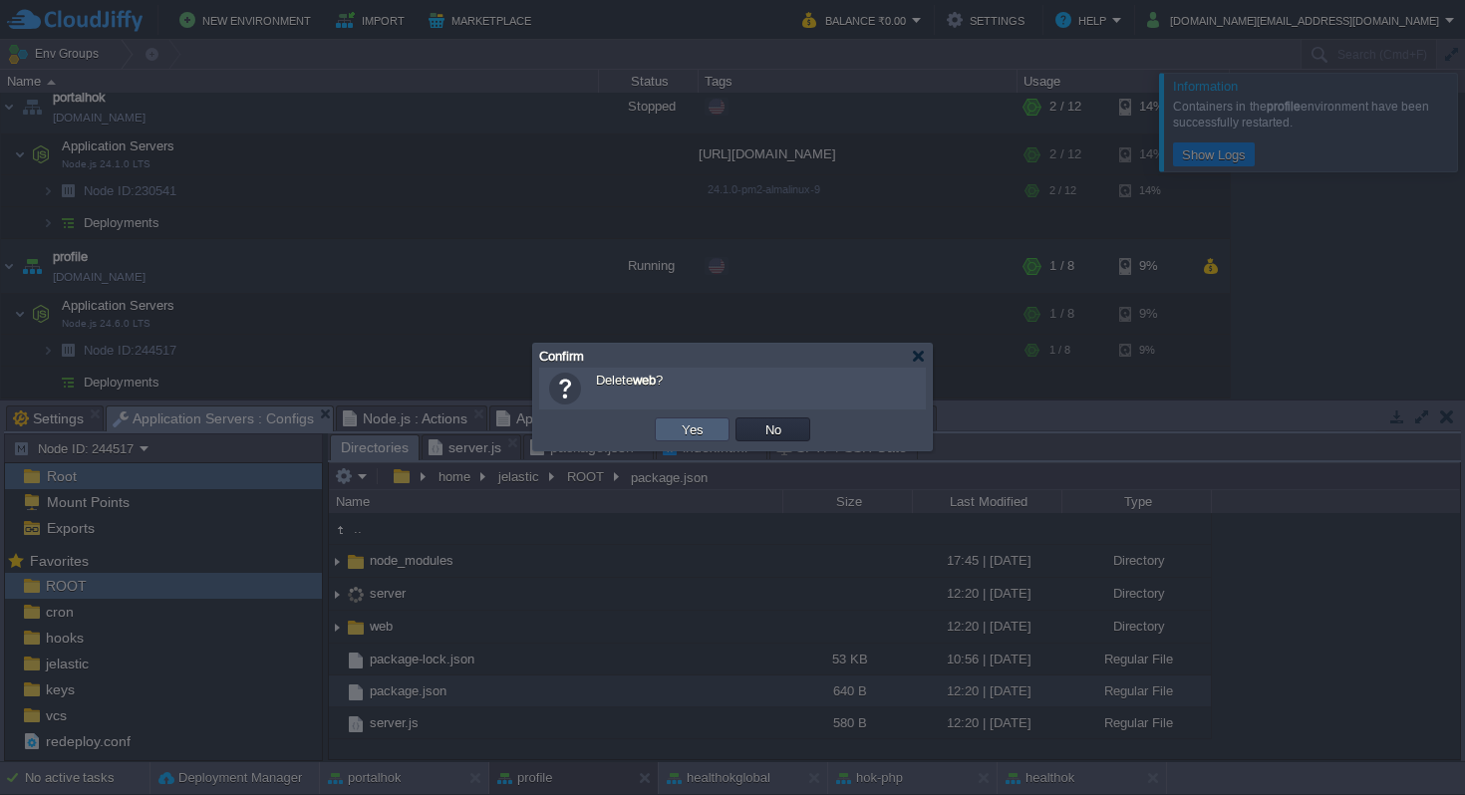
click at [660, 424] on td "Yes" at bounding box center [692, 430] width 75 height 24
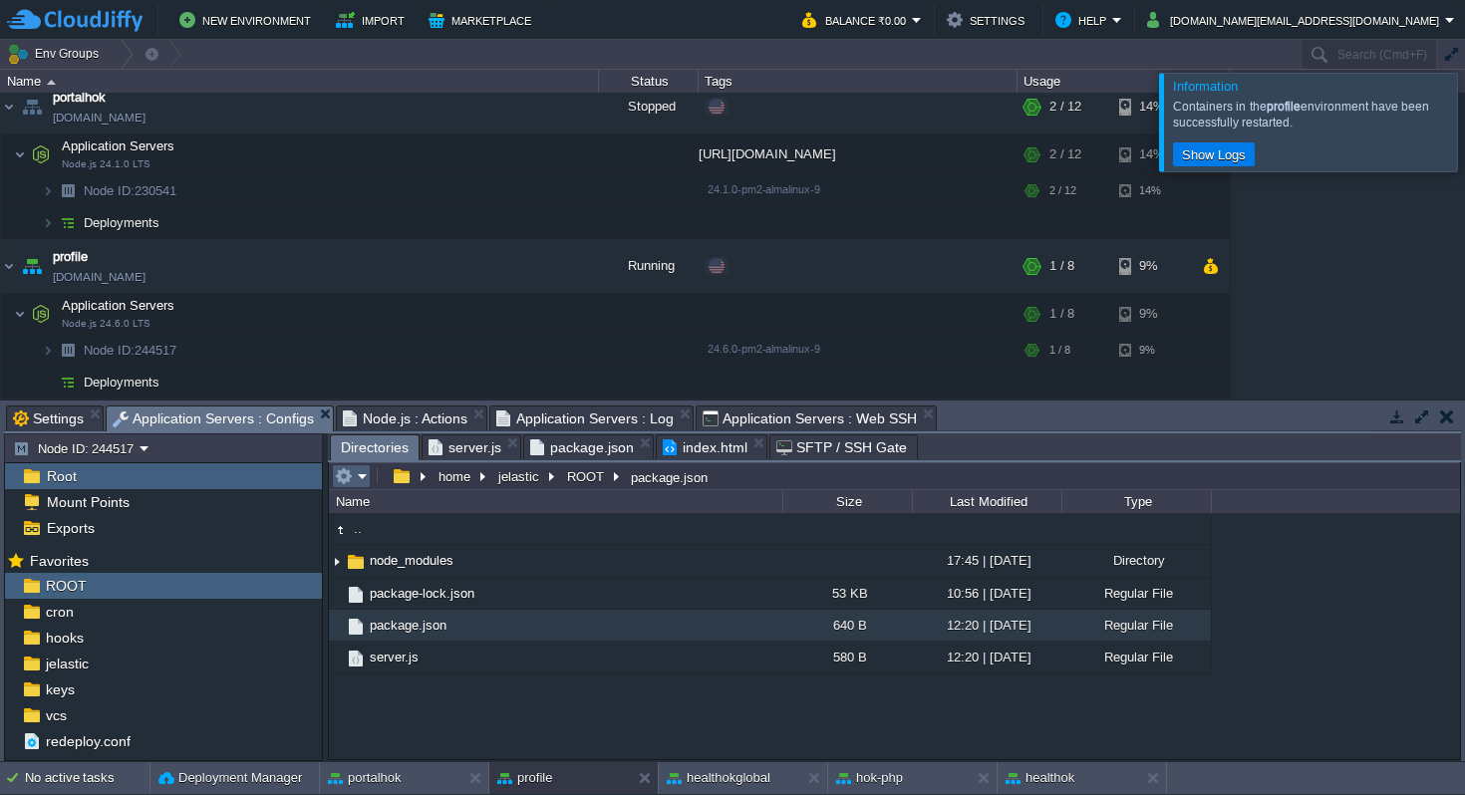
click at [358, 474] on em at bounding box center [351, 476] width 33 height 18
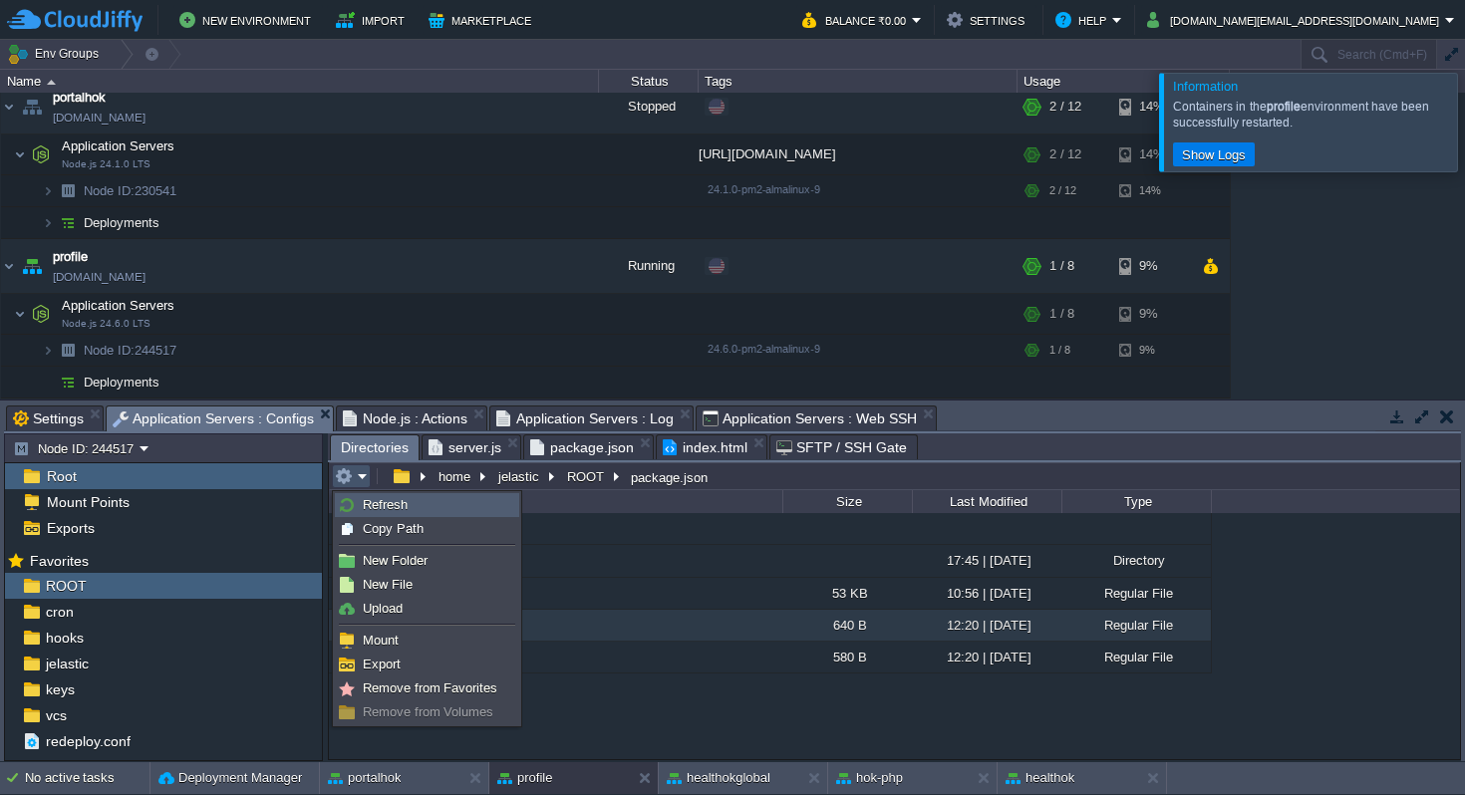
click at [388, 501] on span "Refresh" at bounding box center [385, 504] width 45 height 15
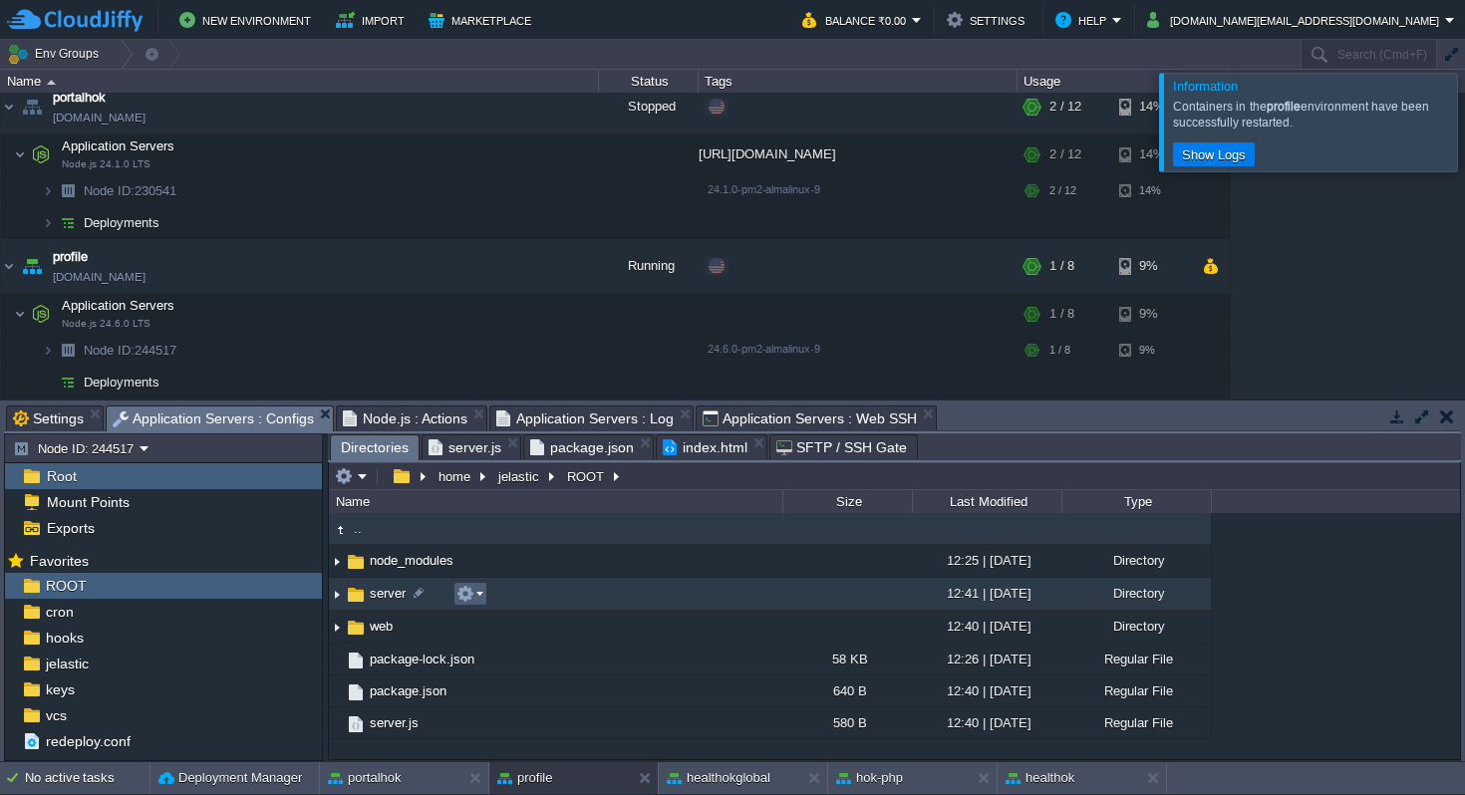
click at [482, 594] on em at bounding box center [469, 594] width 27 height 18
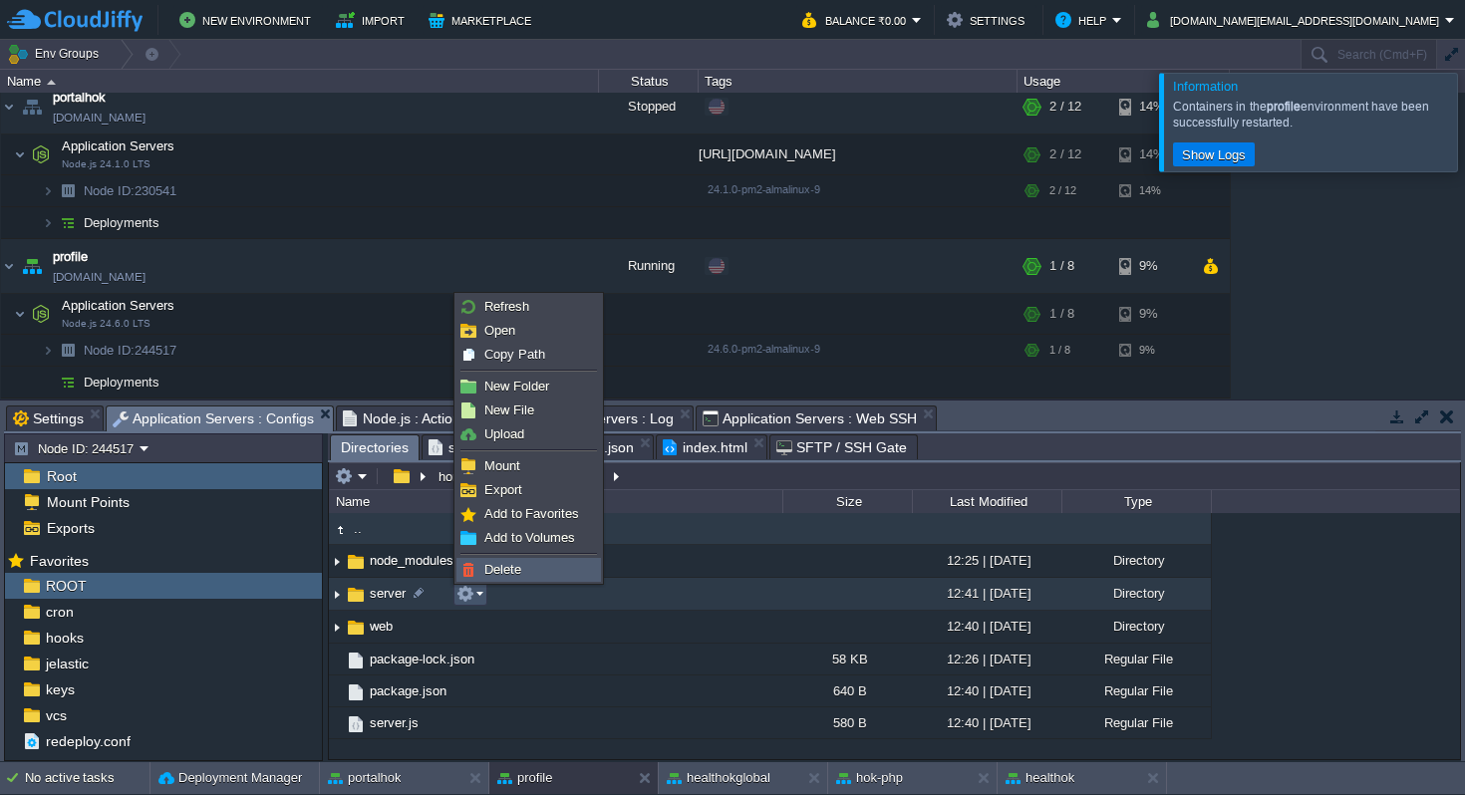
click at [508, 575] on span "Delete" at bounding box center [502, 569] width 37 height 15
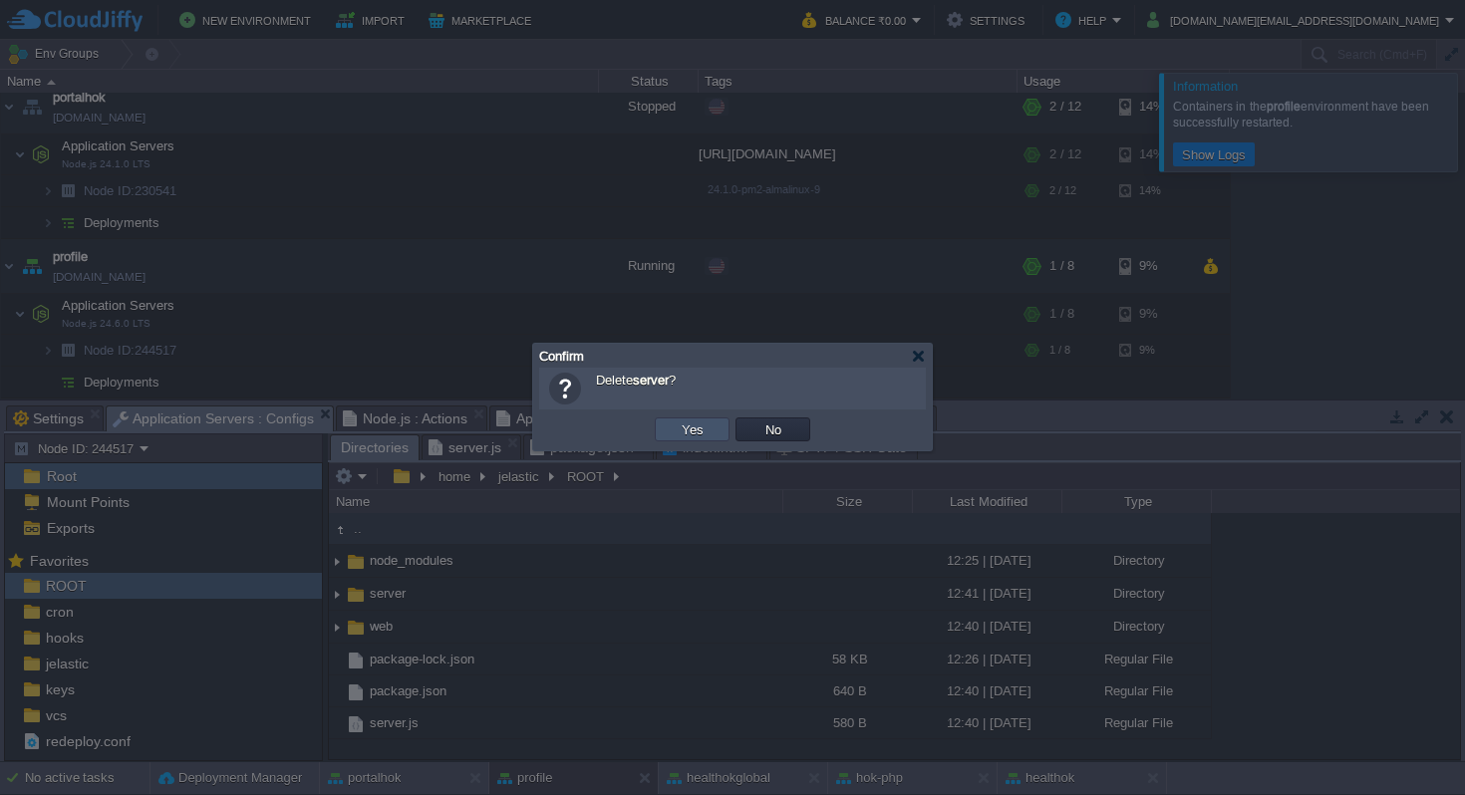
click at [694, 427] on button "Yes" at bounding box center [693, 430] width 34 height 18
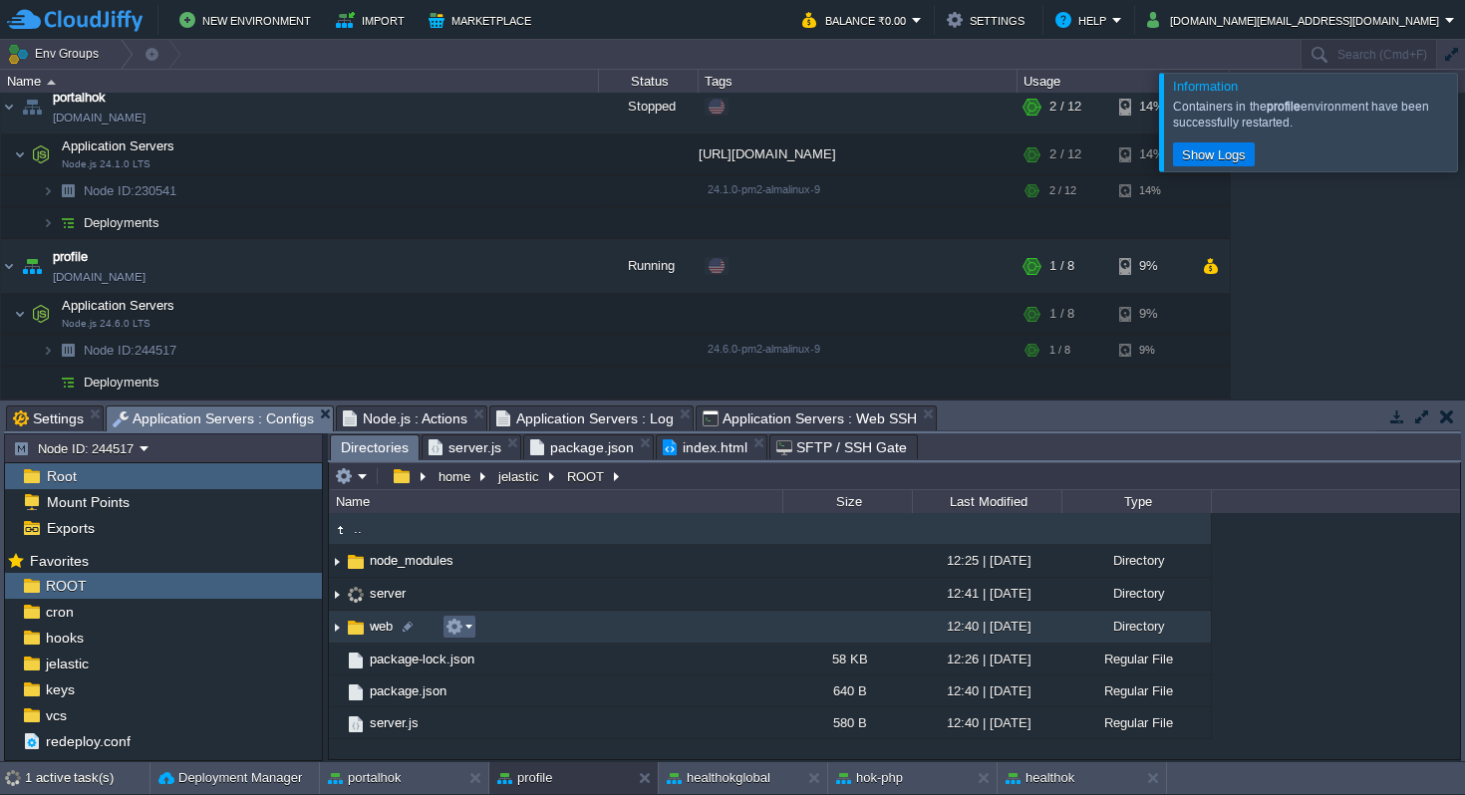
click at [471, 630] on em at bounding box center [458, 627] width 27 height 18
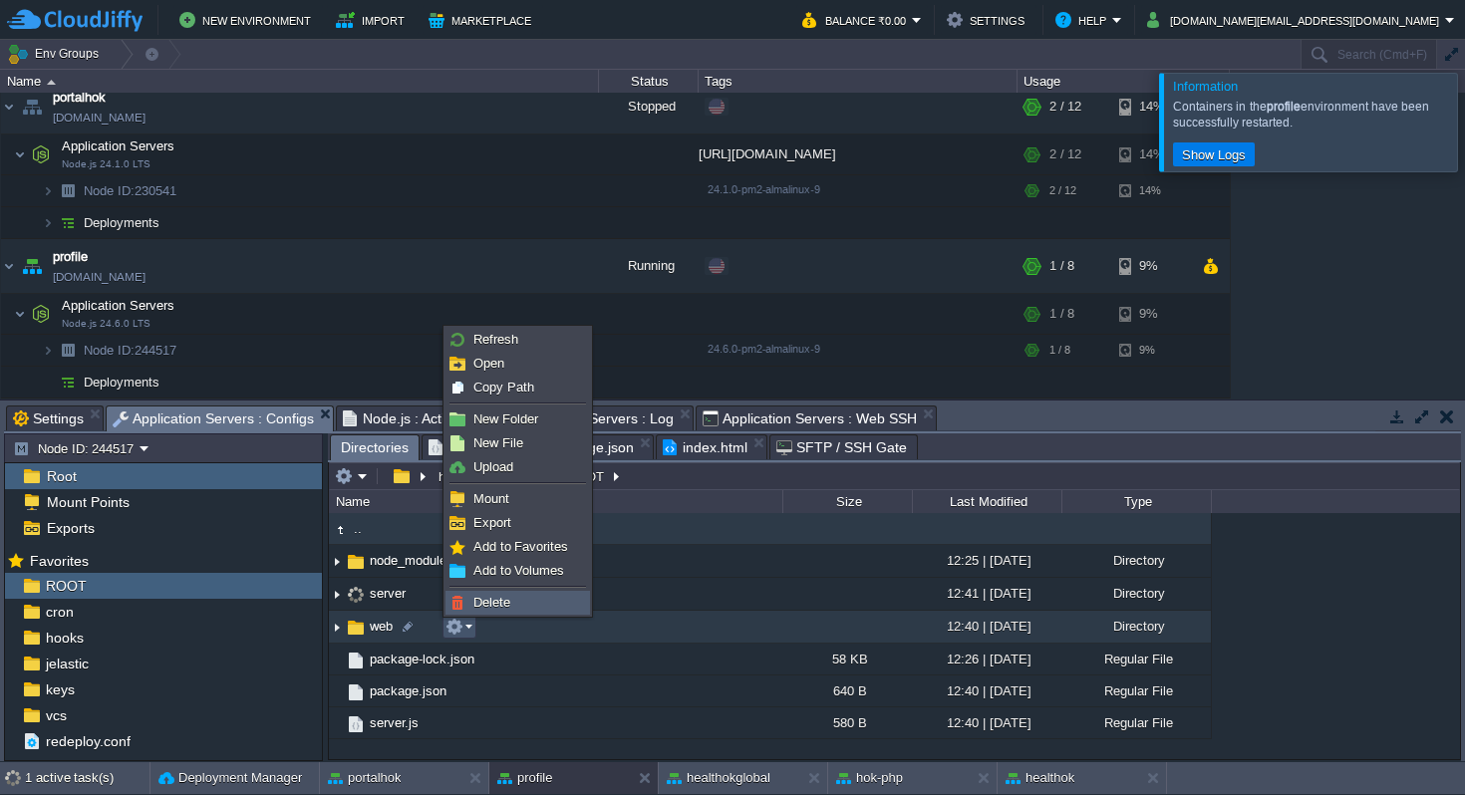
click at [502, 599] on span "Delete" at bounding box center [491, 602] width 37 height 15
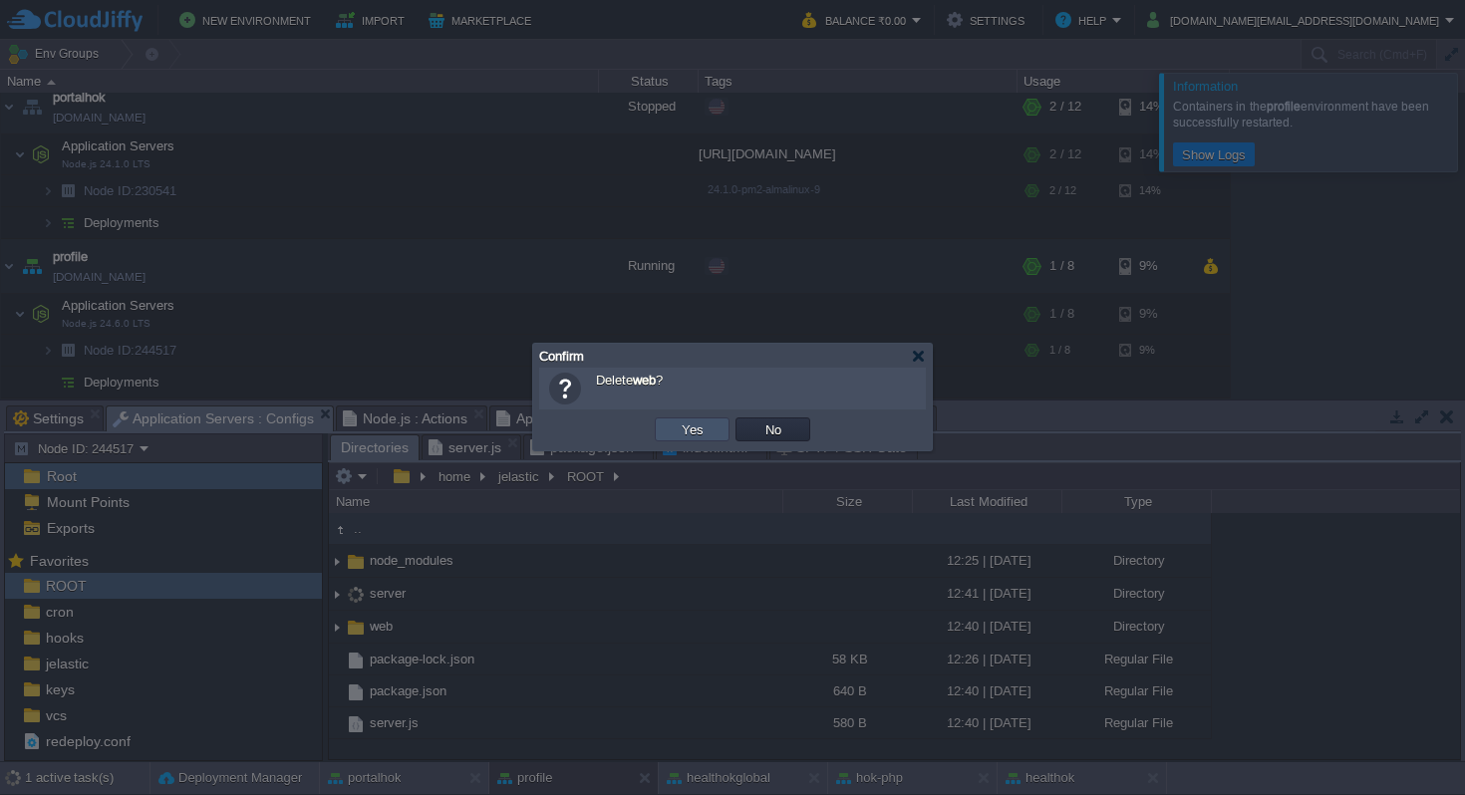
click at [697, 426] on button "Yes" at bounding box center [693, 430] width 34 height 18
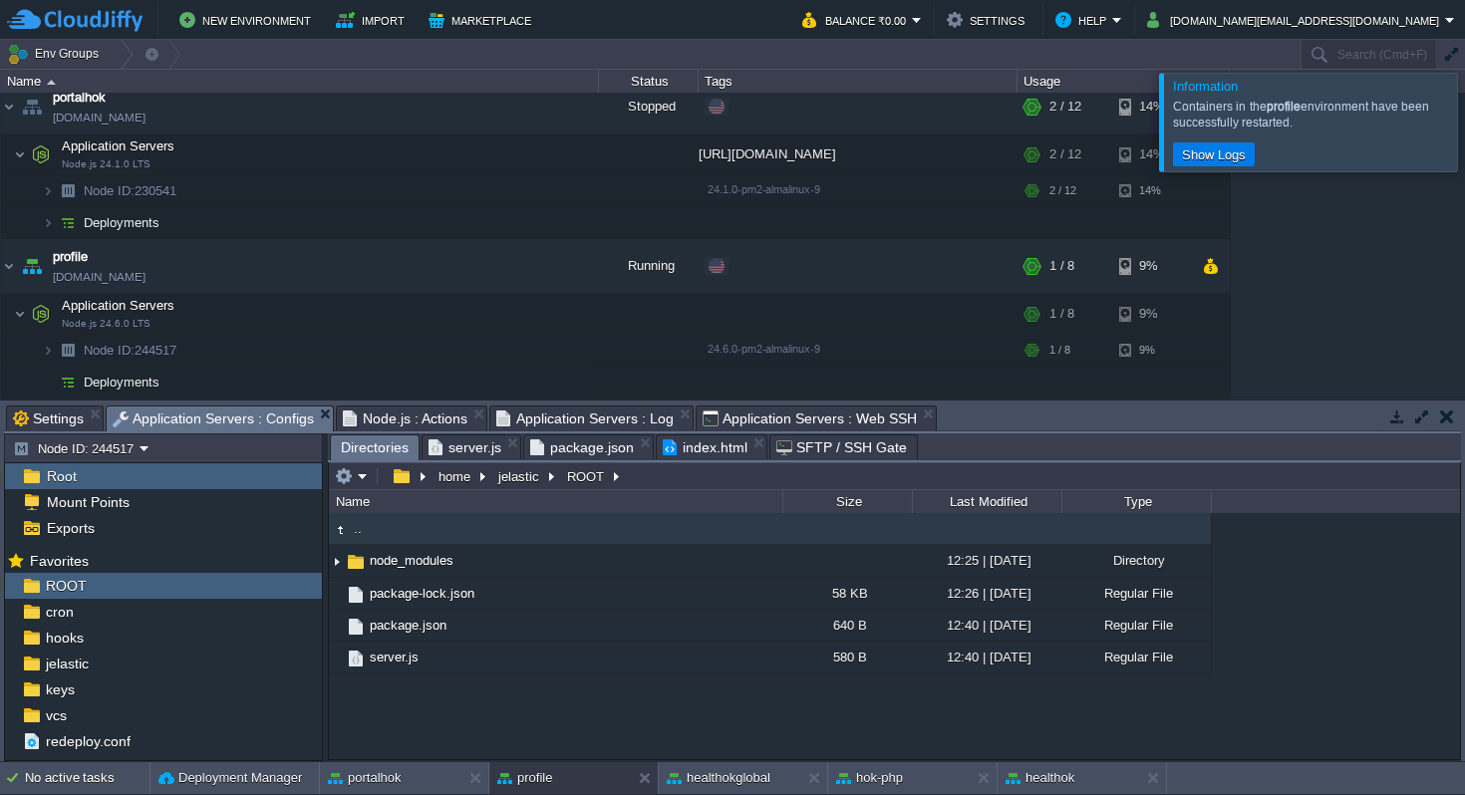
click at [804, 415] on span "Application Servers : Web SSH" at bounding box center [810, 419] width 214 height 24
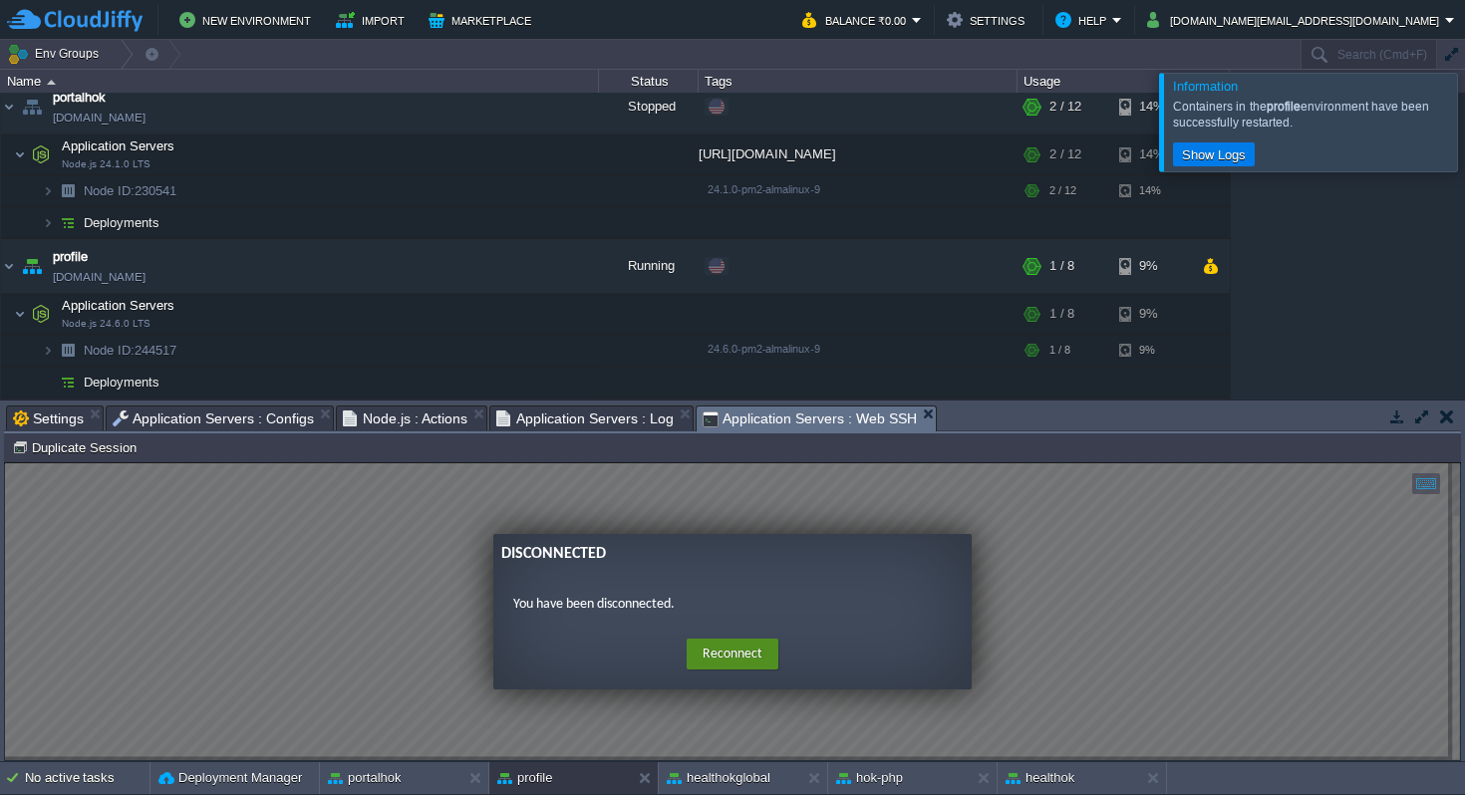
click at [733, 648] on button "Reconnect" at bounding box center [733, 655] width 92 height 32
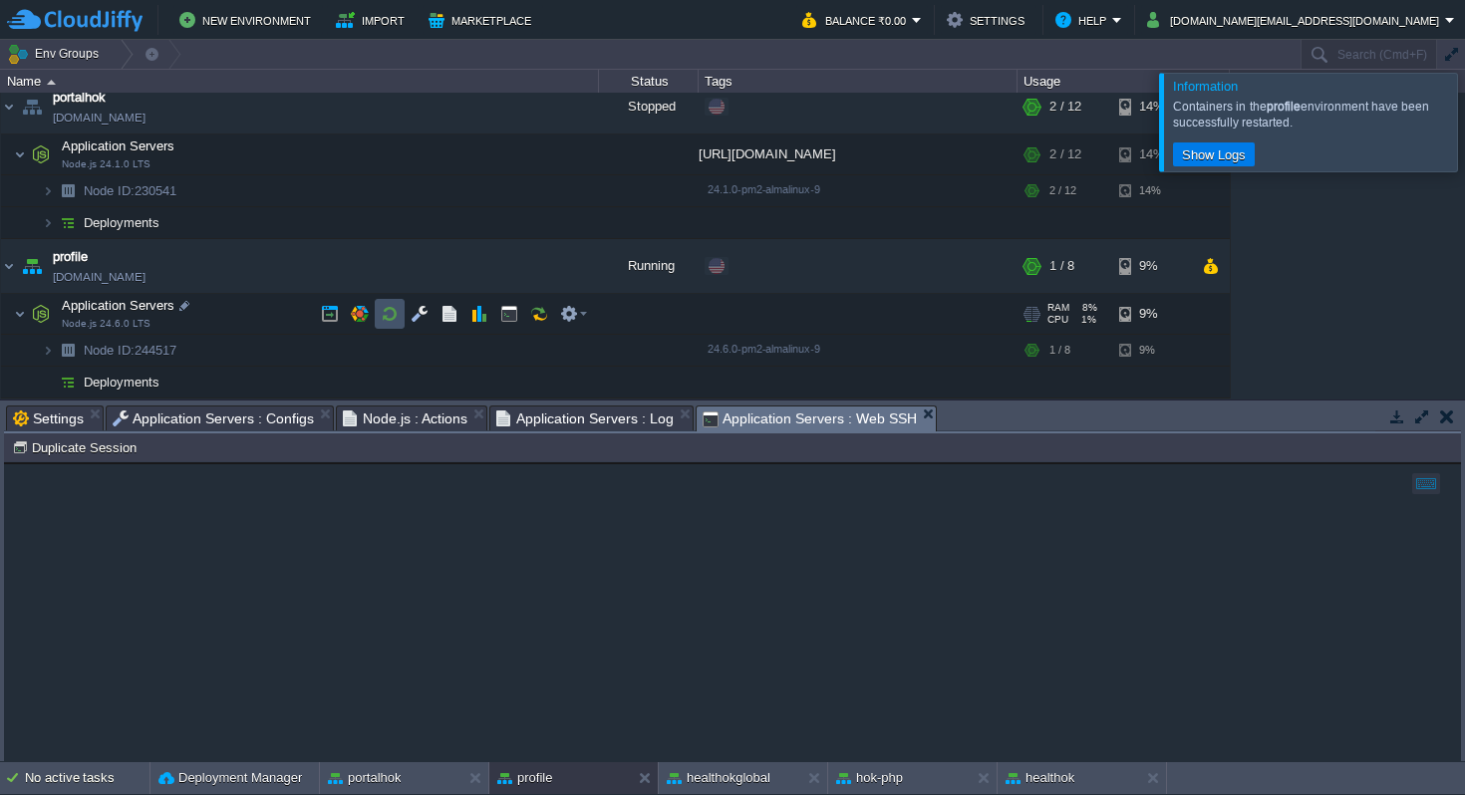
click at [391, 310] on button "button" at bounding box center [390, 314] width 18 height 18
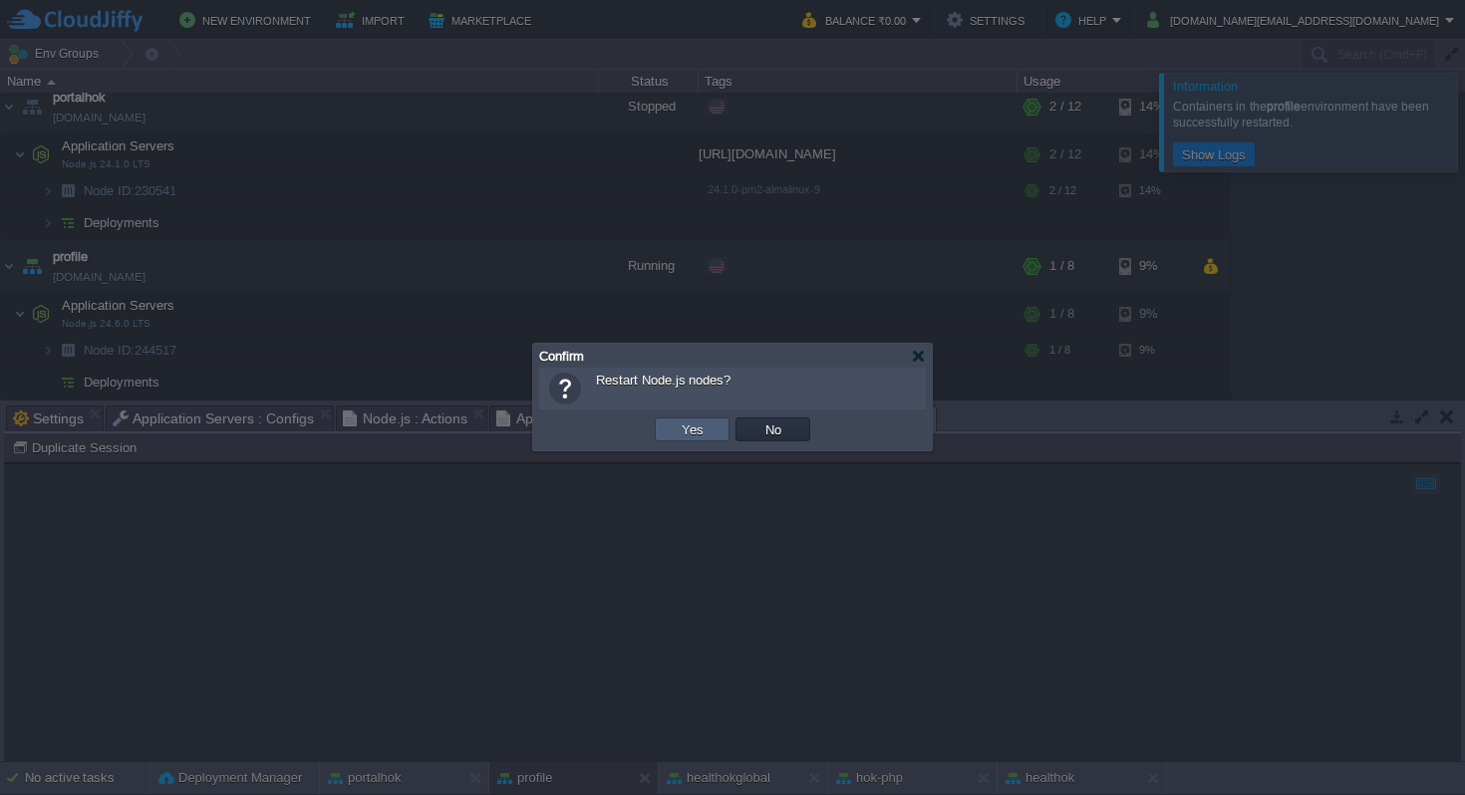
click at [691, 430] on button "Yes" at bounding box center [693, 430] width 34 height 18
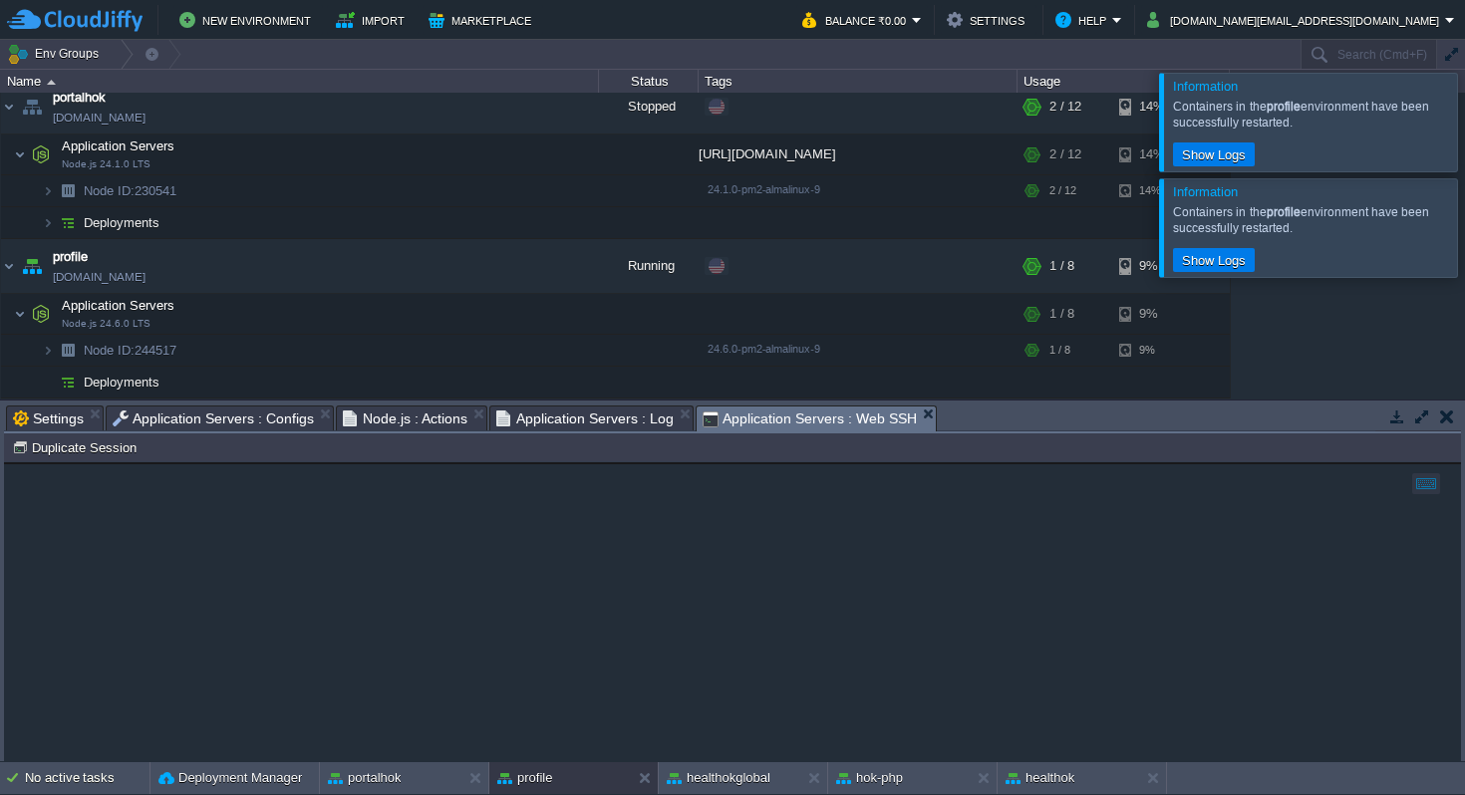
click at [263, 414] on span "Application Servers : Configs" at bounding box center [213, 419] width 201 height 24
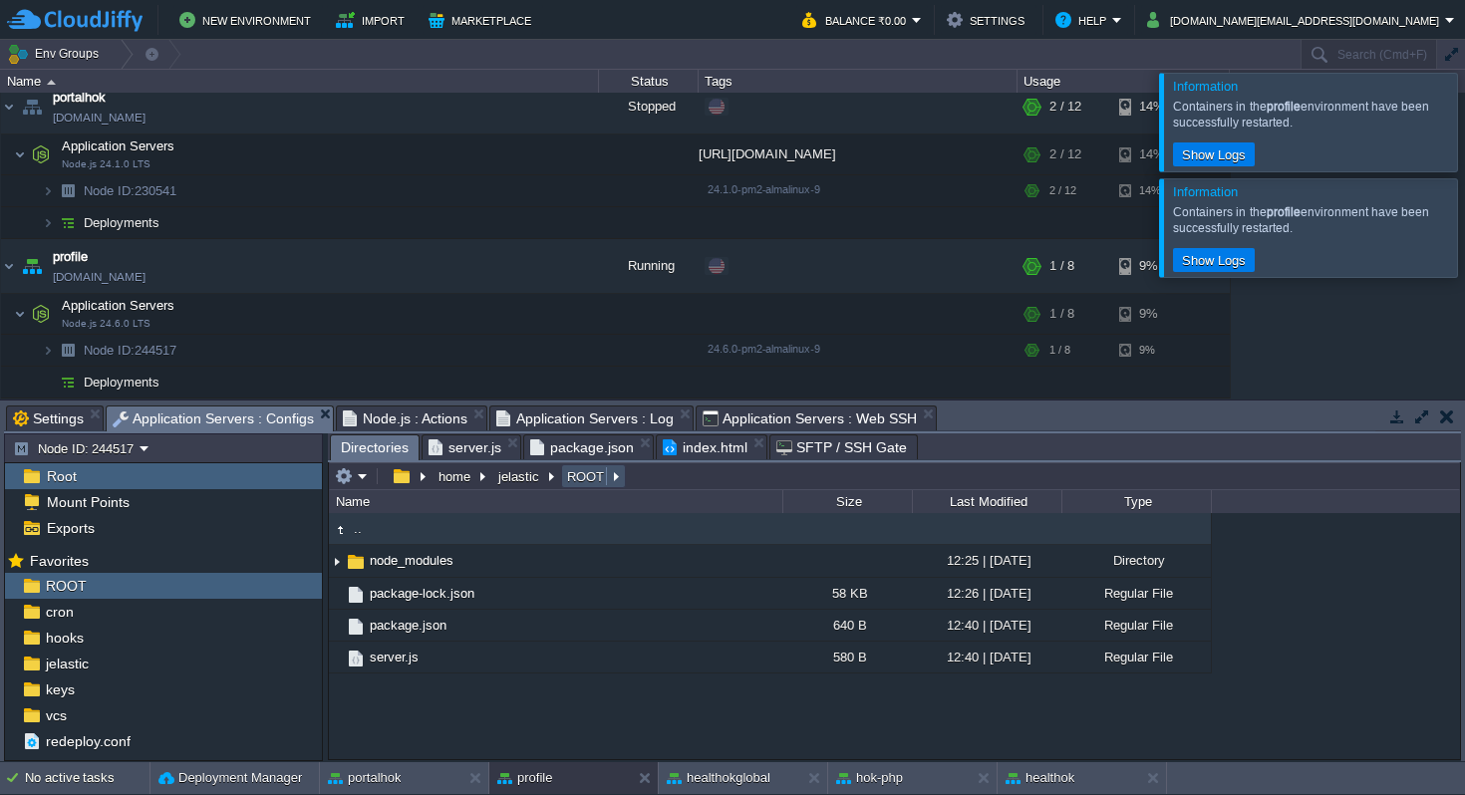
click at [574, 480] on button "ROOT" at bounding box center [586, 476] width 45 height 18
